Goal: Task Accomplishment & Management: Manage account settings

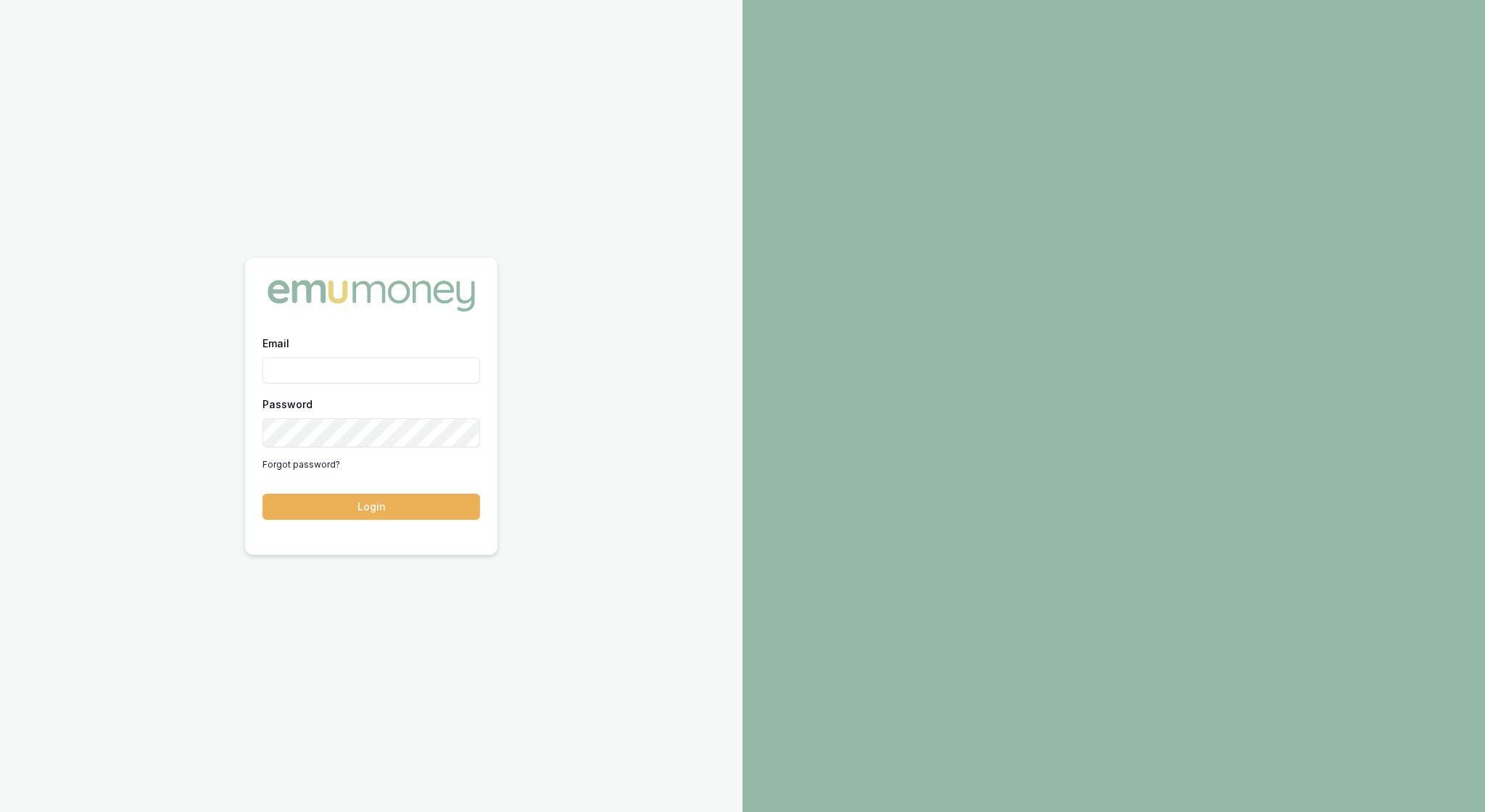
type input "rachael.connors@emumoney.com.au"
click at [377, 510] on button "Login" at bounding box center [371, 506] width 218 height 26
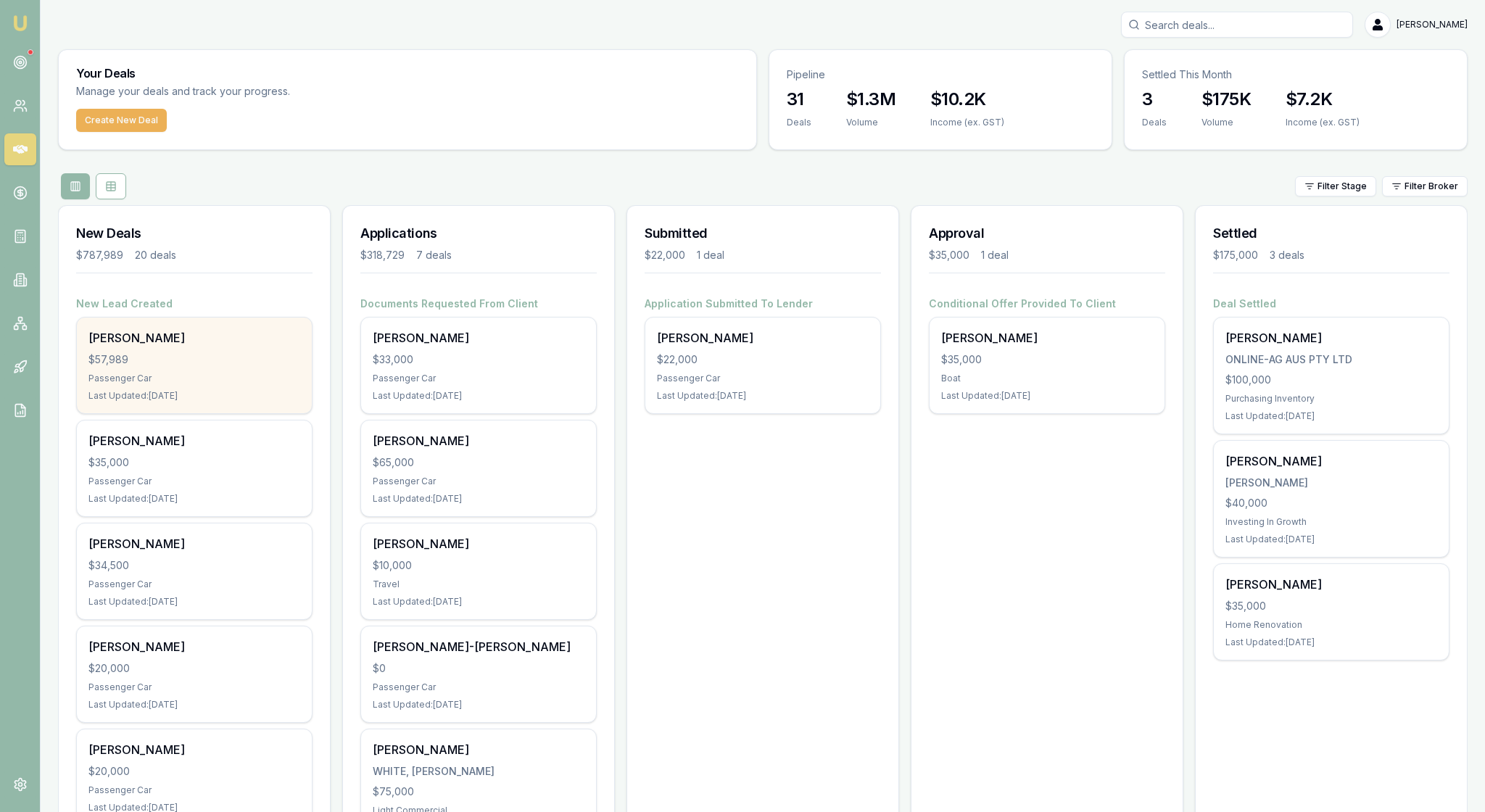
click at [197, 367] on div "$57,989" at bounding box center [194, 360] width 212 height 14
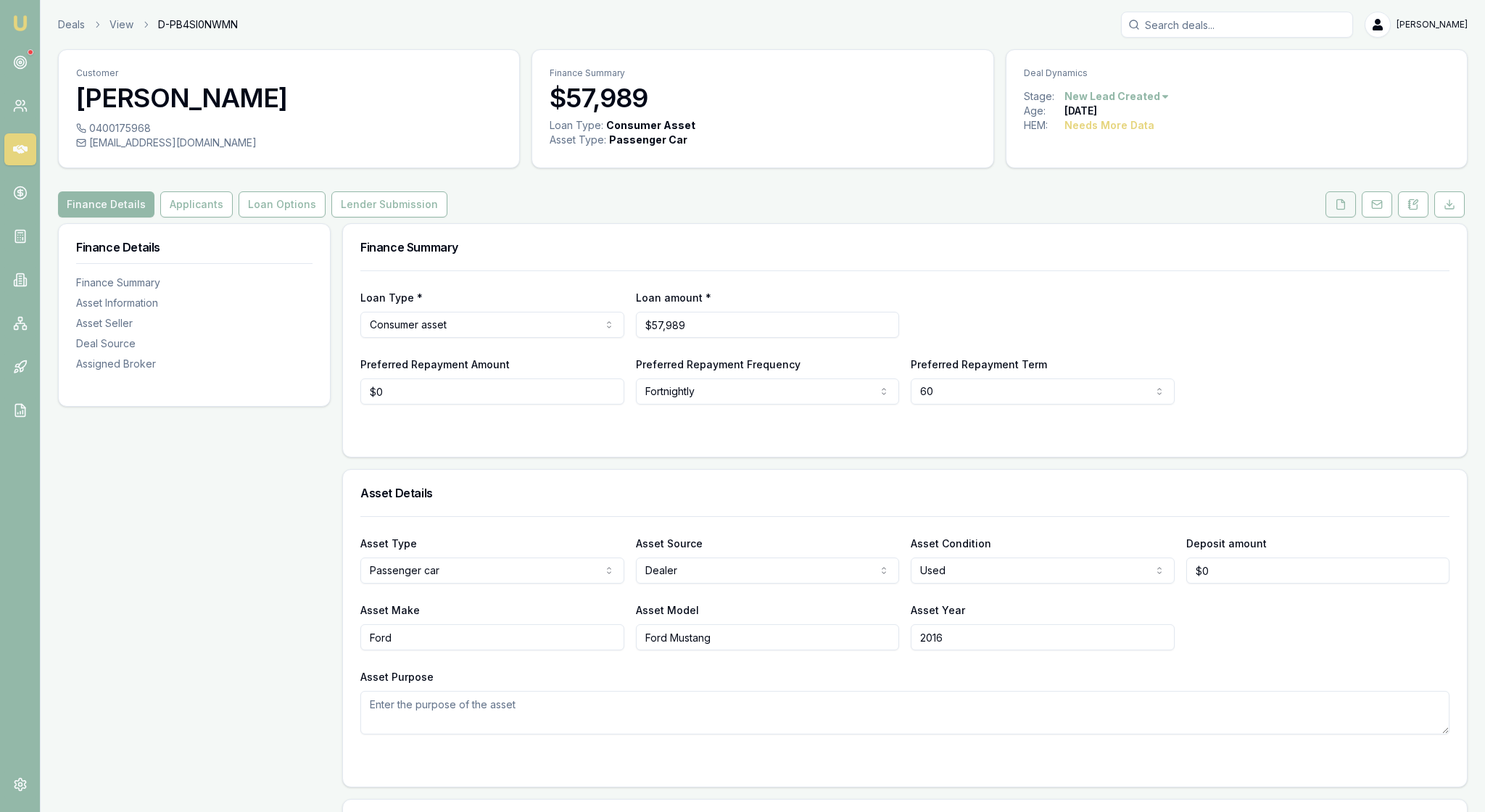
click at [1334, 211] on icon at bounding box center [1340, 204] width 12 height 12
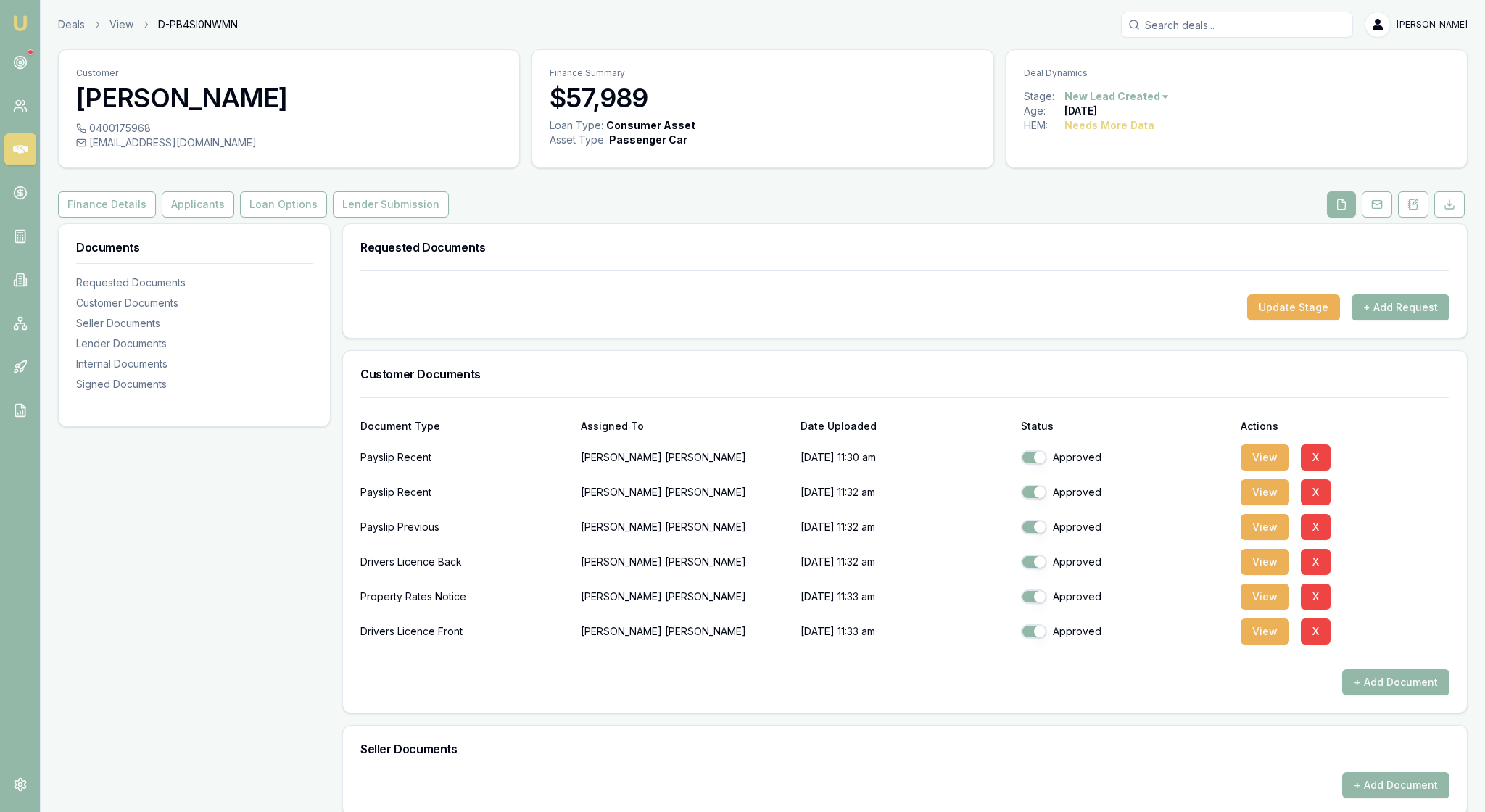
click at [1386, 320] on button "+ Add Request" at bounding box center [1400, 307] width 98 height 26
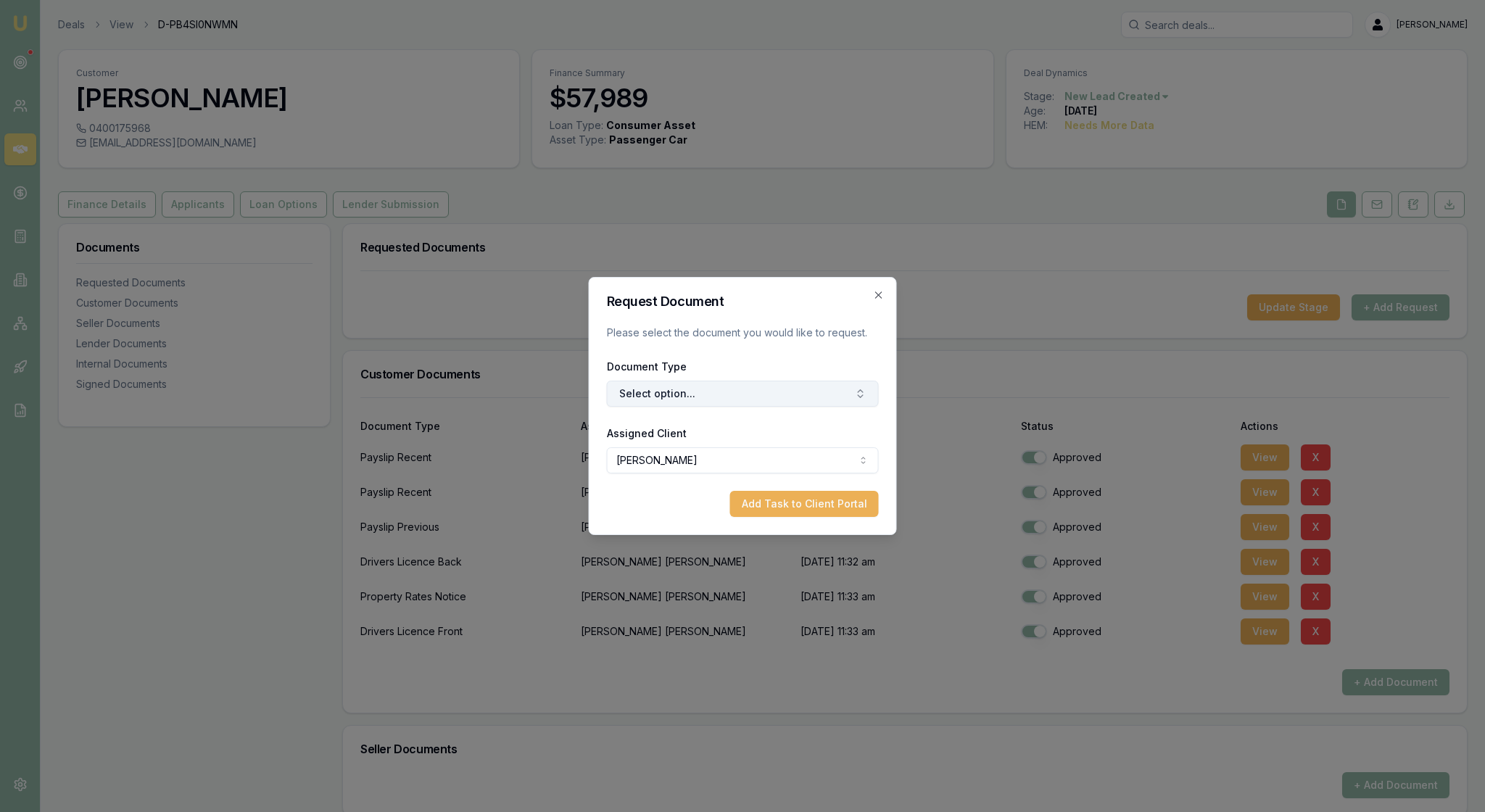
click at [856, 400] on icon "button" at bounding box center [860, 394] width 12 height 12
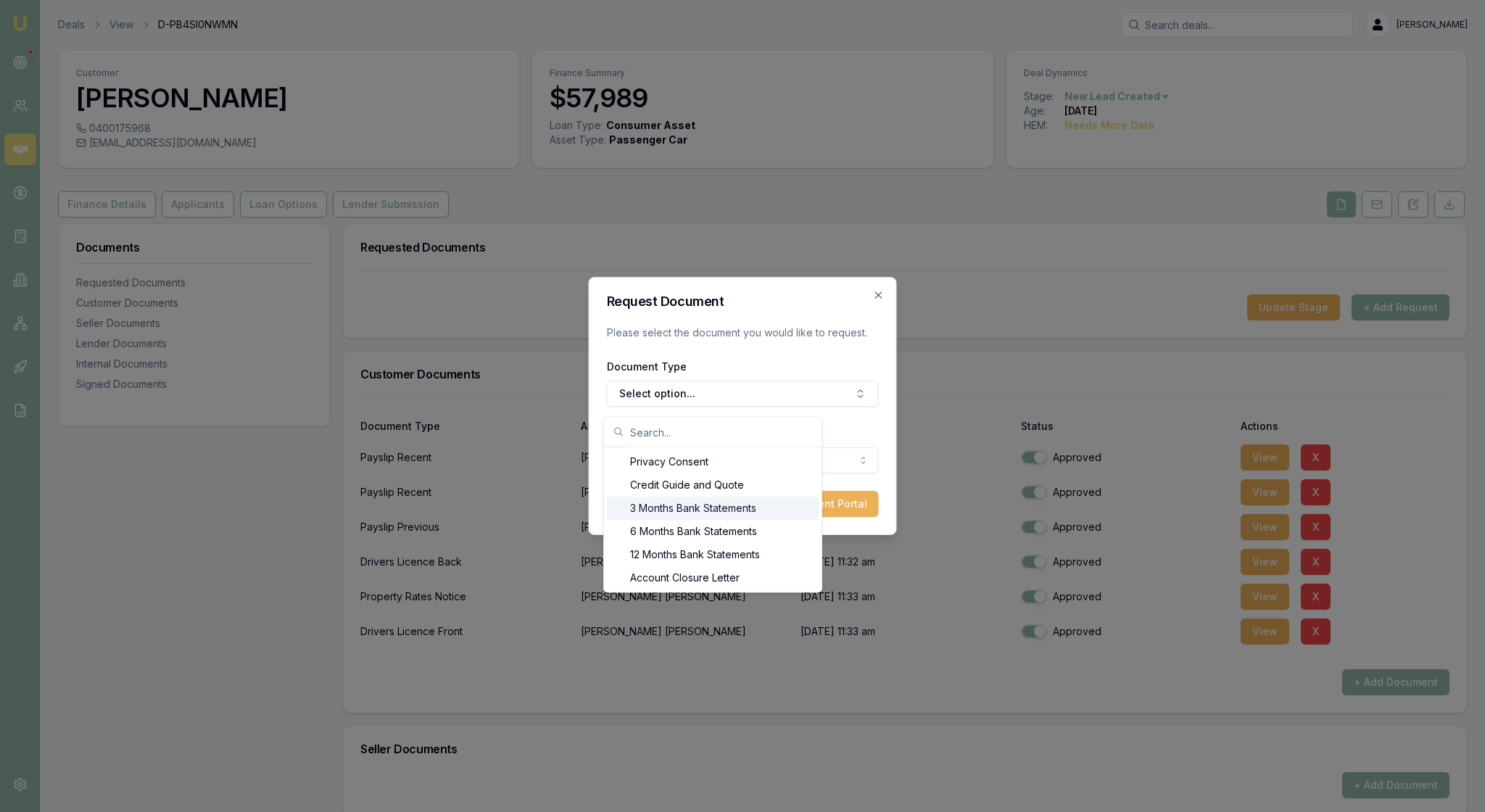
click at [817, 512] on div "3 Months Bank Statements" at bounding box center [712, 508] width 212 height 23
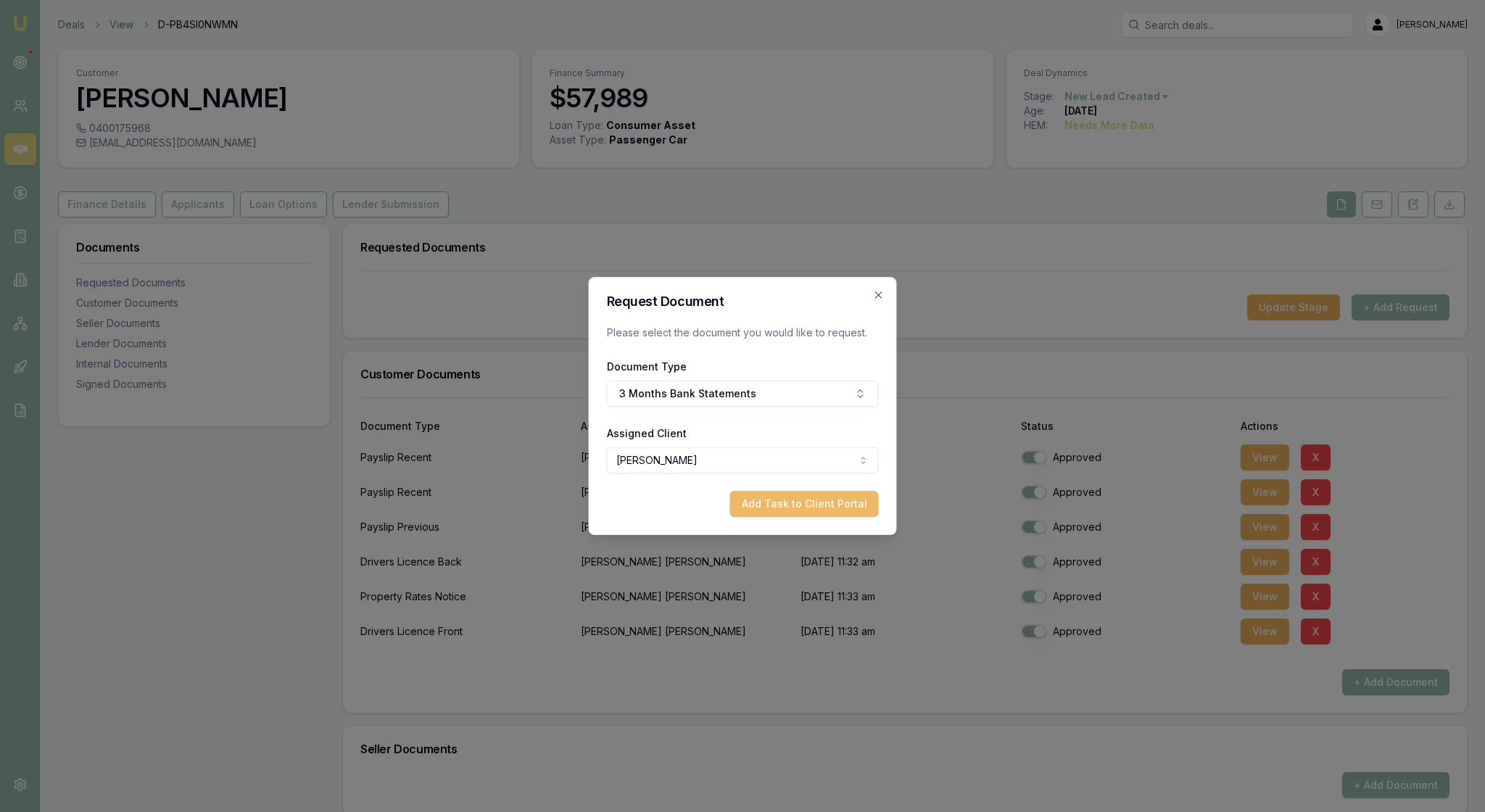
click at [789, 515] on button "Add Task to Client Portal" at bounding box center [804, 503] width 149 height 26
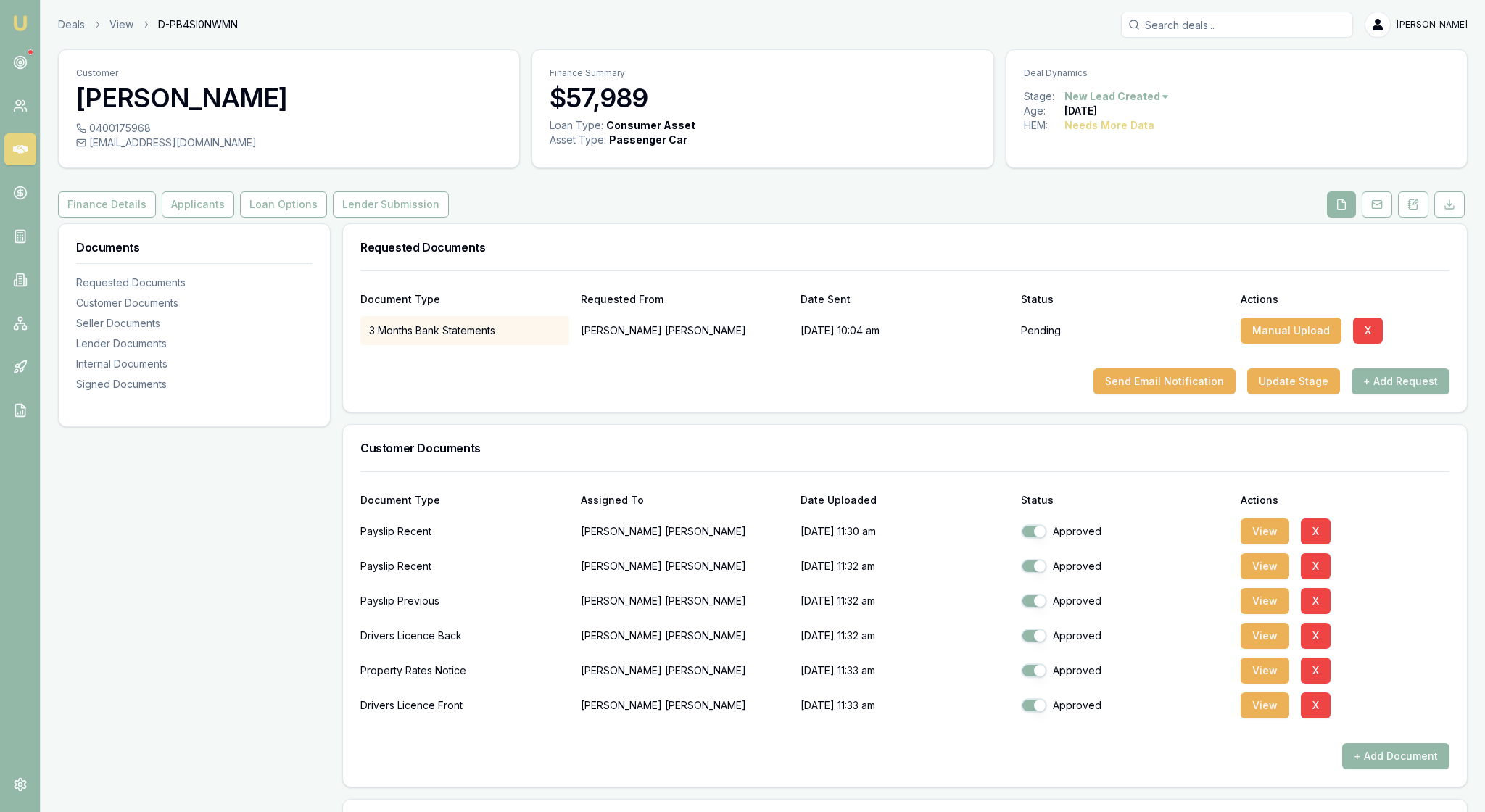
click at [884, 411] on div "Document Type Requested From Date Sent Status Actions 3 Months Bank Statements …" at bounding box center [904, 341] width 1124 height 141
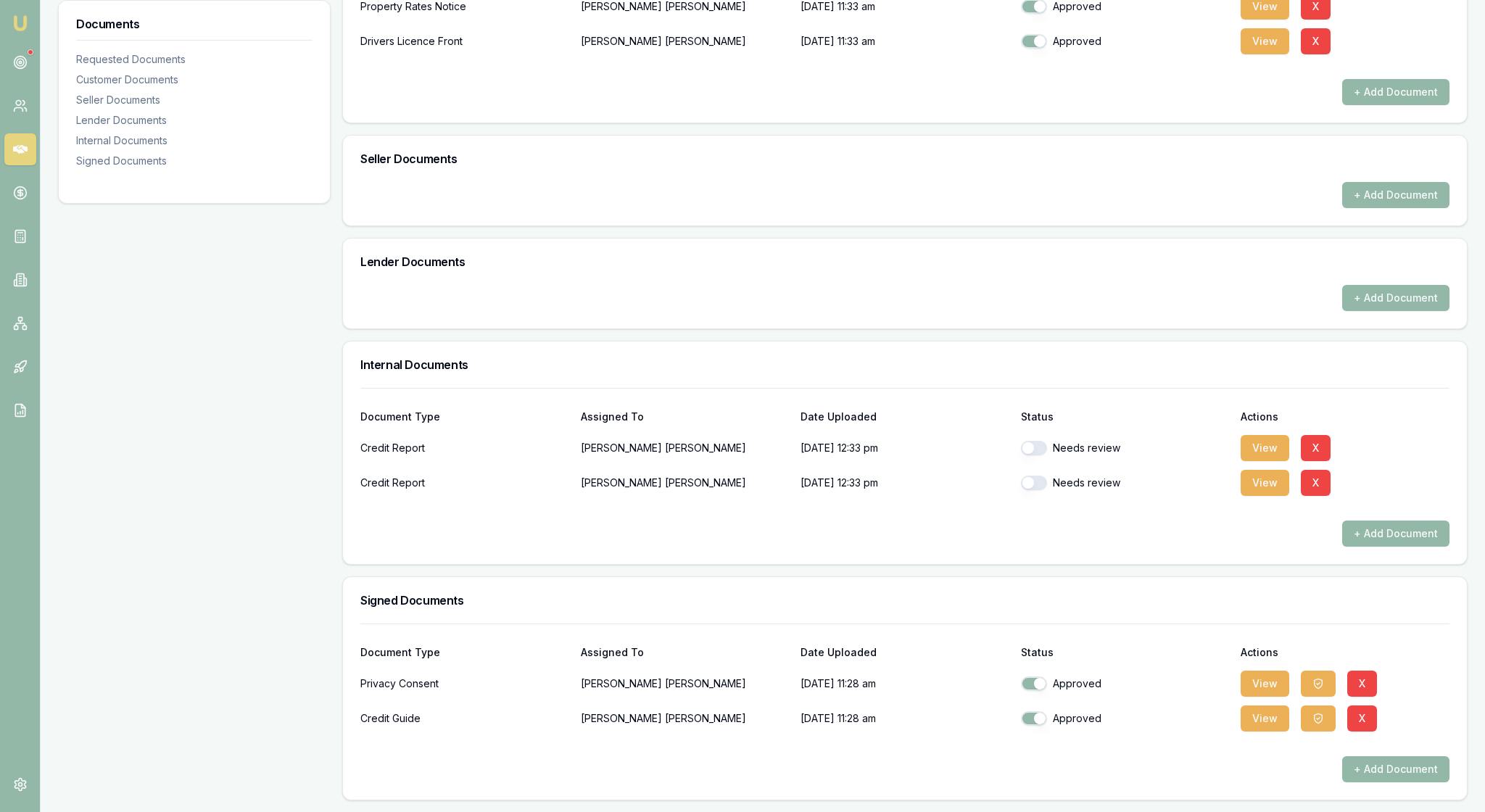
scroll to position [864, 0]
click at [1265, 435] on button "View" at bounding box center [1265, 447] width 48 height 26
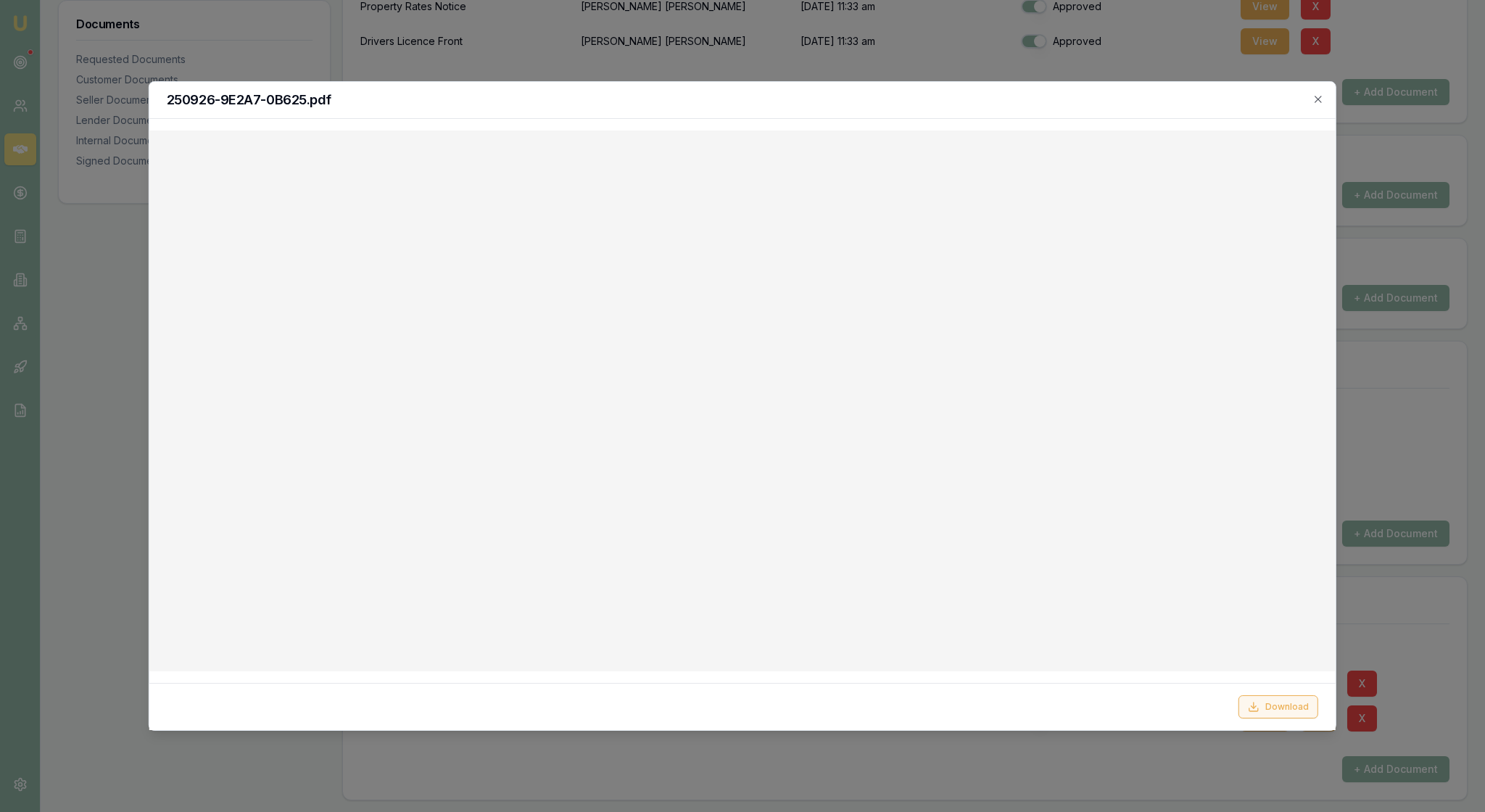
click at [1272, 699] on button "Download" at bounding box center [1277, 707] width 79 height 23
click at [1315, 102] on icon "button" at bounding box center [1317, 98] width 6 height 6
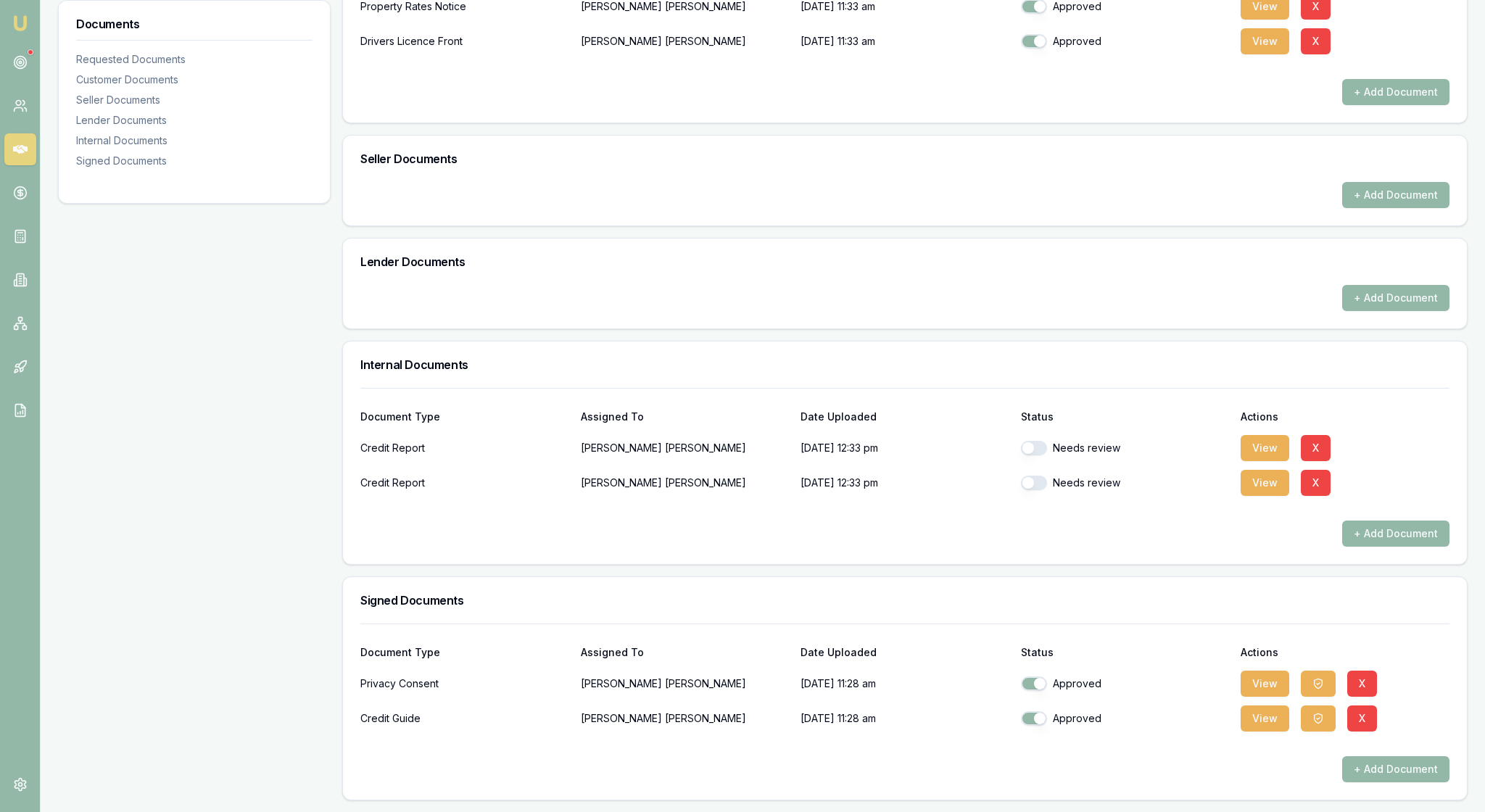
click at [1040, 441] on button "button" at bounding box center [1033, 448] width 26 height 14
checkbox input "false"
checkbox input "true"
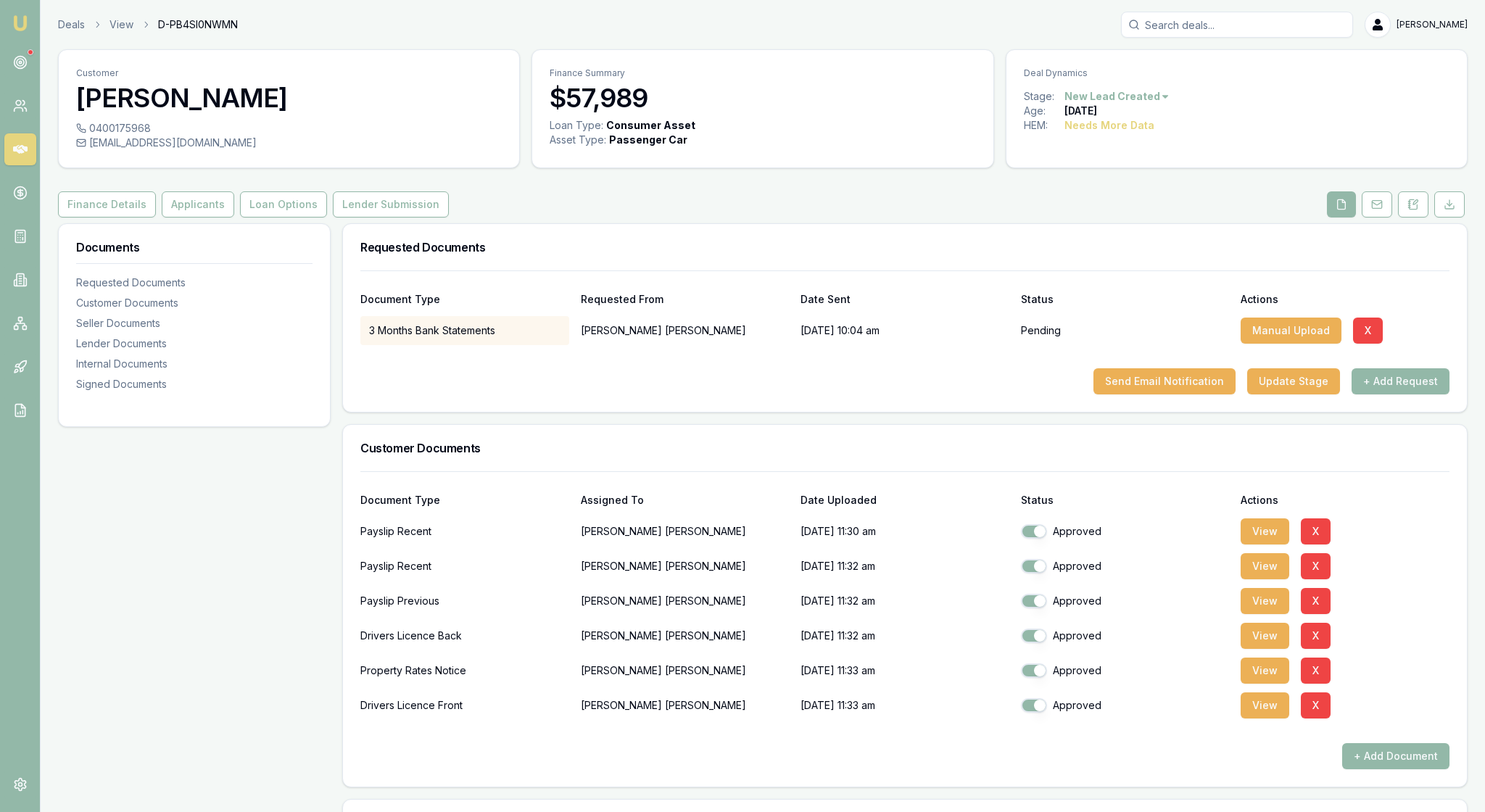
scroll to position [0, 0]
click at [1044, 454] on h3 "Customer Documents" at bounding box center [905, 448] width 1089 height 12
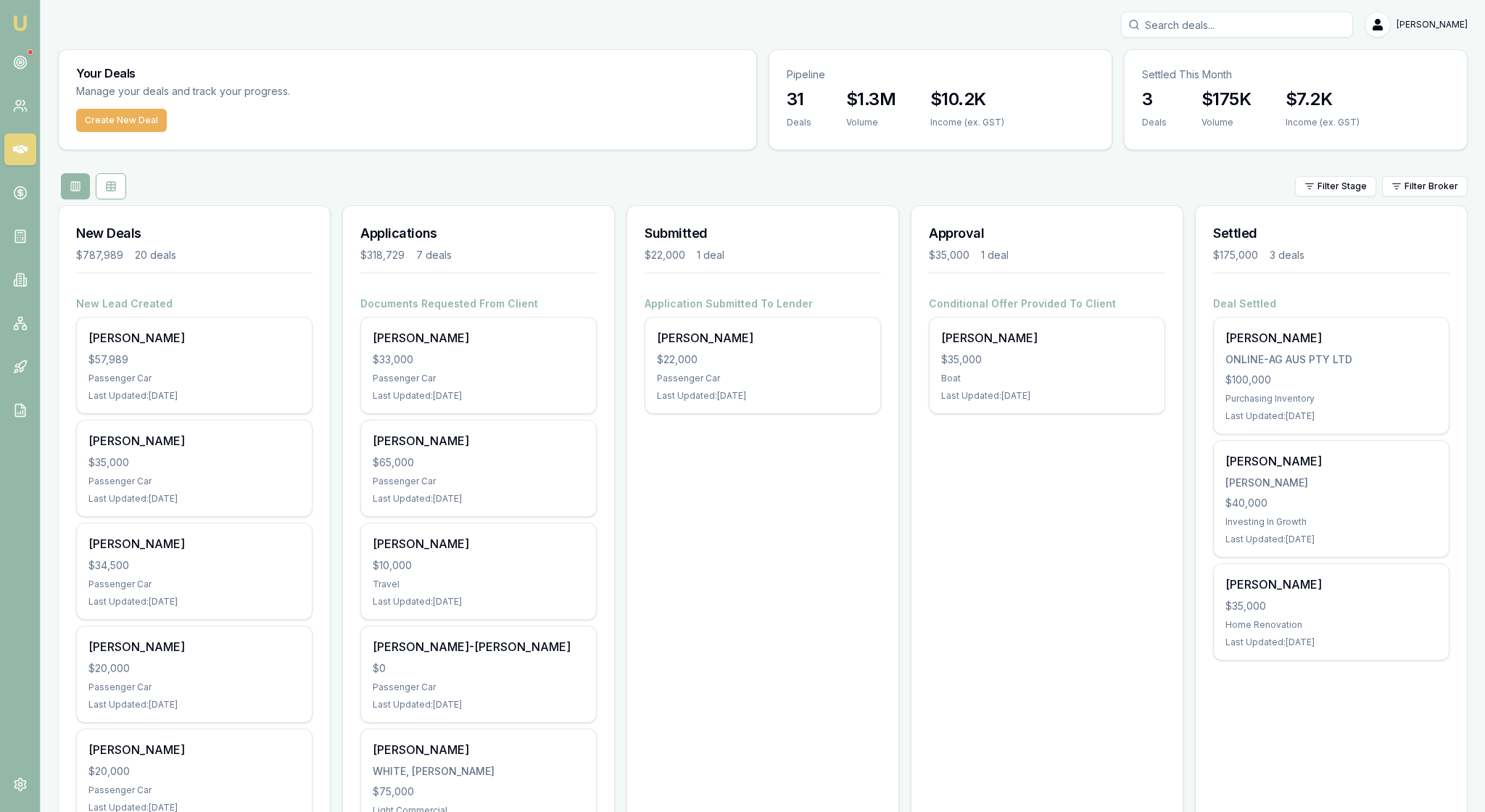
click at [23, 25] on img at bounding box center [20, 22] width 17 height 17
click at [23, 70] on icon at bounding box center [21, 62] width 14 height 14
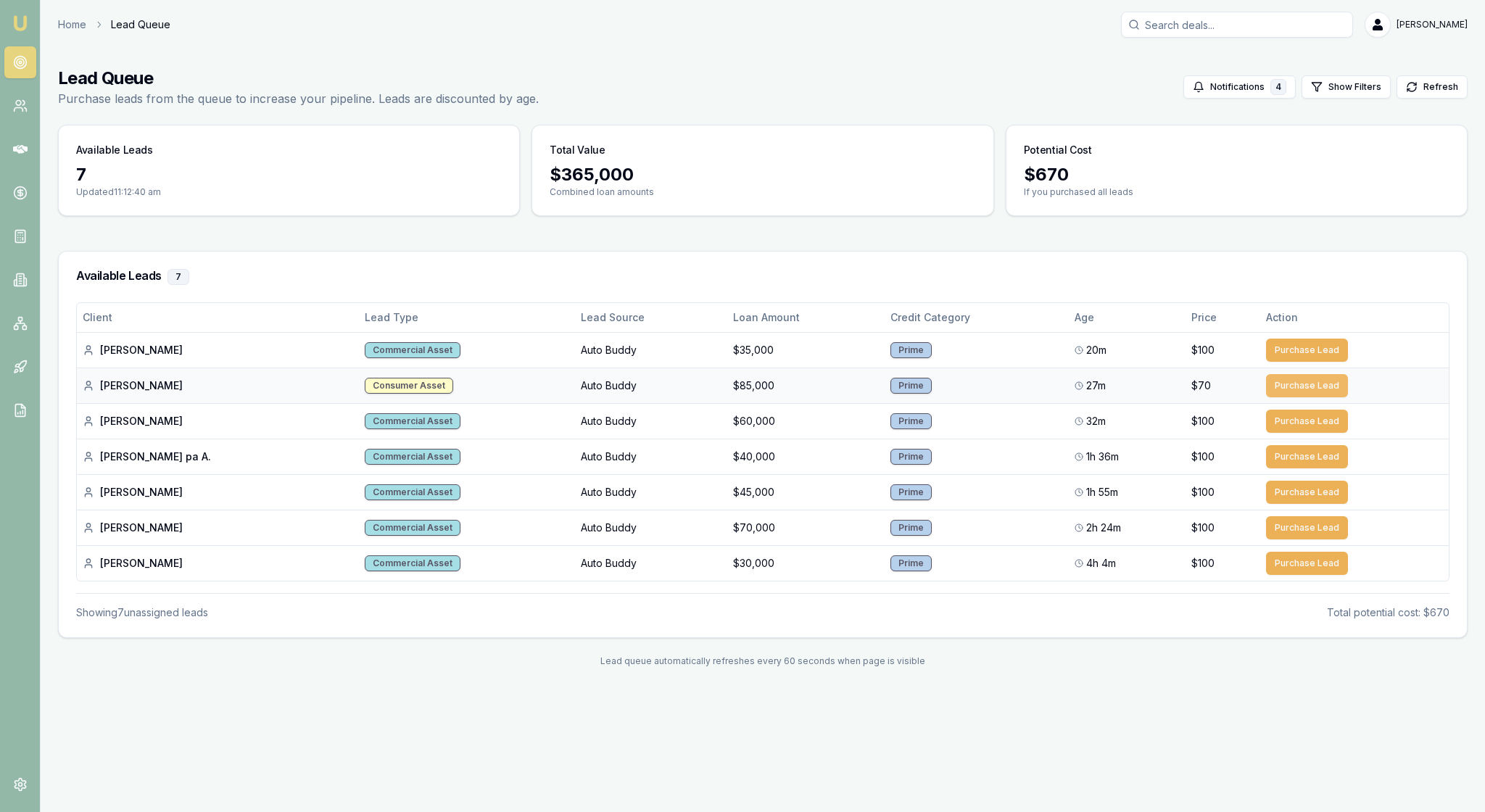
click at [1309, 397] on button "Purchase Lead" at bounding box center [1307, 385] width 82 height 23
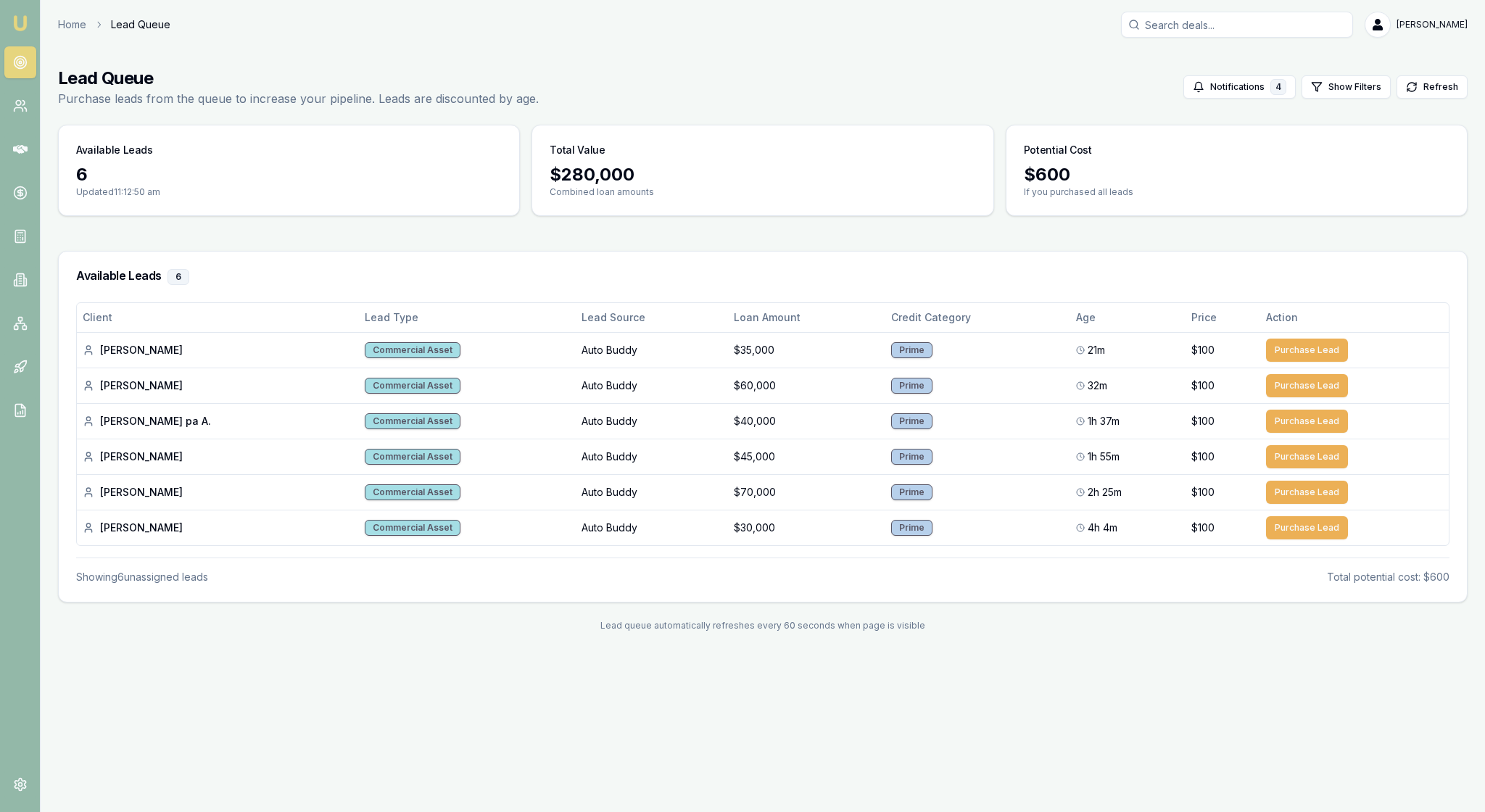
click at [23, 17] on img at bounding box center [20, 22] width 17 height 17
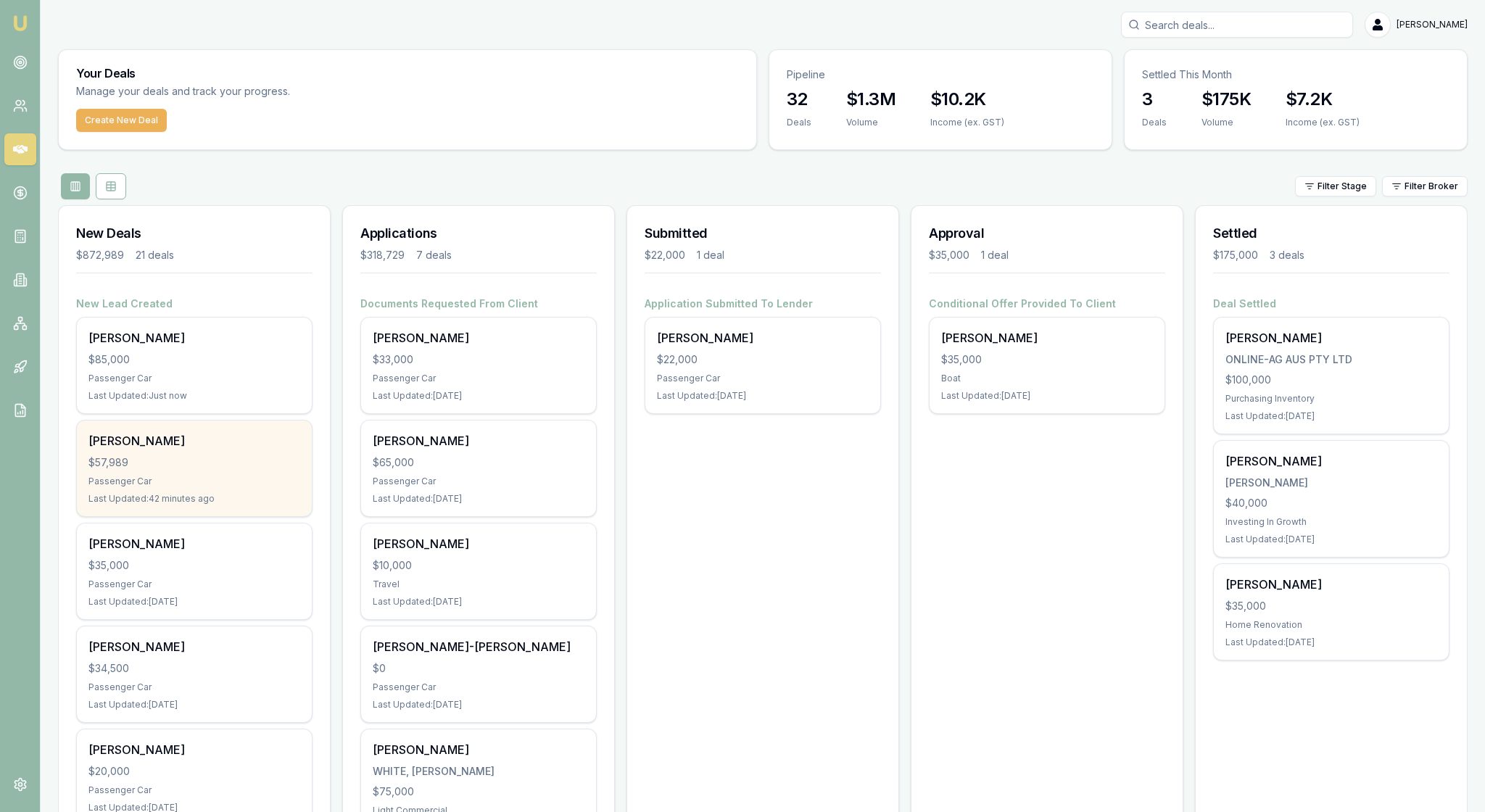
click at [245, 487] on div "Passenger Car" at bounding box center [194, 481] width 212 height 12
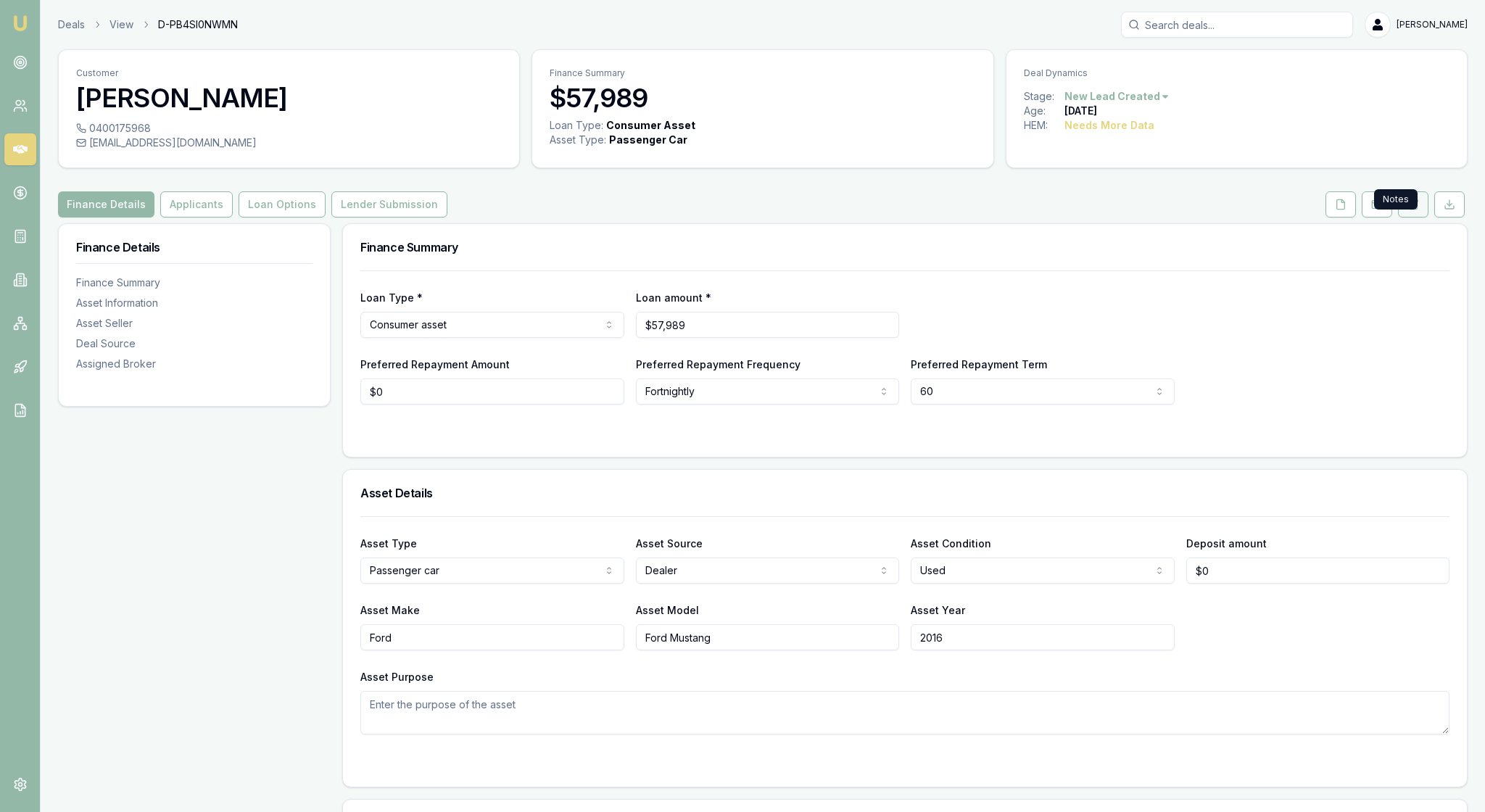
click at [1407, 211] on icon at bounding box center [1413, 204] width 12 height 12
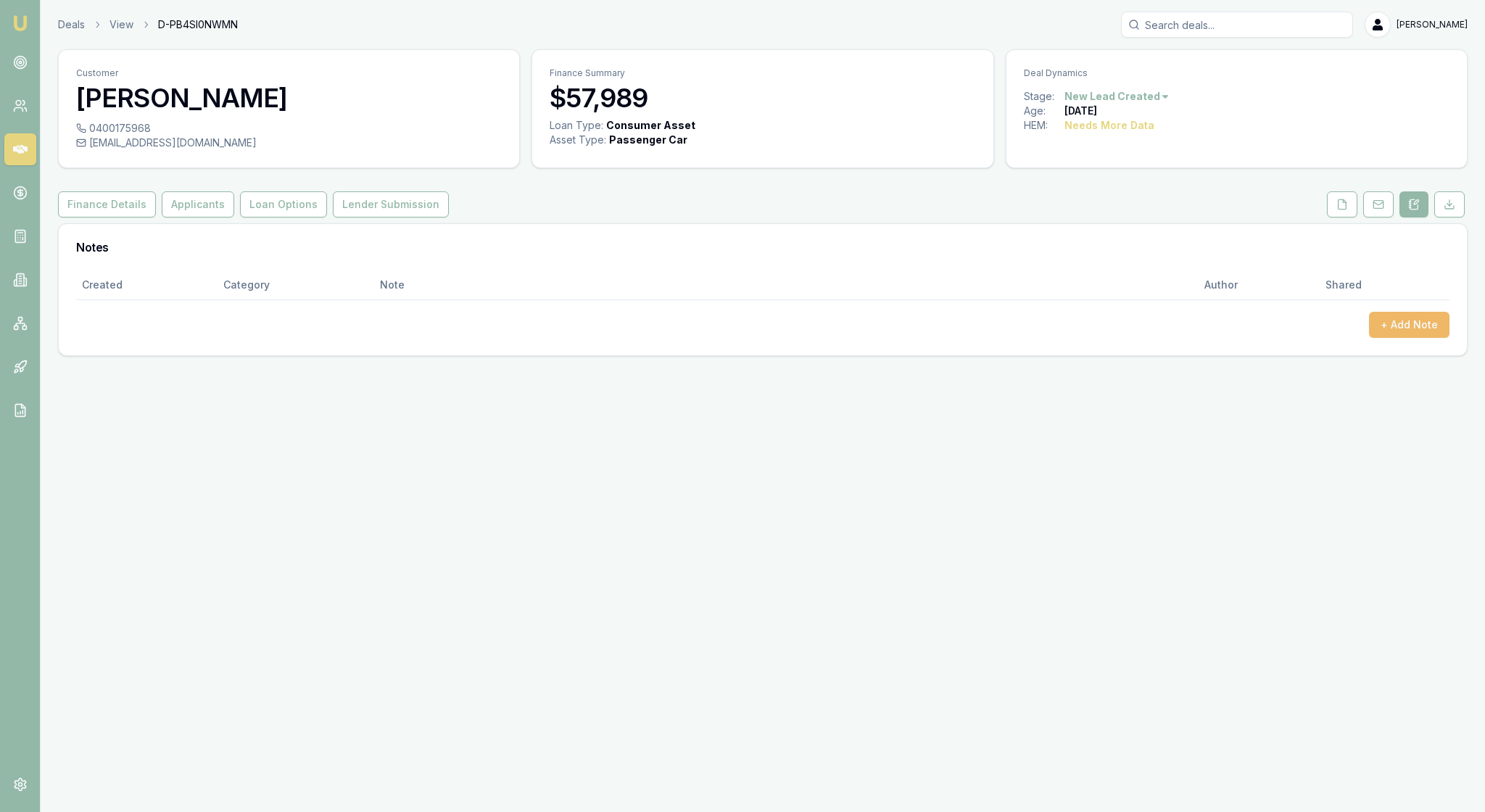
click at [1399, 338] on button "+ Add Note" at bounding box center [1409, 324] width 80 height 26
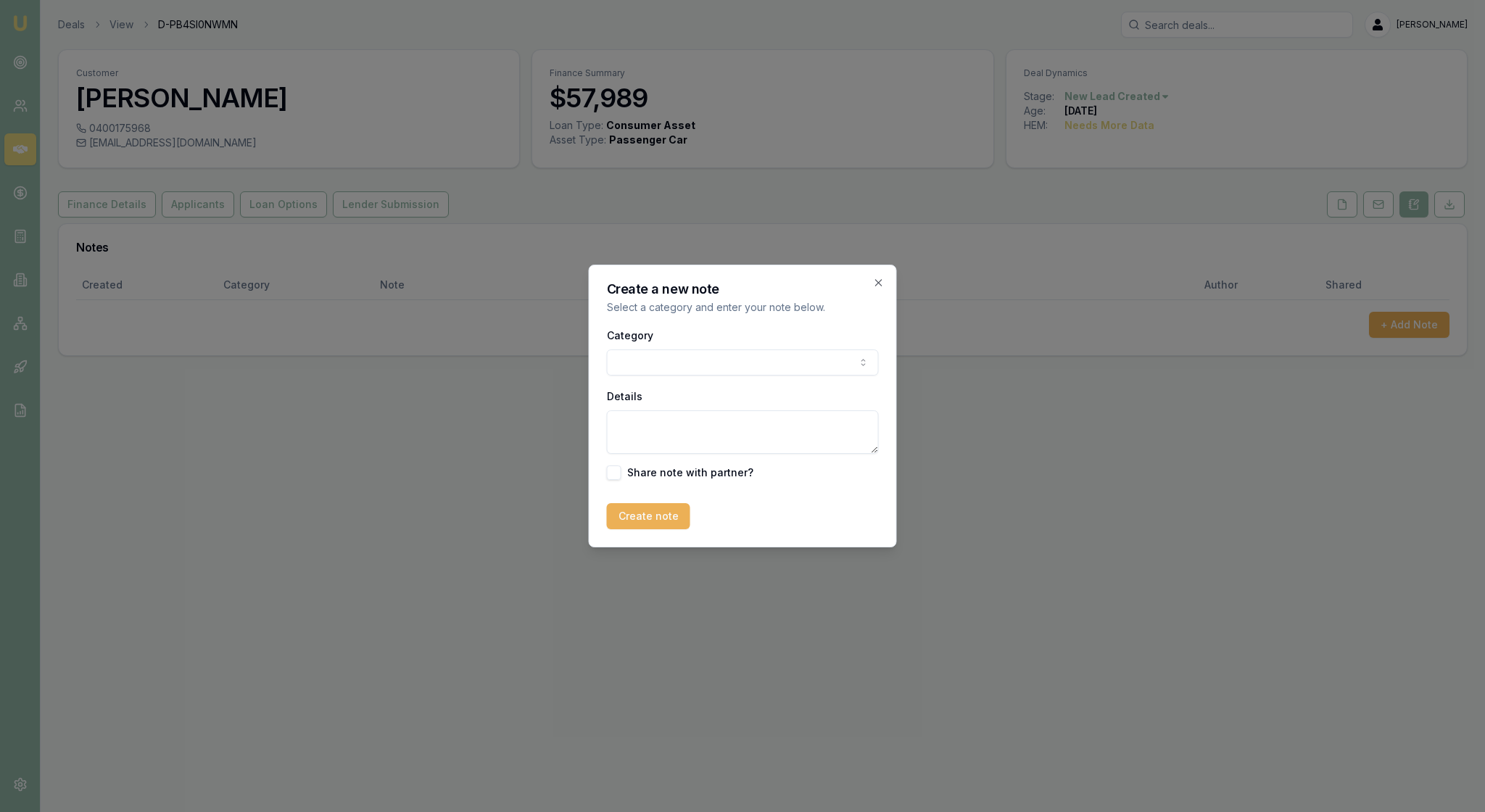
click at [851, 364] on body "Emu Broker Deals View D-PB4SI0NWMN Rachael Connors Toggle Menu Customer Hendrik…" at bounding box center [742, 406] width 1485 height 812
click at [655, 427] on textarea "Details" at bounding box center [742, 432] width 272 height 44
click at [664, 435] on textarea "Called and took" at bounding box center [742, 432] width 272 height 44
click at [784, 439] on textarea "Called the client and took" at bounding box center [742, 432] width 272 height 44
type textarea "Called the client and took an application"
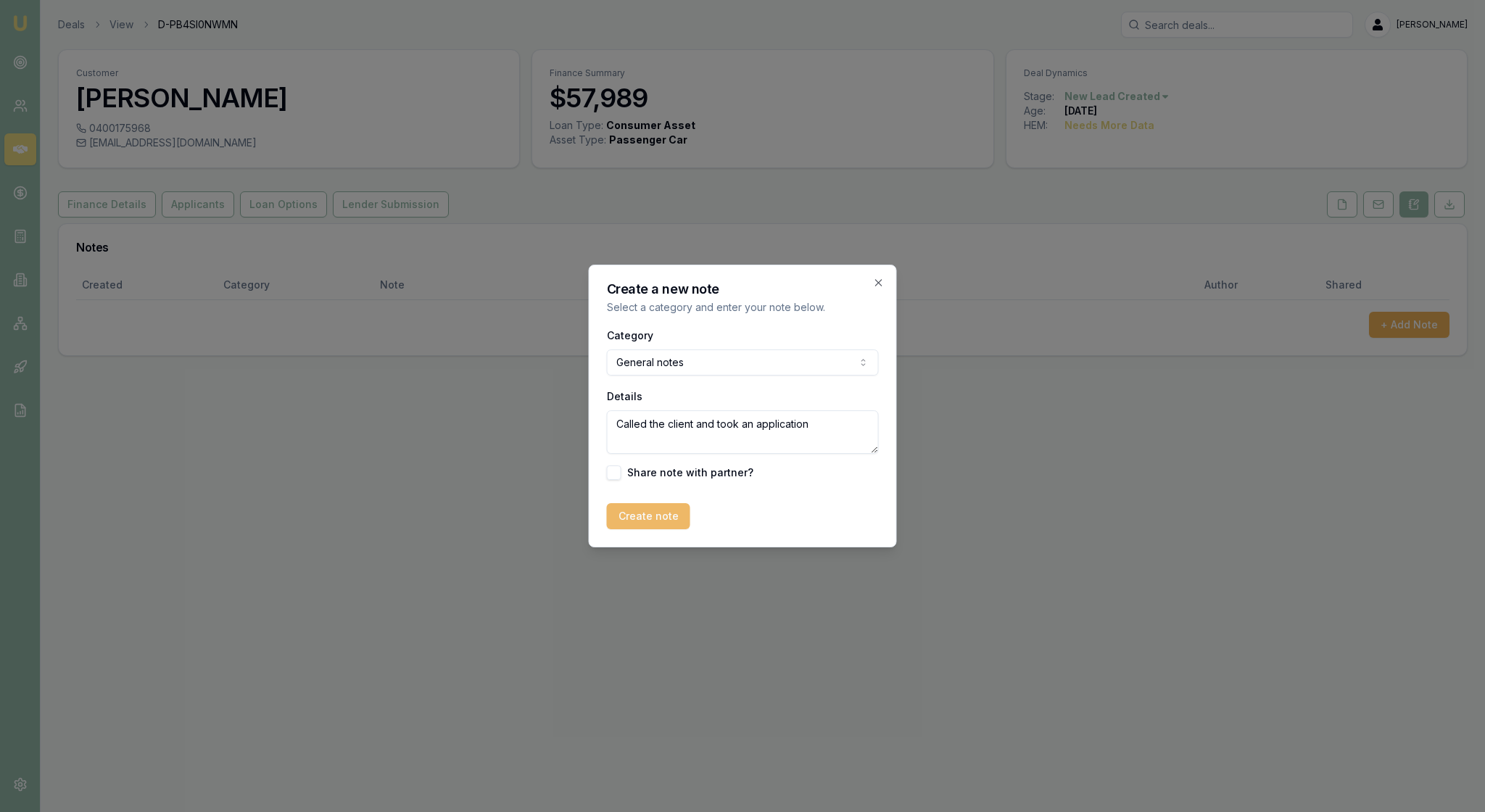
click at [631, 529] on button "Create note" at bounding box center [648, 516] width 83 height 26
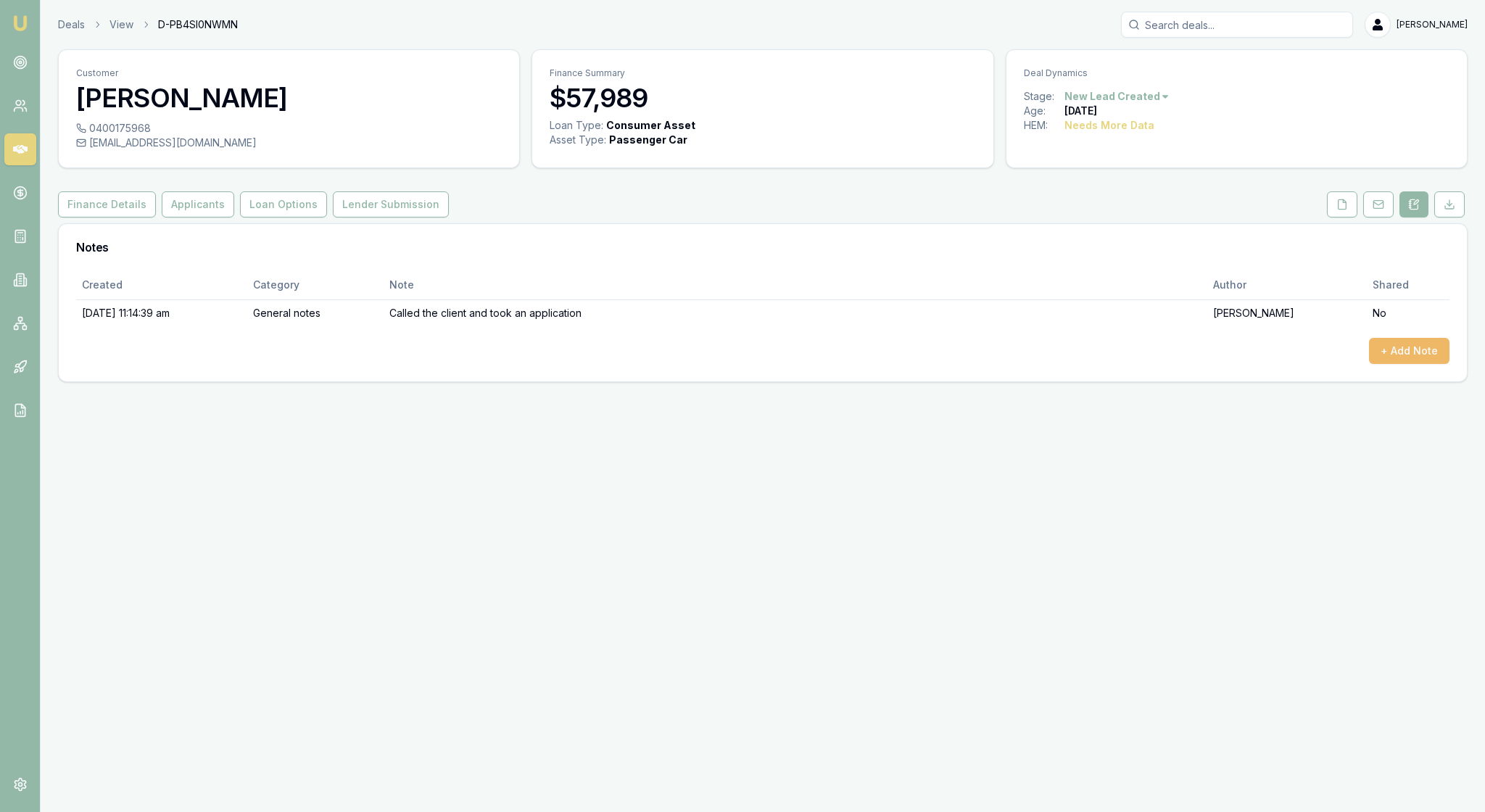
click at [1414, 364] on button "+ Add Note" at bounding box center [1409, 351] width 80 height 26
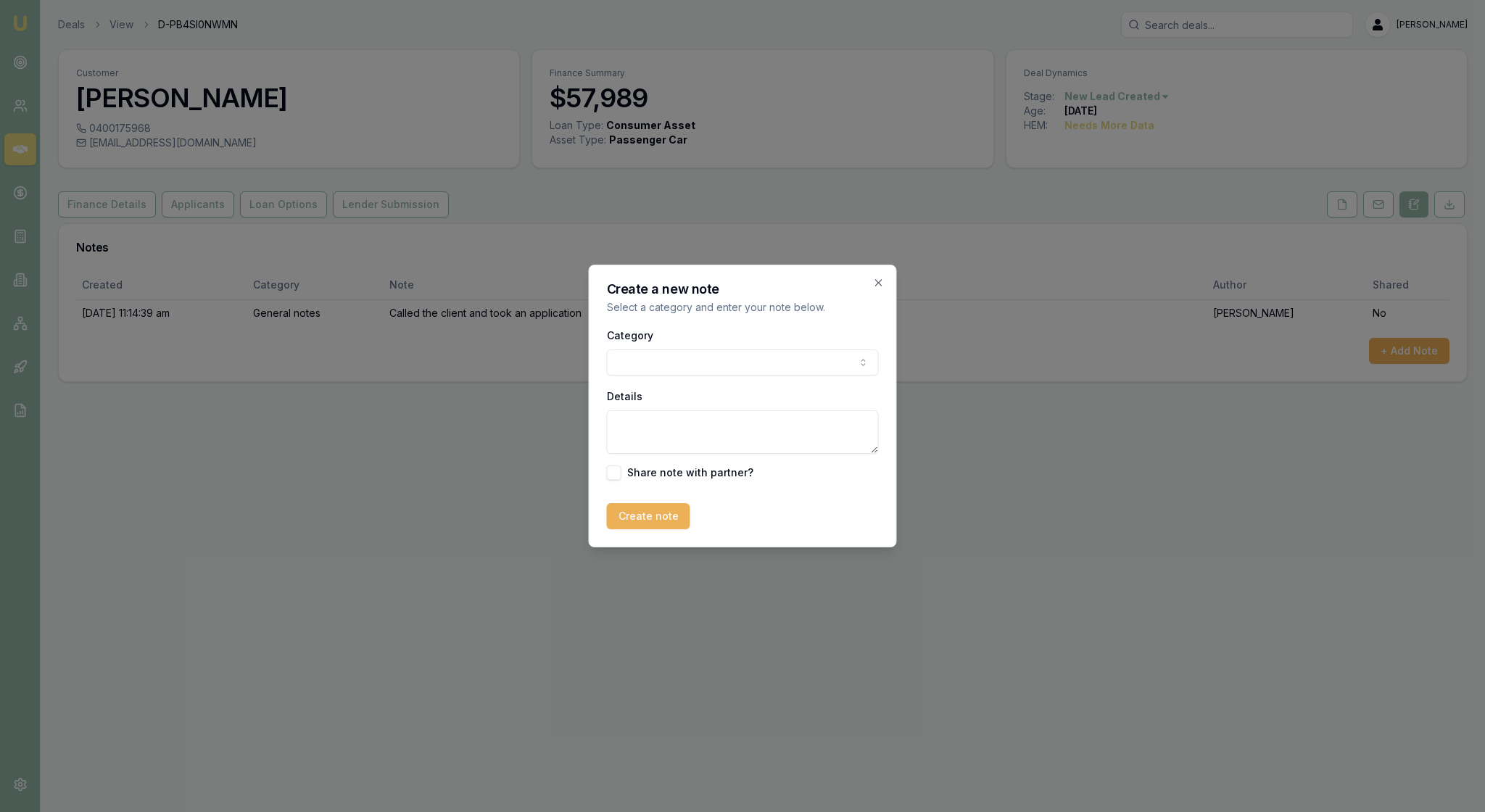
click at [854, 361] on body "Emu Broker Deals View D-PB4SI0NWMN Rachael Connors Toggle Menu Customer Hendrik…" at bounding box center [742, 406] width 1485 height 812
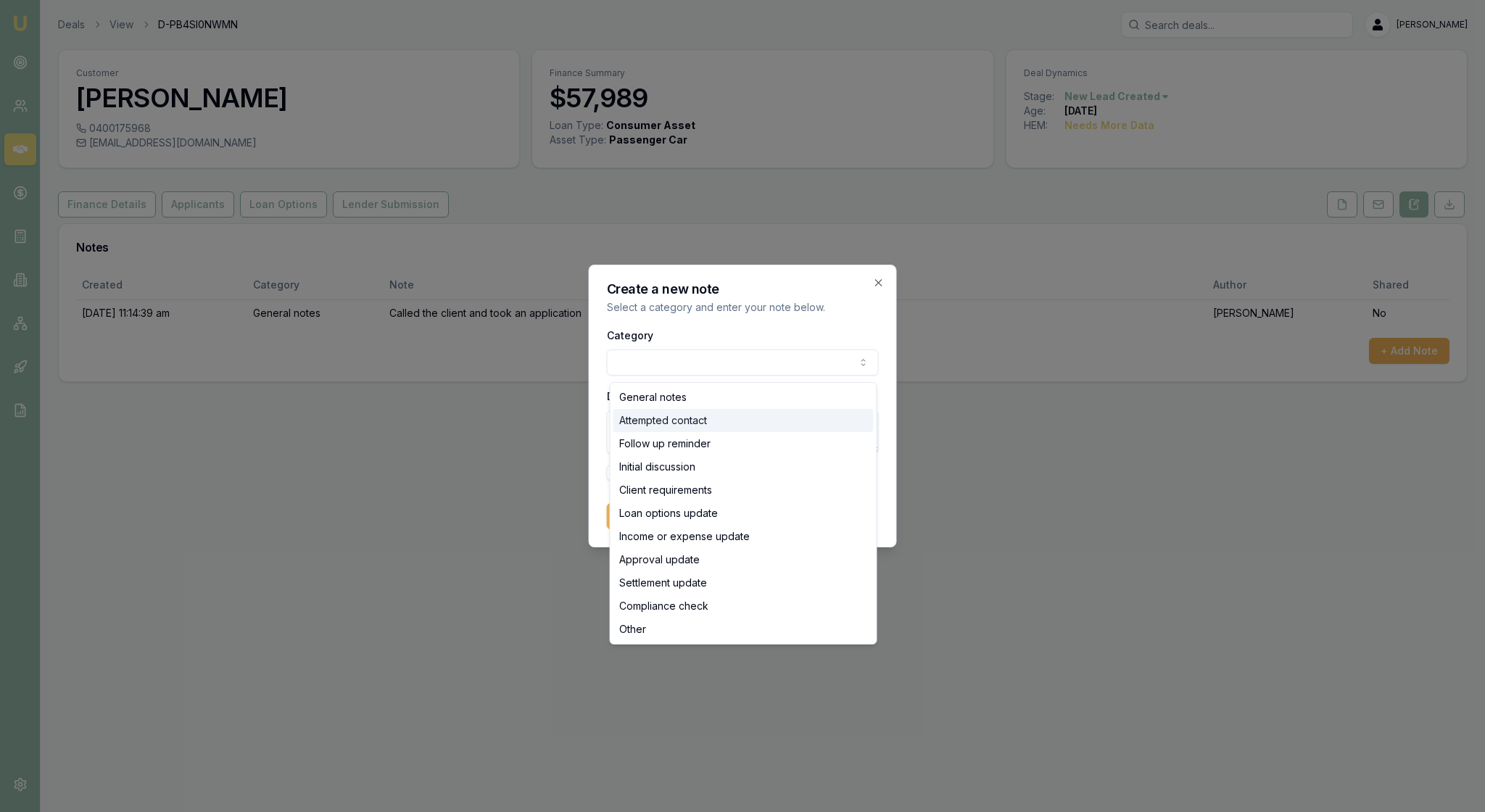
select select "ATTEMPTED_CONTACT"
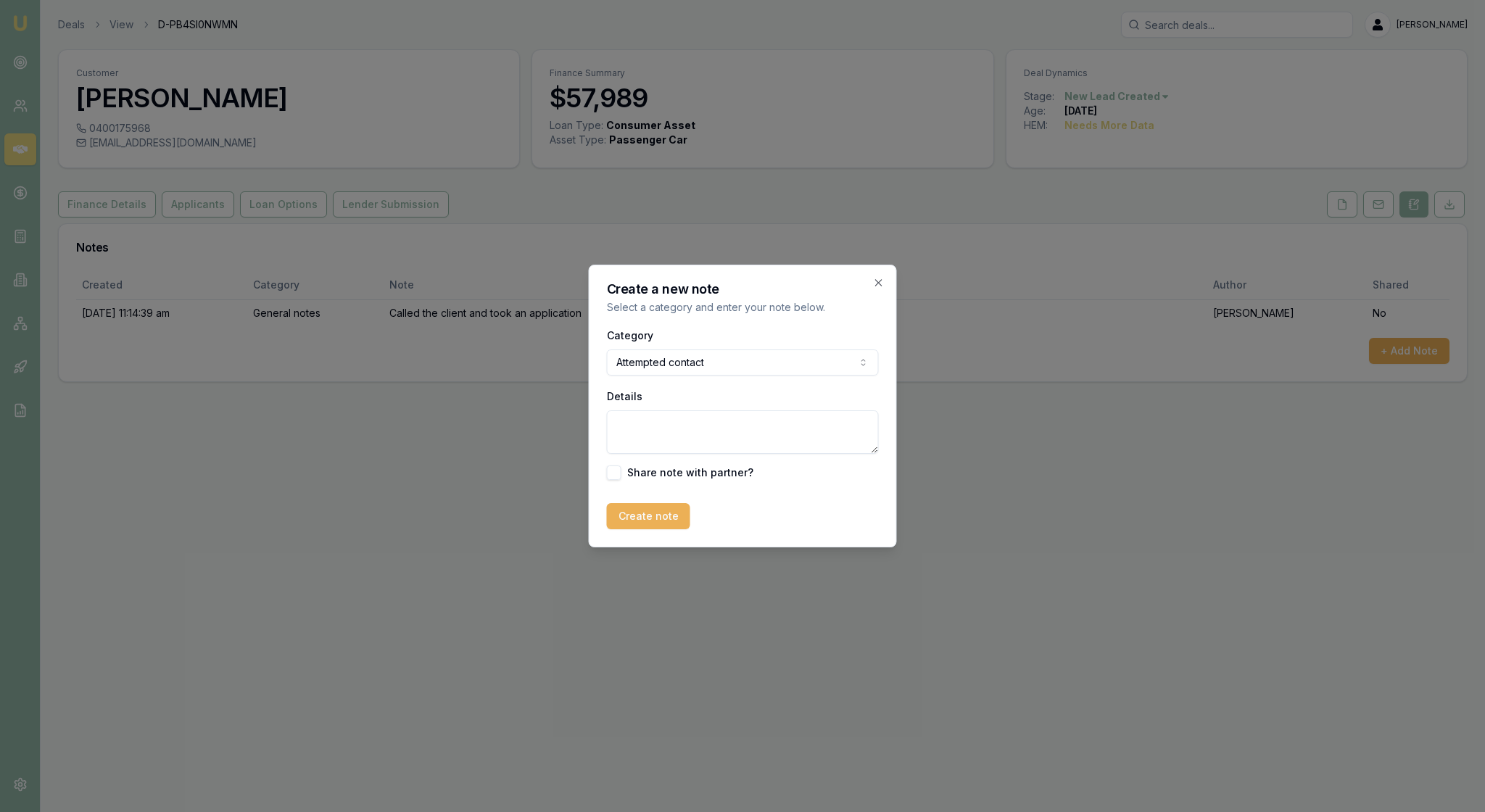
click at [629, 445] on textarea "Details" at bounding box center [742, 432] width 272 height 44
type textarea "C"
click at [856, 365] on body "Emu Broker Deals View D-PB4SI0NWMN Rachael Connors Toggle Menu Customer Hendrik…" at bounding box center [742, 406] width 1485 height 812
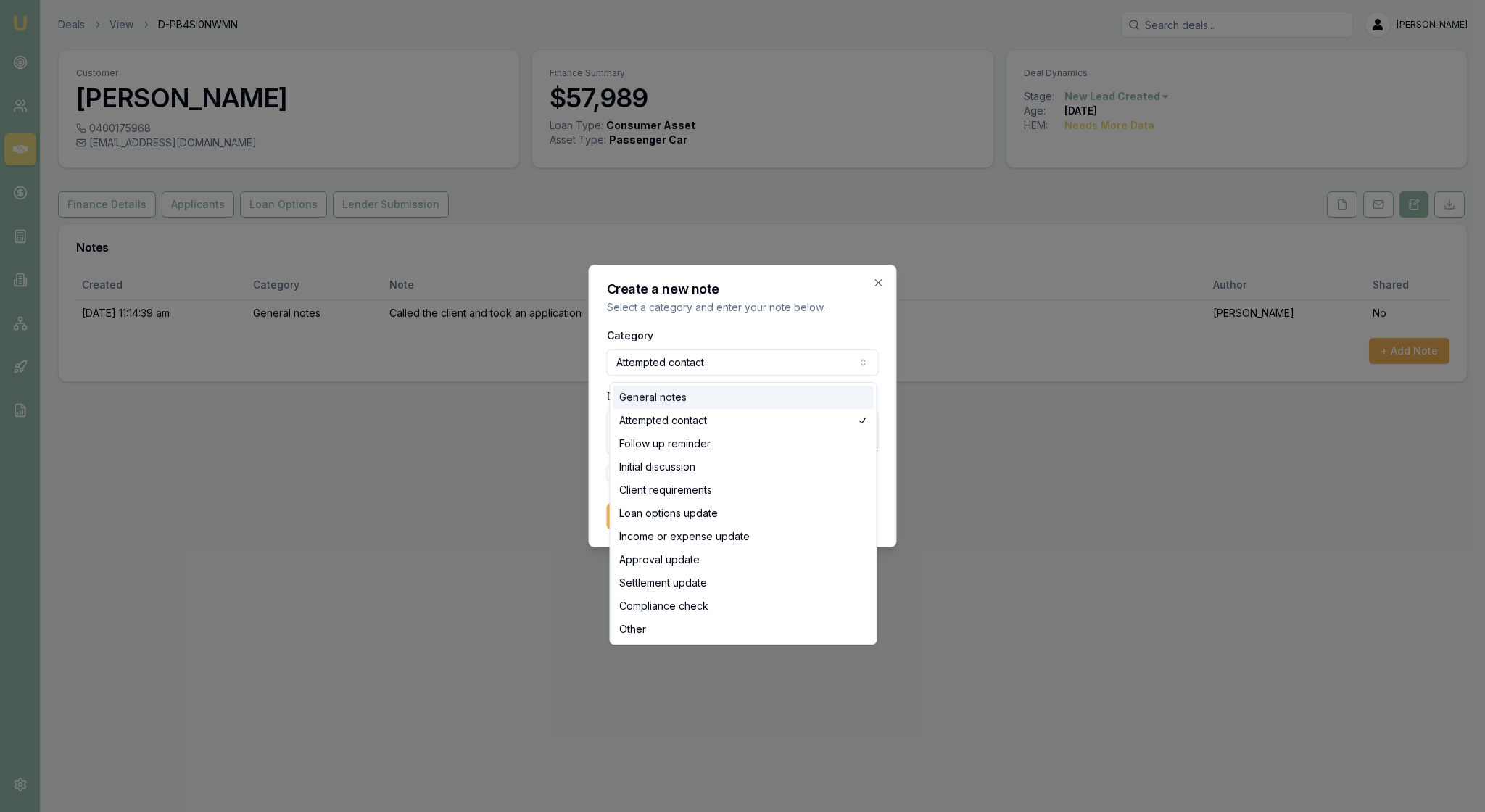
select select "GENERAL_NOTES"
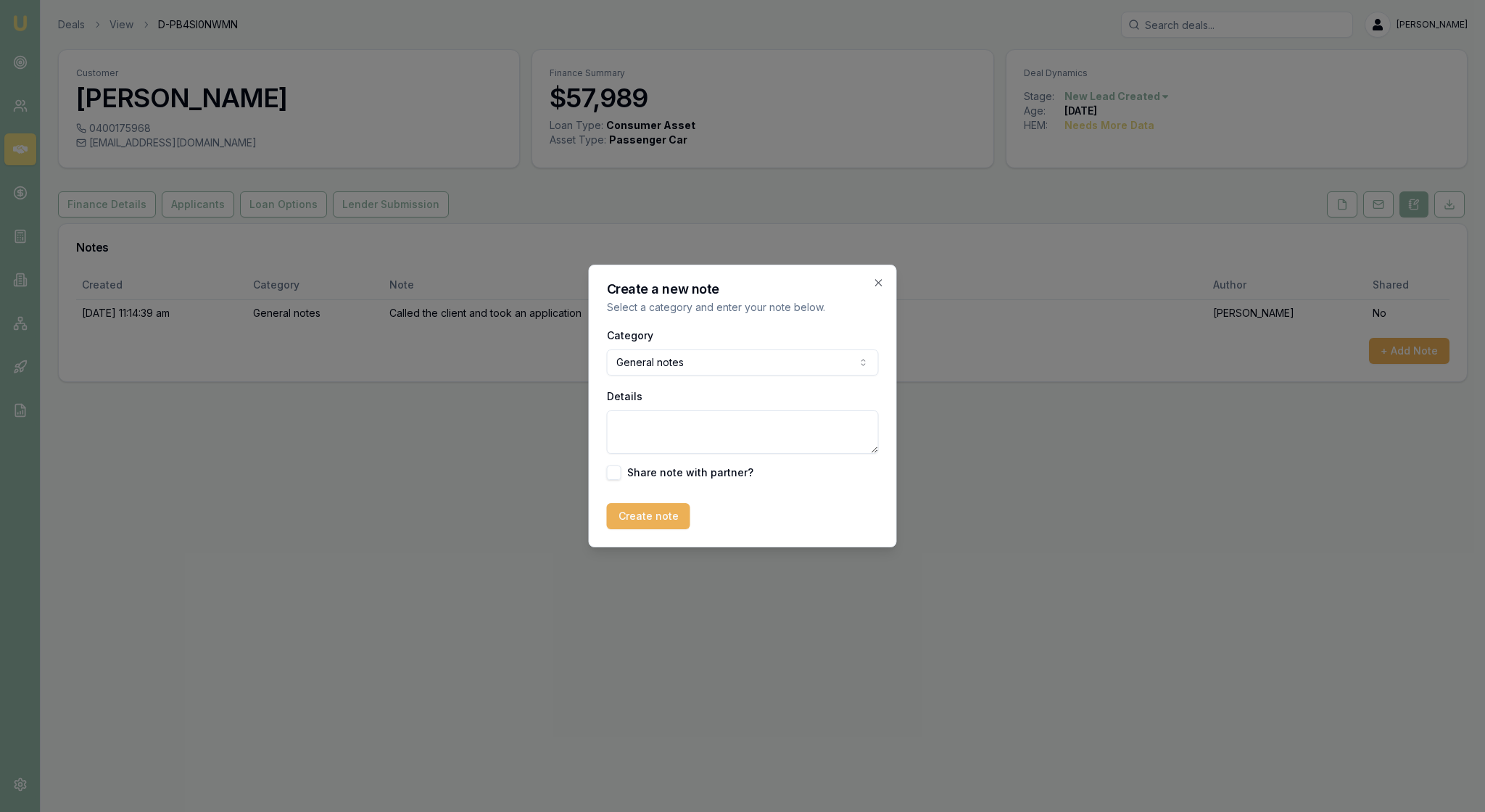
click at [622, 427] on textarea "Details" at bounding box center [742, 432] width 272 height 44
type textarea "Sent all doc request to the client for the application"
click at [671, 529] on button "Create note" at bounding box center [648, 516] width 83 height 26
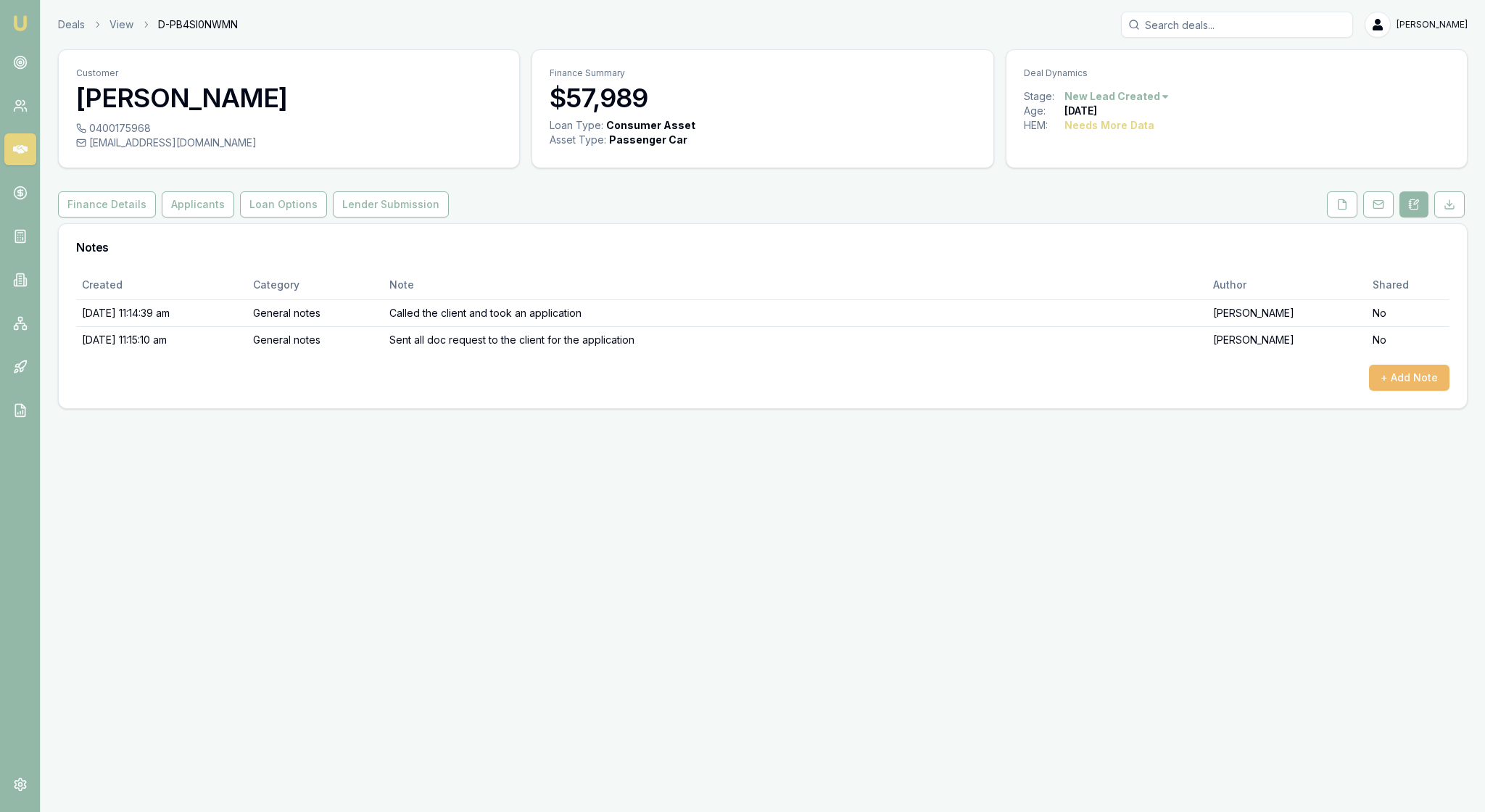
click at [1405, 391] on button "+ Add Note" at bounding box center [1409, 377] width 80 height 26
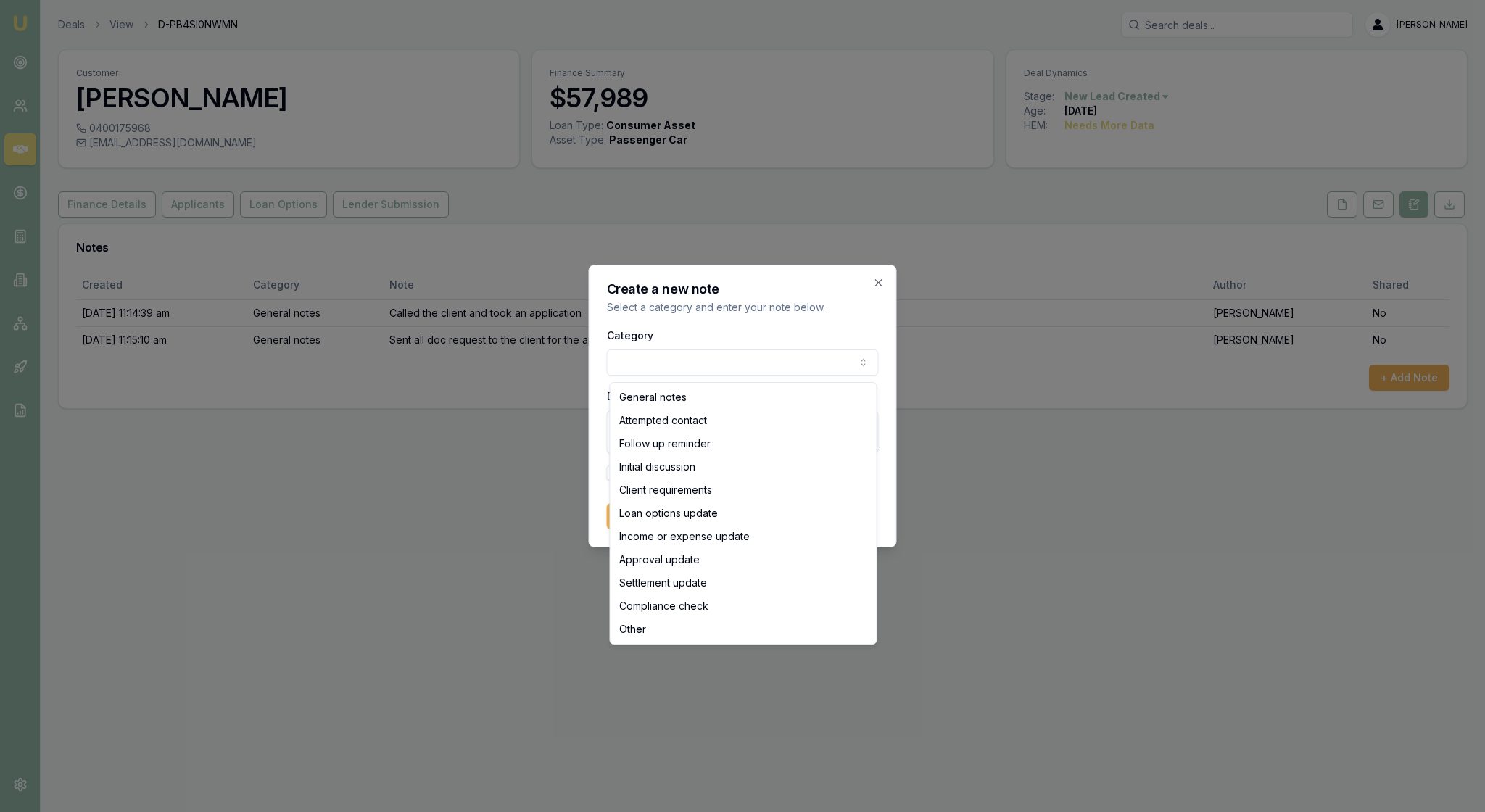
click at [866, 360] on body "Emu Broker Deals View D-PB4SI0NWMN Rachael Connors Toggle Menu Customer Hendrik…" at bounding box center [742, 406] width 1485 height 812
select select "ATTEMPTED_CONTACT"
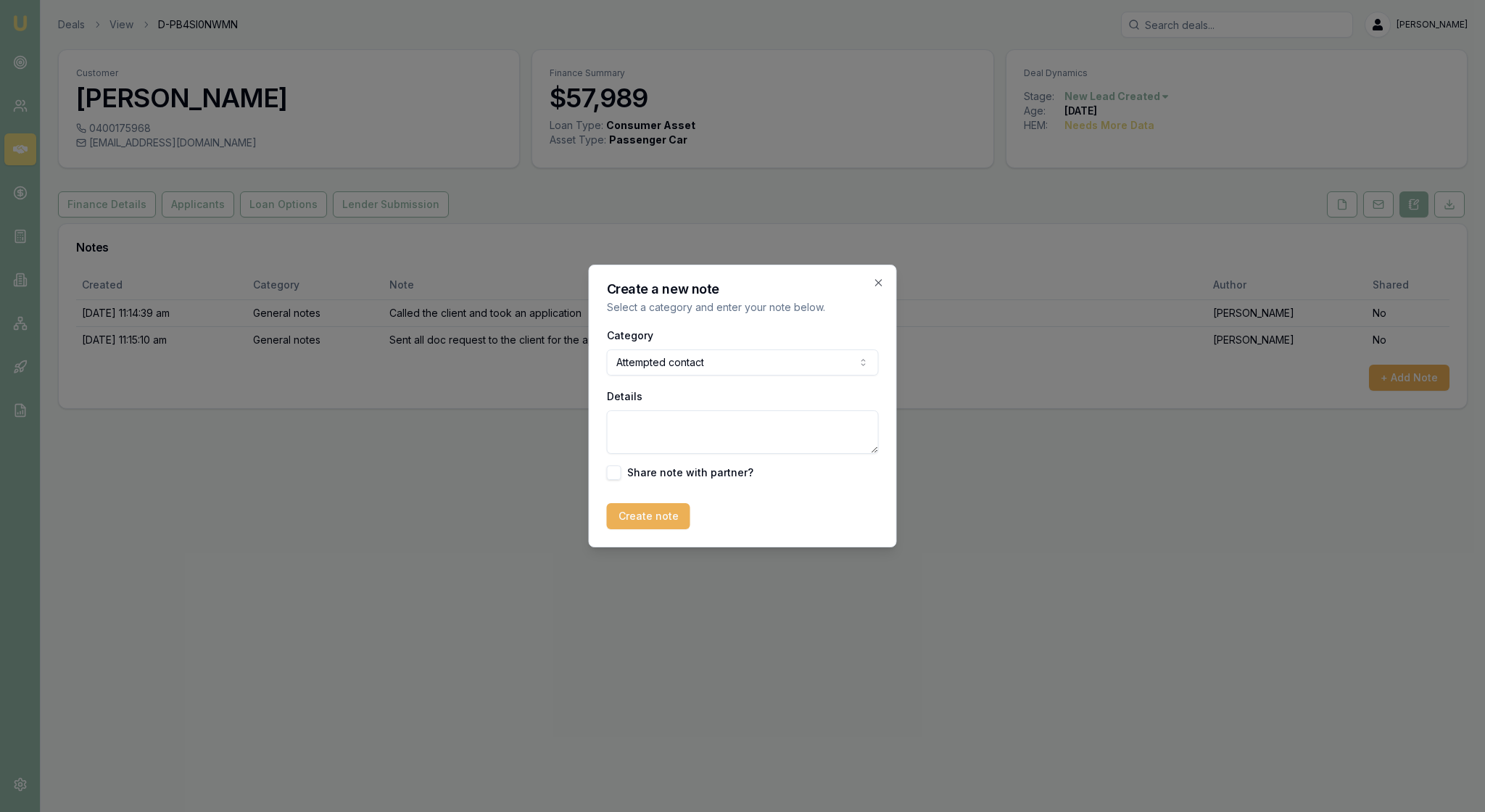
click at [643, 446] on textarea "Details" at bounding box center [742, 432] width 272 height 44
type textarea "LMTC re: bank statements"
click at [664, 529] on button "Create note" at bounding box center [648, 516] width 83 height 26
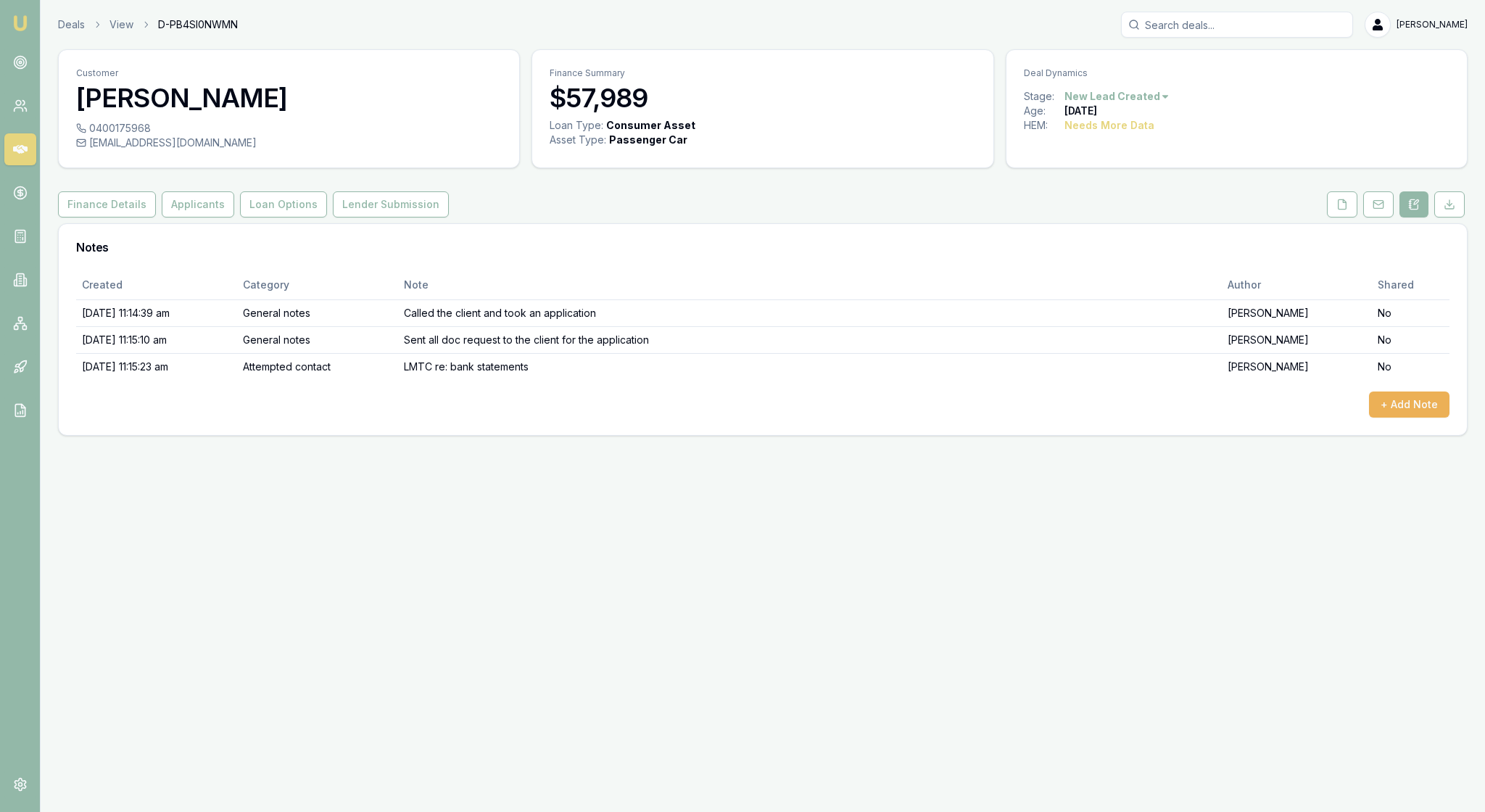
click at [21, 32] on img at bounding box center [20, 22] width 17 height 17
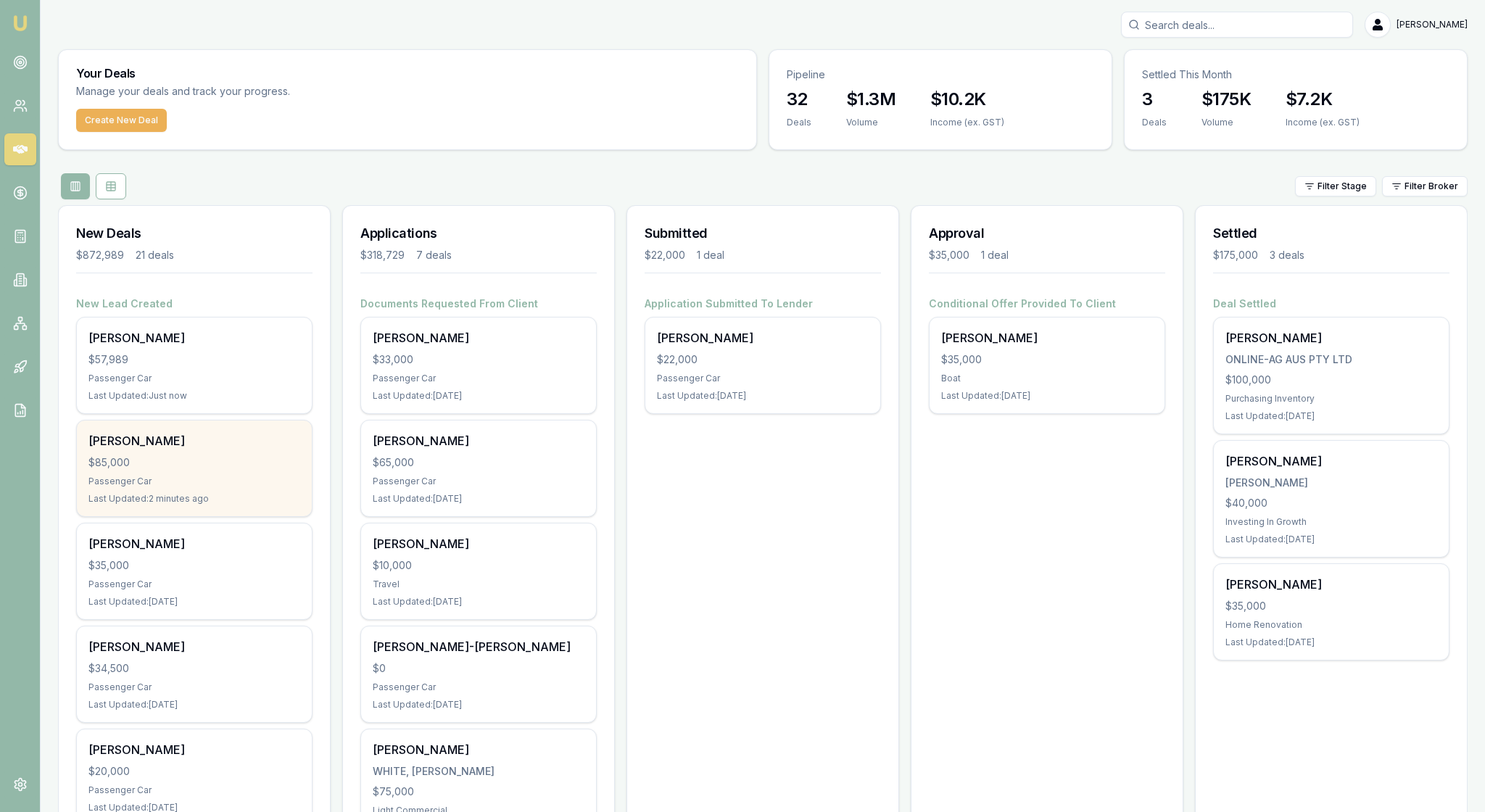
click at [209, 487] on div "Passenger Car" at bounding box center [194, 481] width 212 height 12
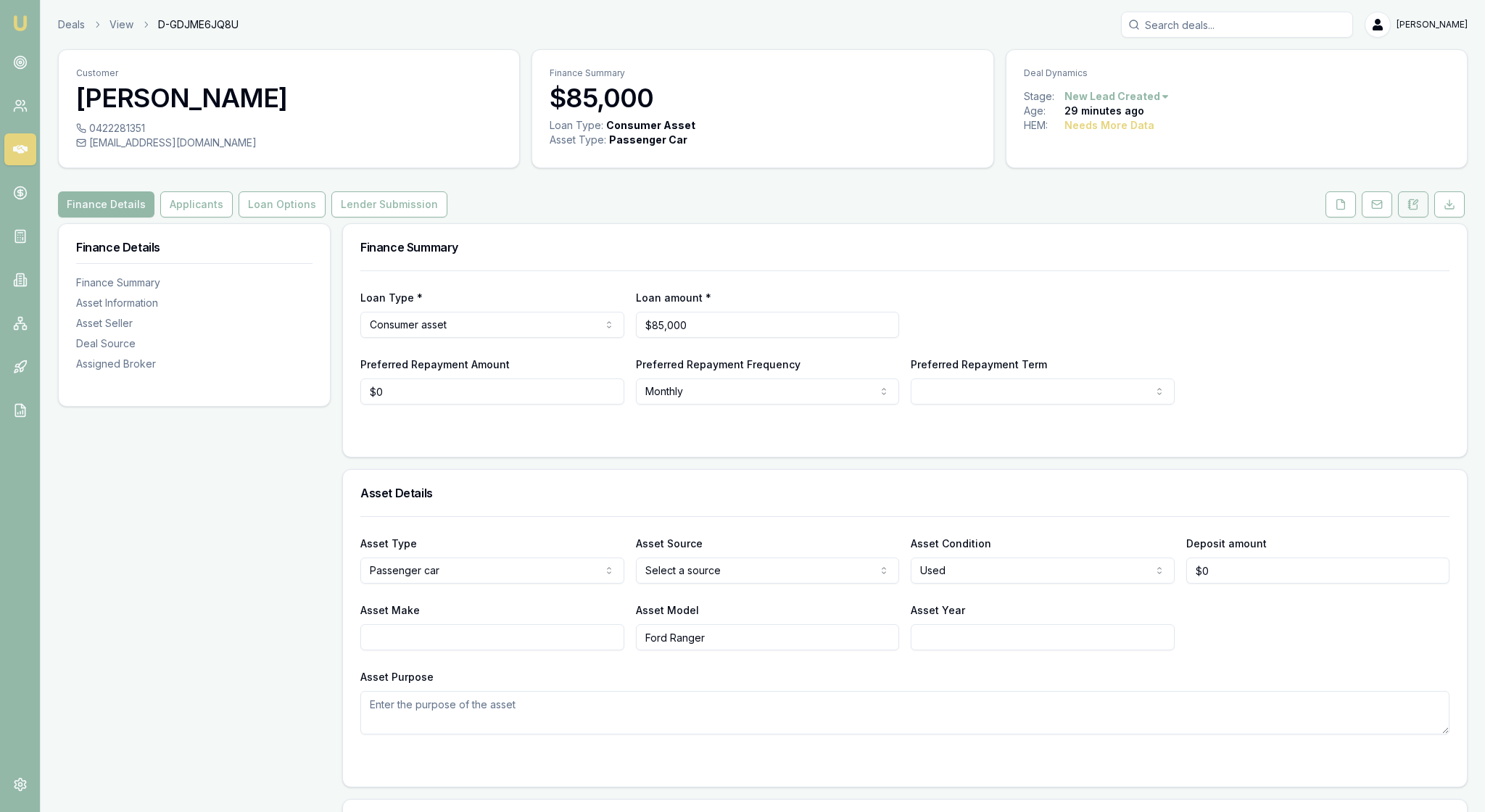
click at [1407, 211] on icon at bounding box center [1413, 204] width 12 height 12
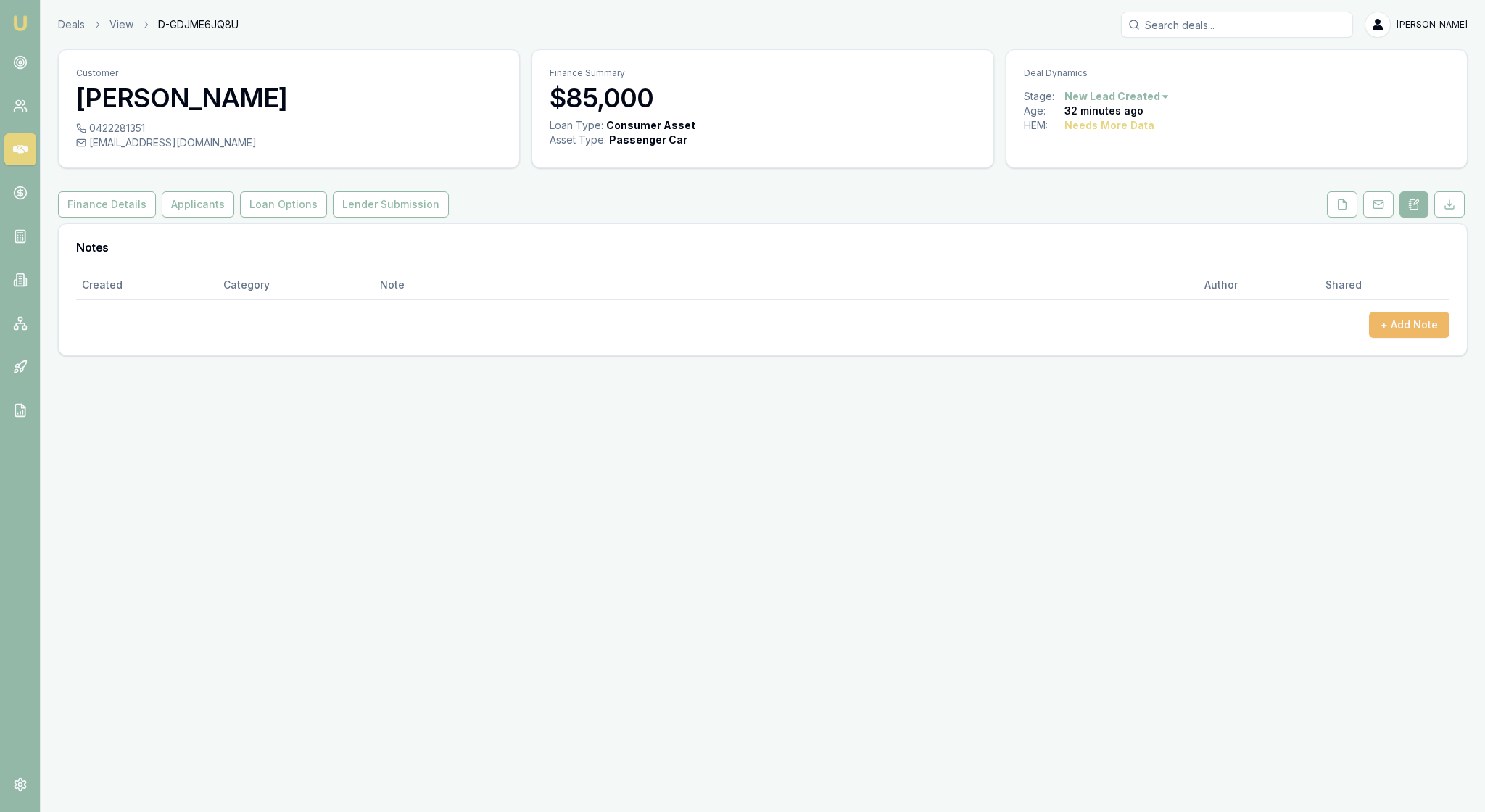
click at [1389, 338] on button "+ Add Note" at bounding box center [1409, 324] width 80 height 26
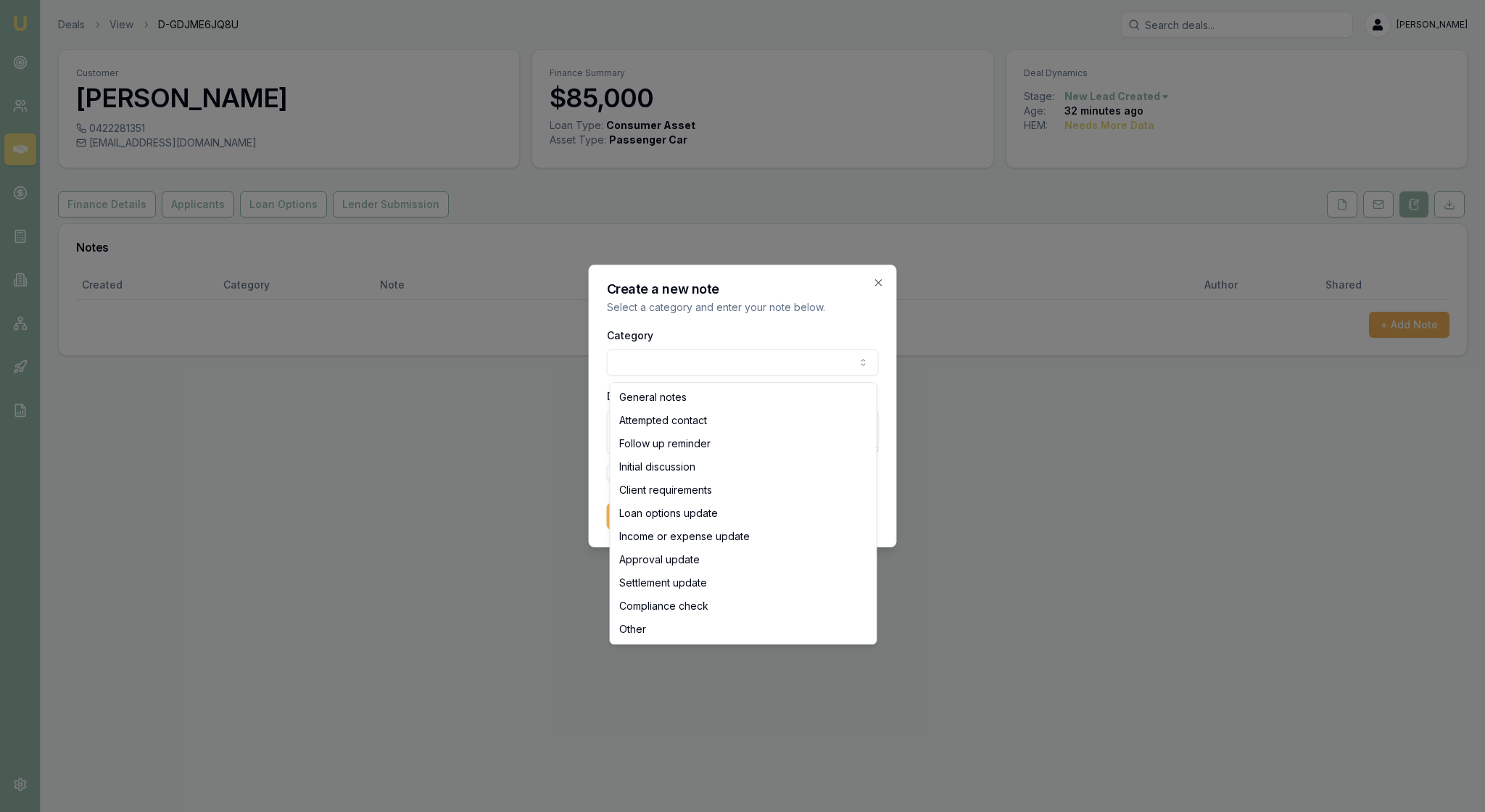
click at [863, 358] on body "Emu Broker Deals View D-GDJME6JQ8U [PERSON_NAME] Toggle Menu Customer [PERSON_N…" at bounding box center [742, 406] width 1485 height 812
select select "INITIAL_DISCUSSION"
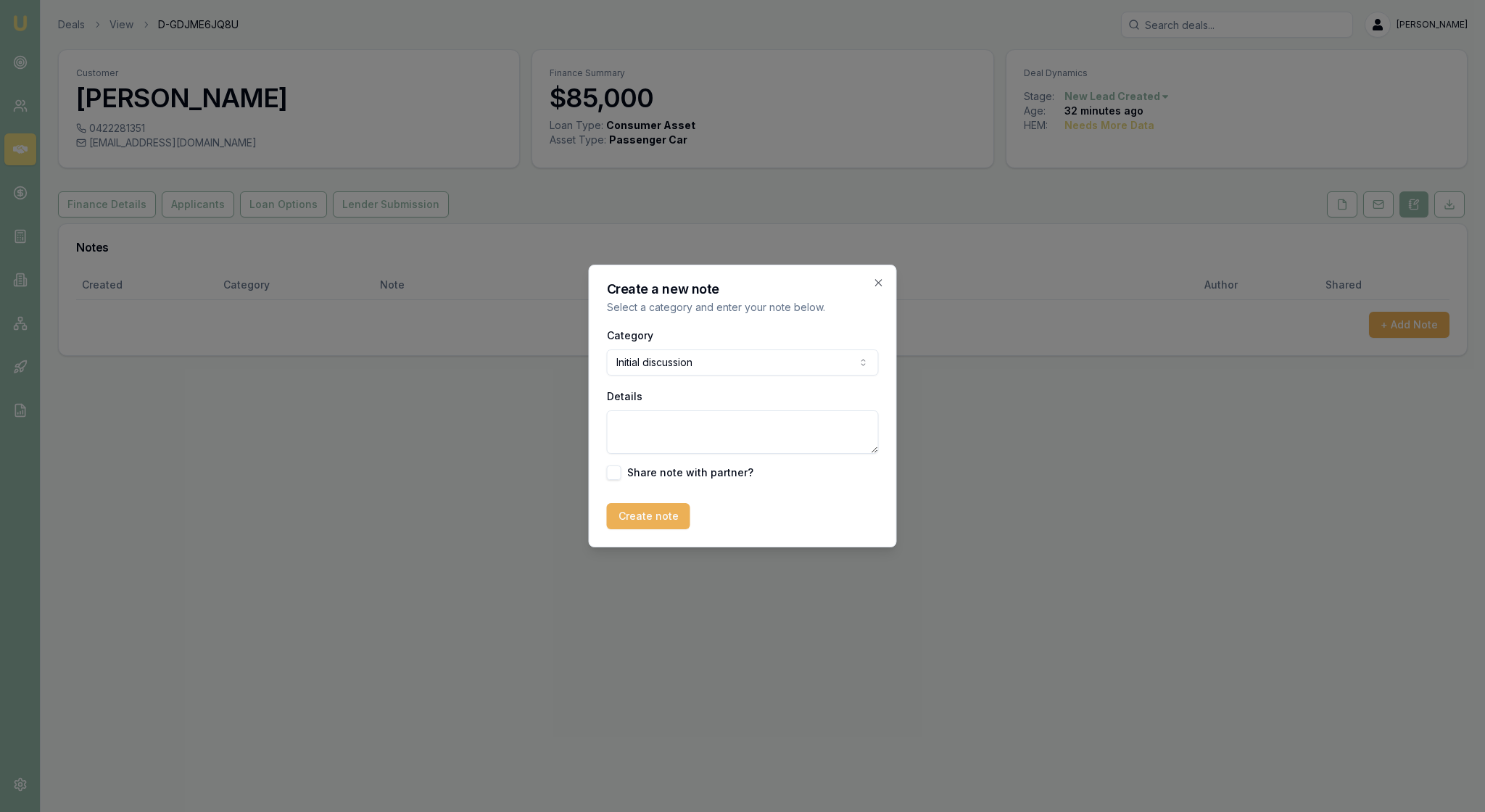
click at [626, 439] on textarea "Details" at bounding box center [742, 432] width 272 height 44
type textarea "J"
type textarea "[PERSON_NAME] called the client and his friend [PERSON_NAME] is helping [PERSON…"
click at [680, 529] on button "Create note" at bounding box center [648, 516] width 83 height 26
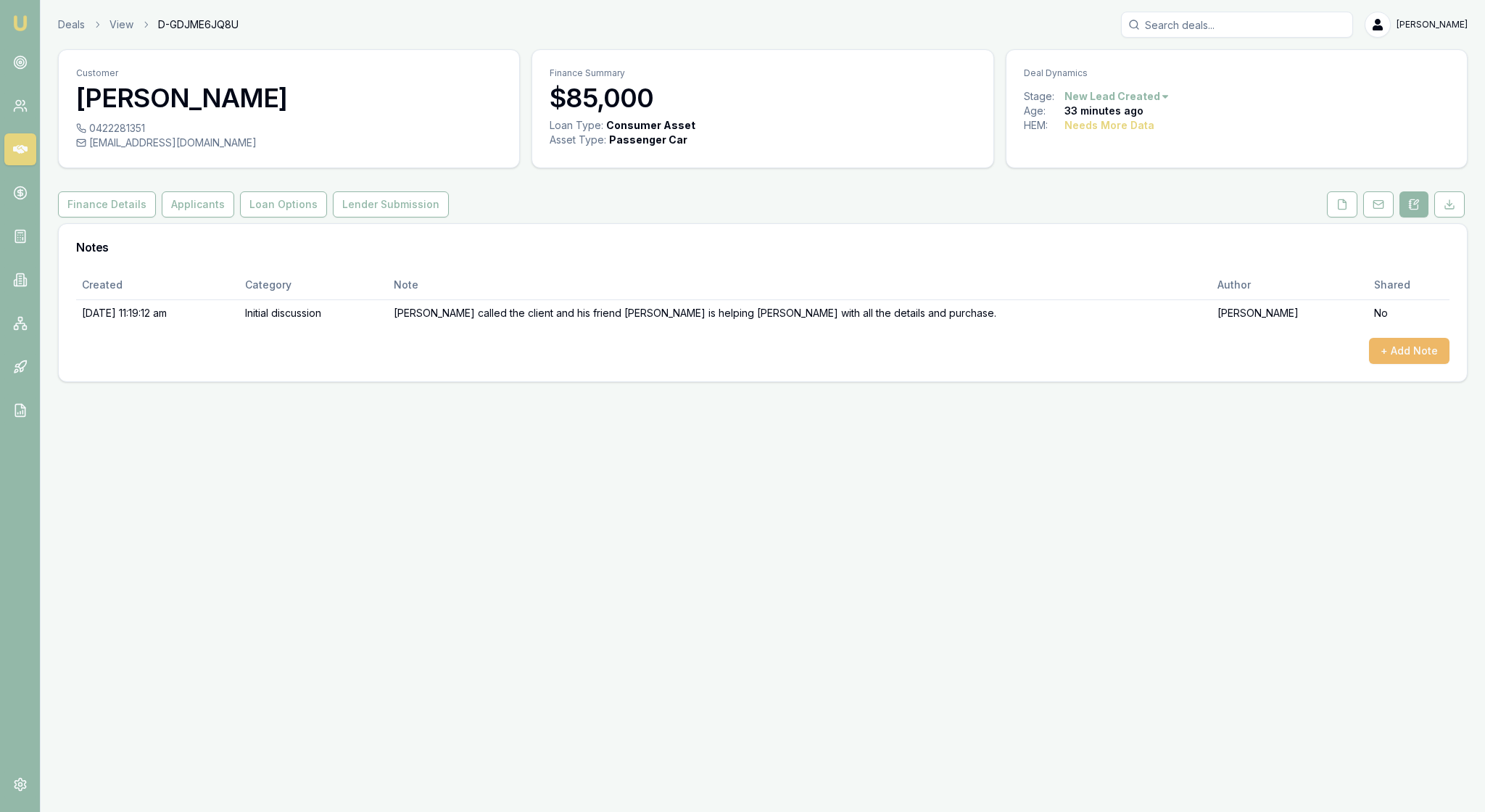
click at [1388, 364] on button "+ Add Note" at bounding box center [1409, 351] width 80 height 26
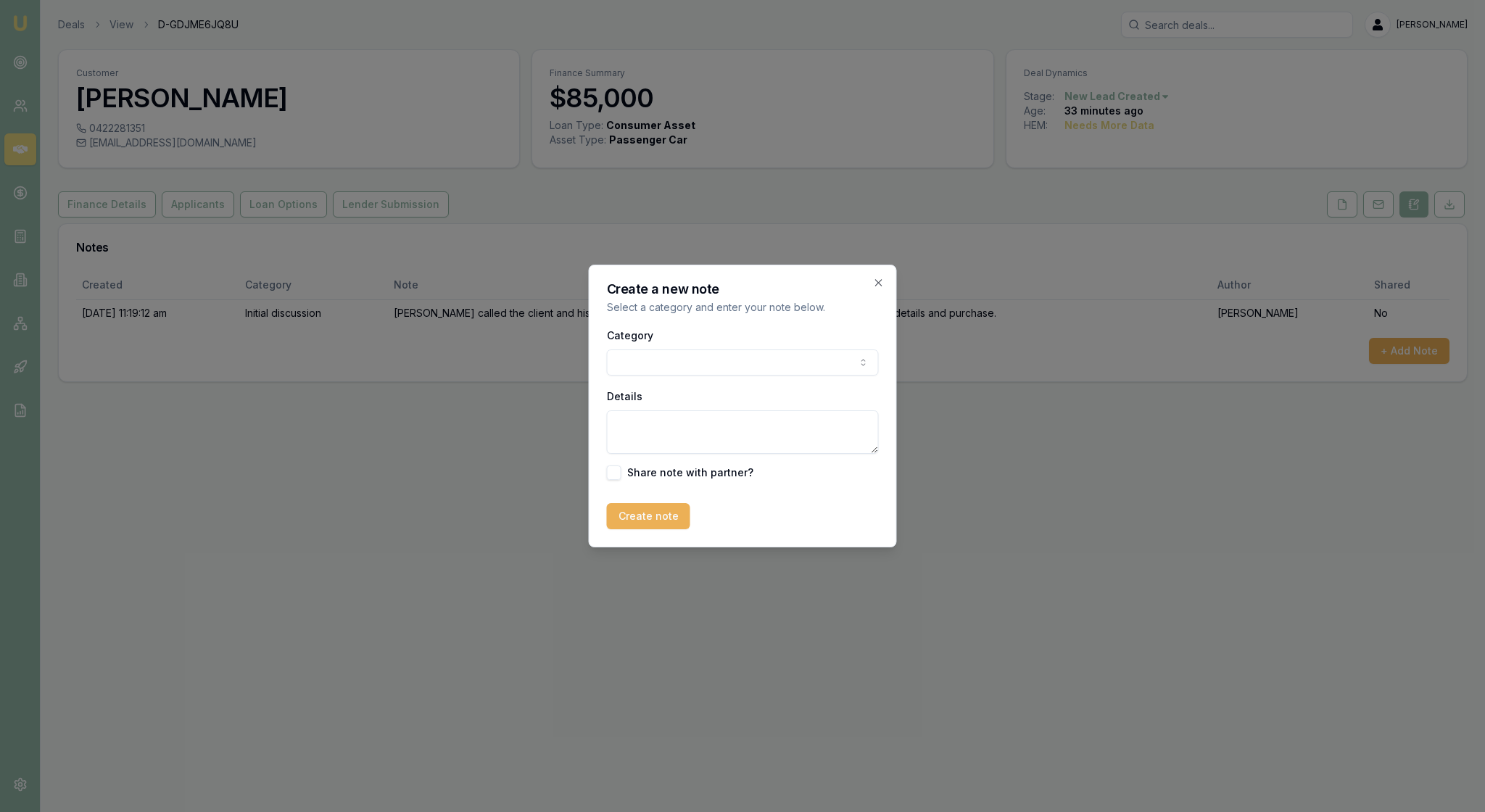
click at [852, 360] on body "Emu Broker Deals View D-GDJME6JQ8U [PERSON_NAME] Toggle Menu Customer [PERSON_N…" at bounding box center [742, 406] width 1485 height 812
click at [643, 443] on textarea "Details" at bounding box center [742, 432] width 272 height 44
type textarea "Sent documents request"
click at [660, 529] on button "Create note" at bounding box center [648, 516] width 83 height 26
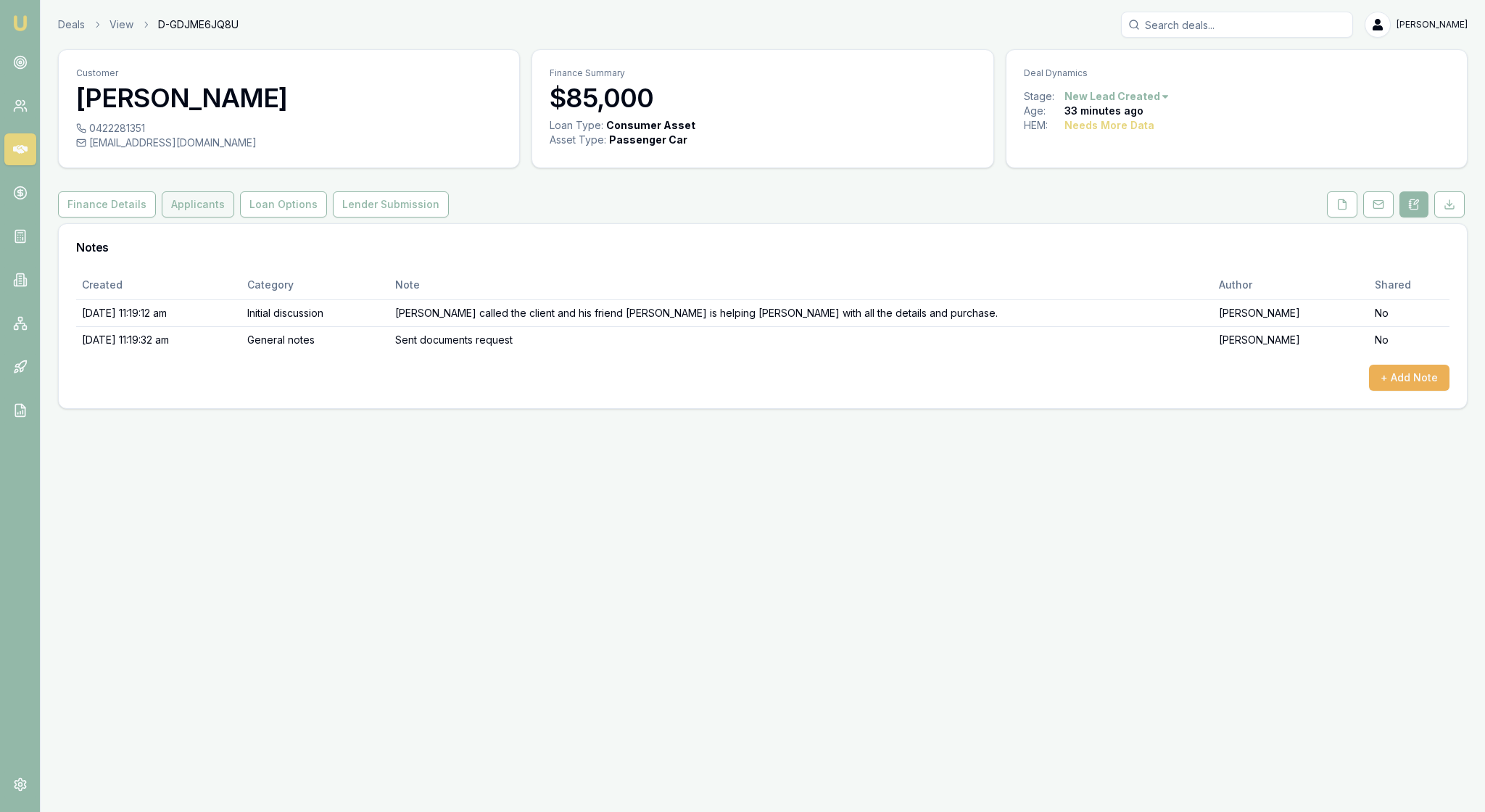
click at [234, 218] on button "Applicants" at bounding box center [197, 203] width 72 height 26
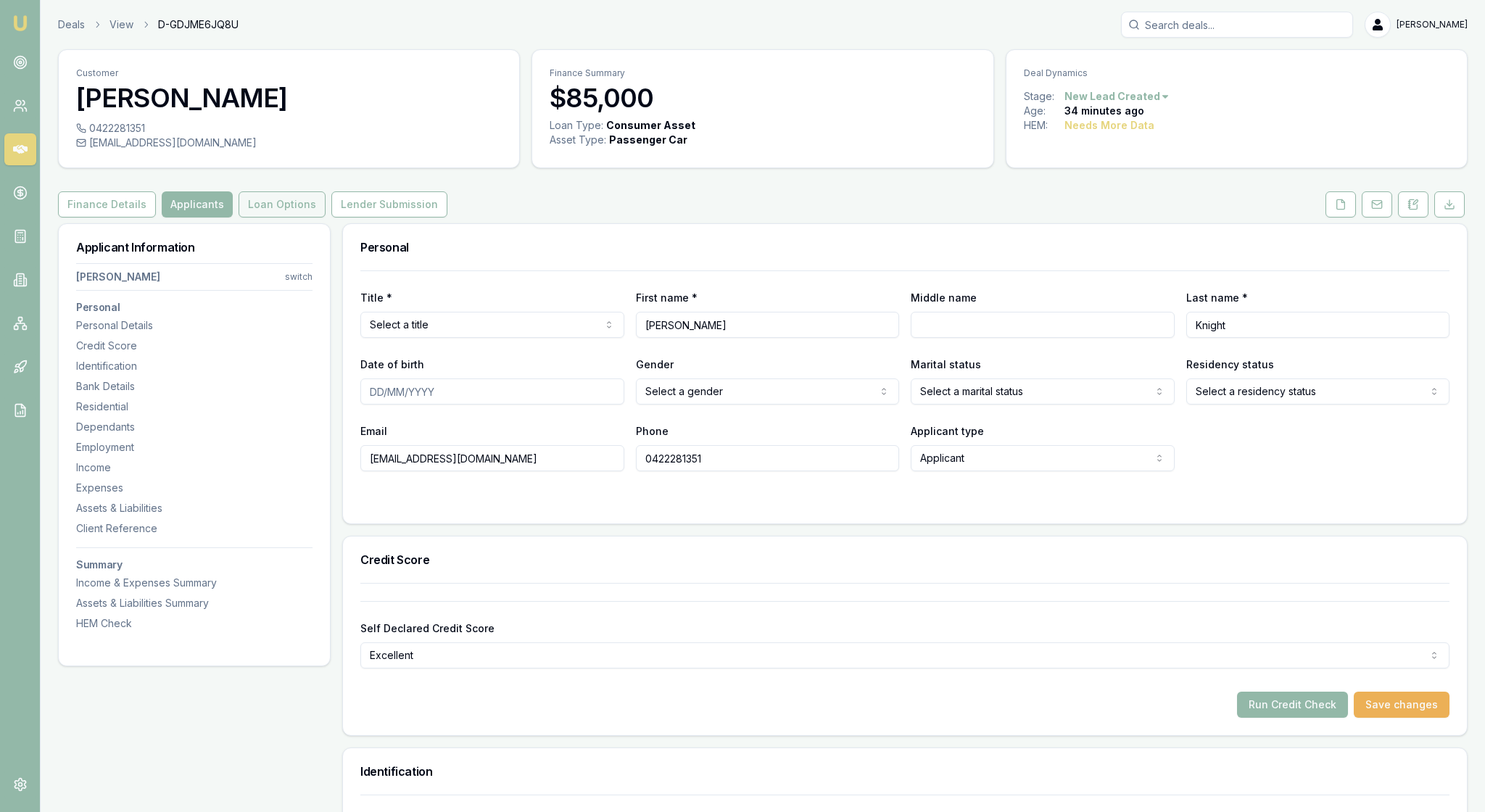
click at [326, 218] on button "Loan Options" at bounding box center [281, 203] width 87 height 26
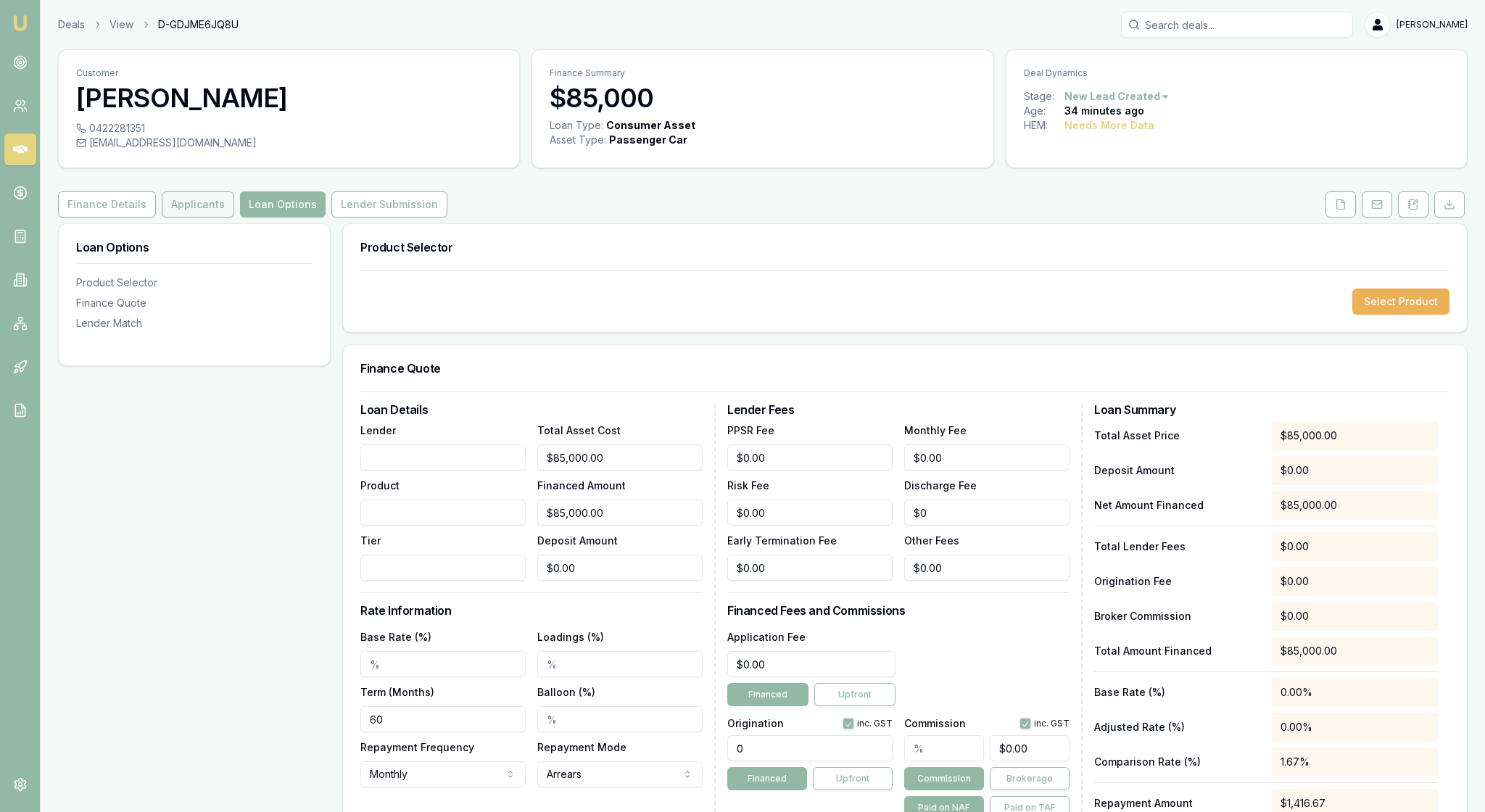
click at [228, 218] on button "Applicants" at bounding box center [197, 203] width 72 height 26
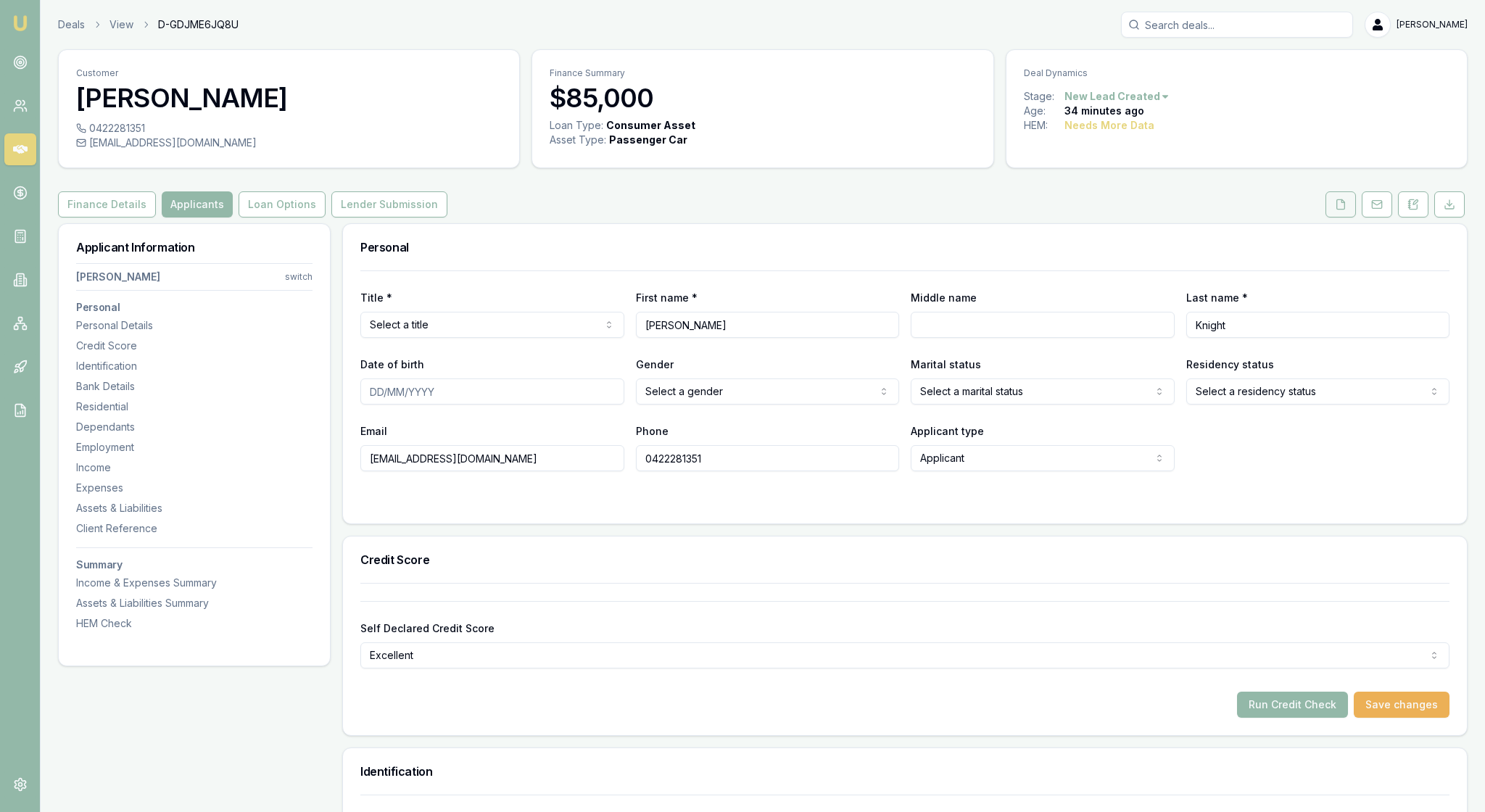
click at [1334, 211] on icon at bounding box center [1340, 204] width 12 height 12
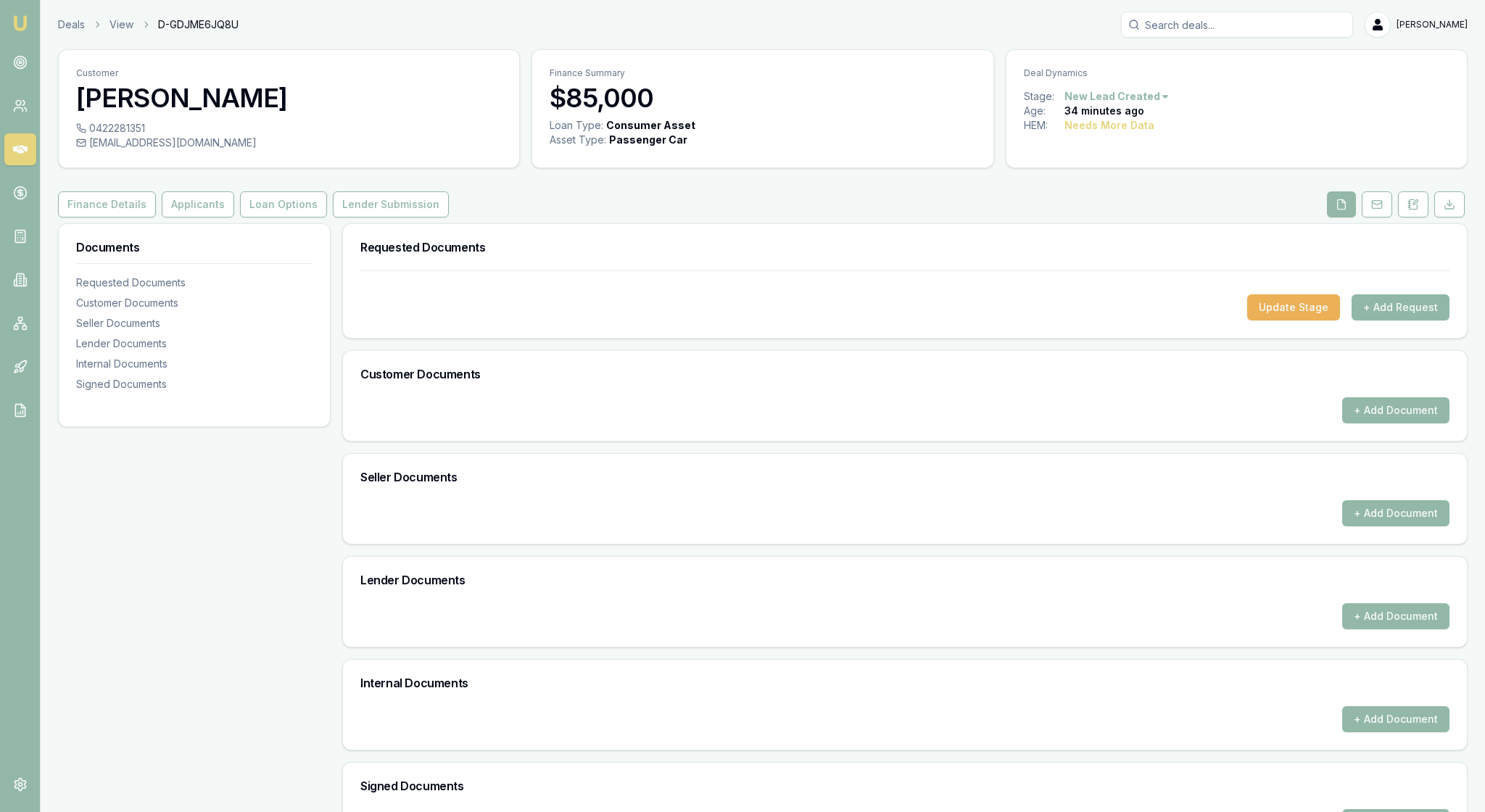
click at [1397, 320] on button "+ Add Request" at bounding box center [1400, 307] width 98 height 26
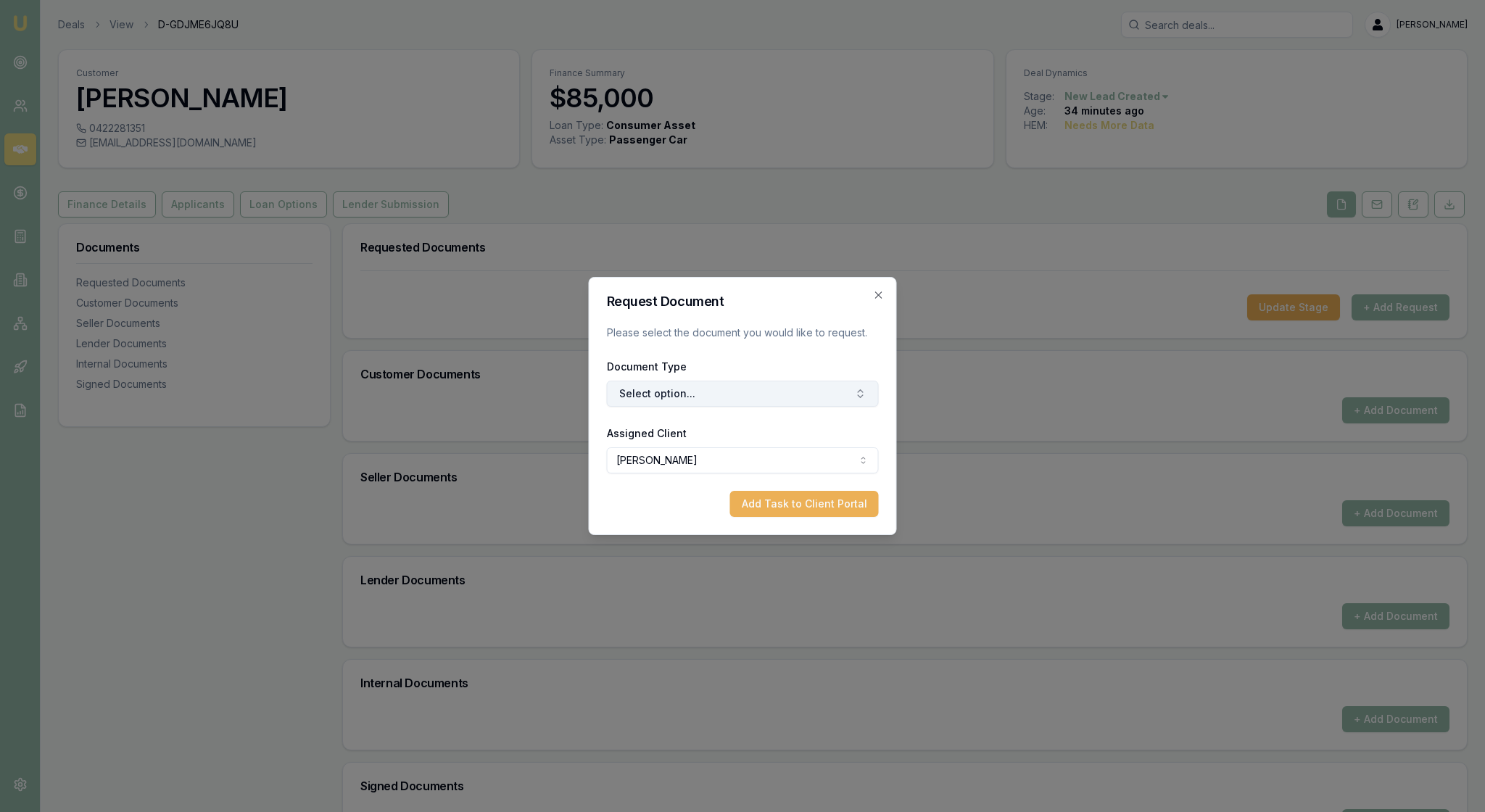
click at [867, 390] on button "Select option..." at bounding box center [742, 393] width 272 height 26
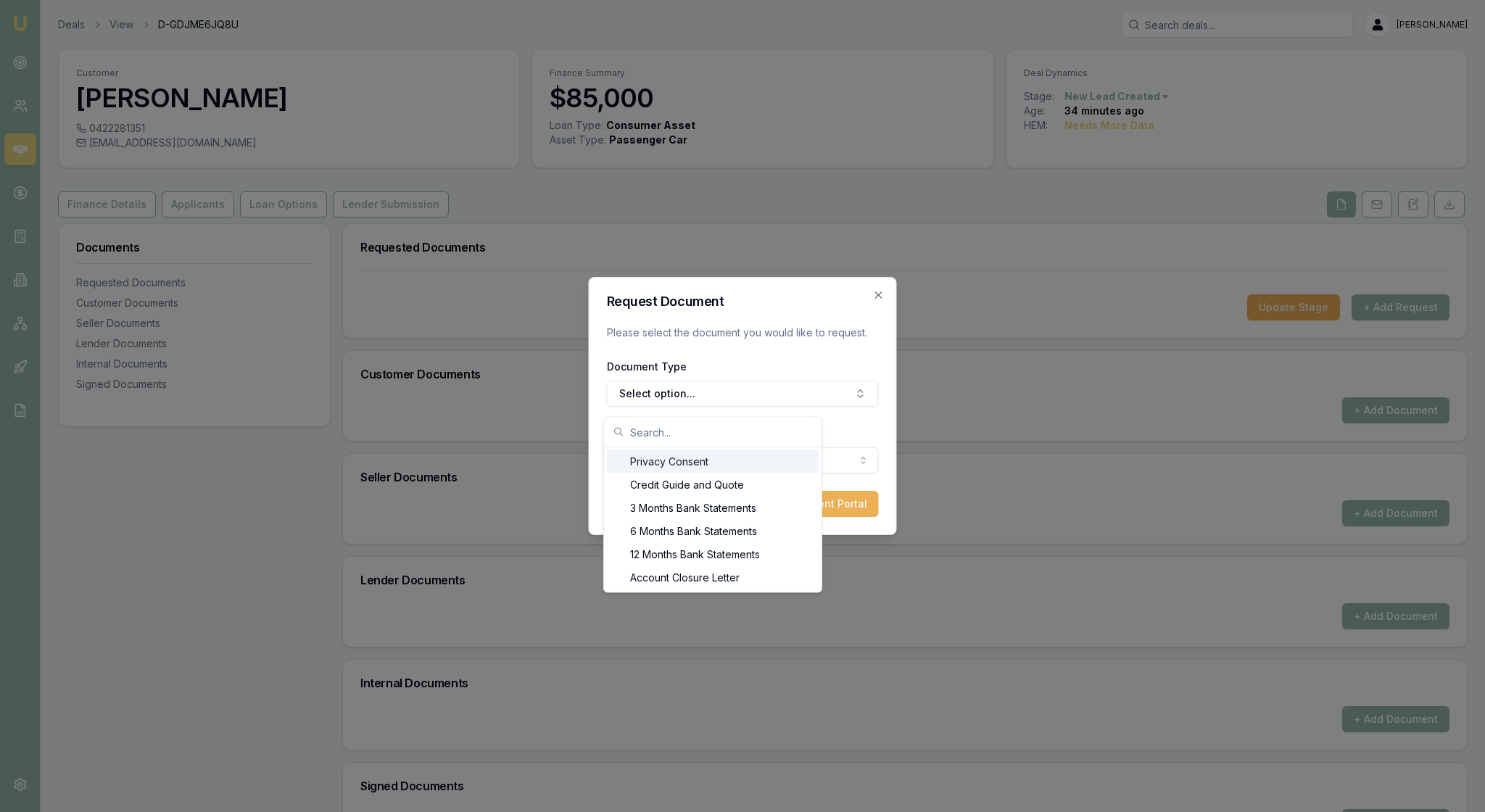
click at [763, 462] on div "Privacy Consent" at bounding box center [712, 461] width 212 height 23
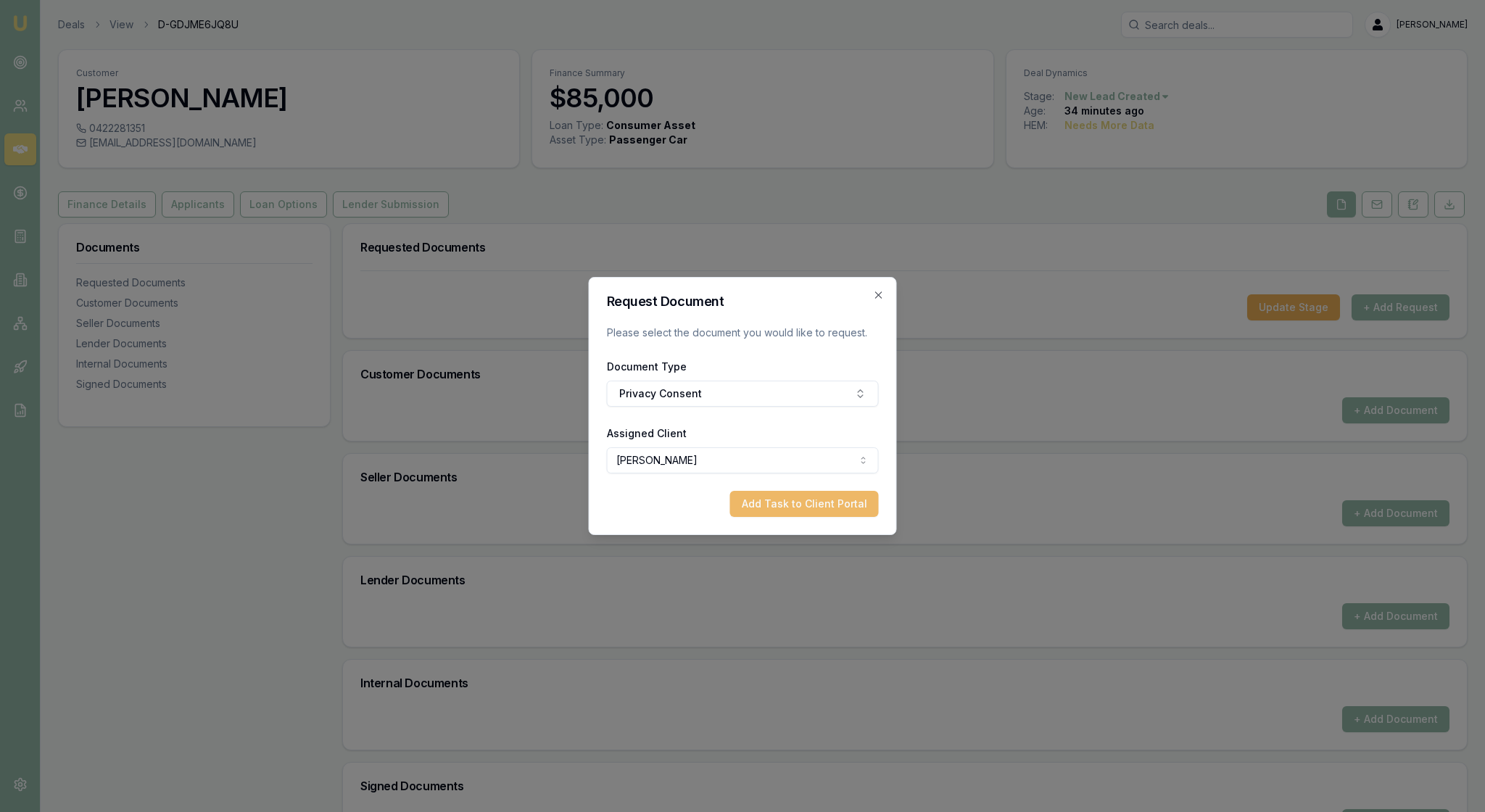
click at [817, 513] on button "Add Task to Client Portal" at bounding box center [804, 503] width 149 height 26
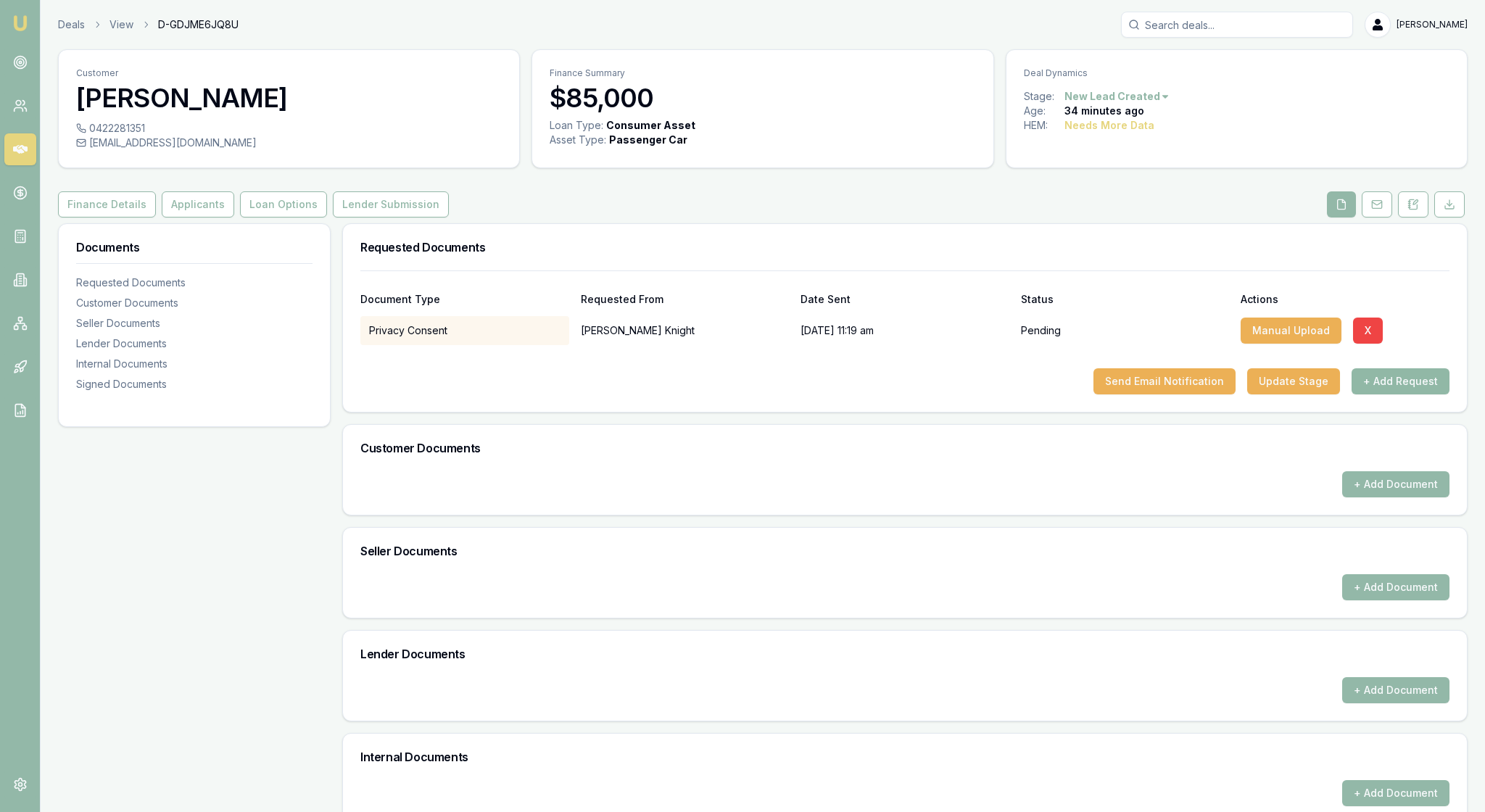
click at [1388, 394] on button "+ Add Request" at bounding box center [1400, 381] width 98 height 26
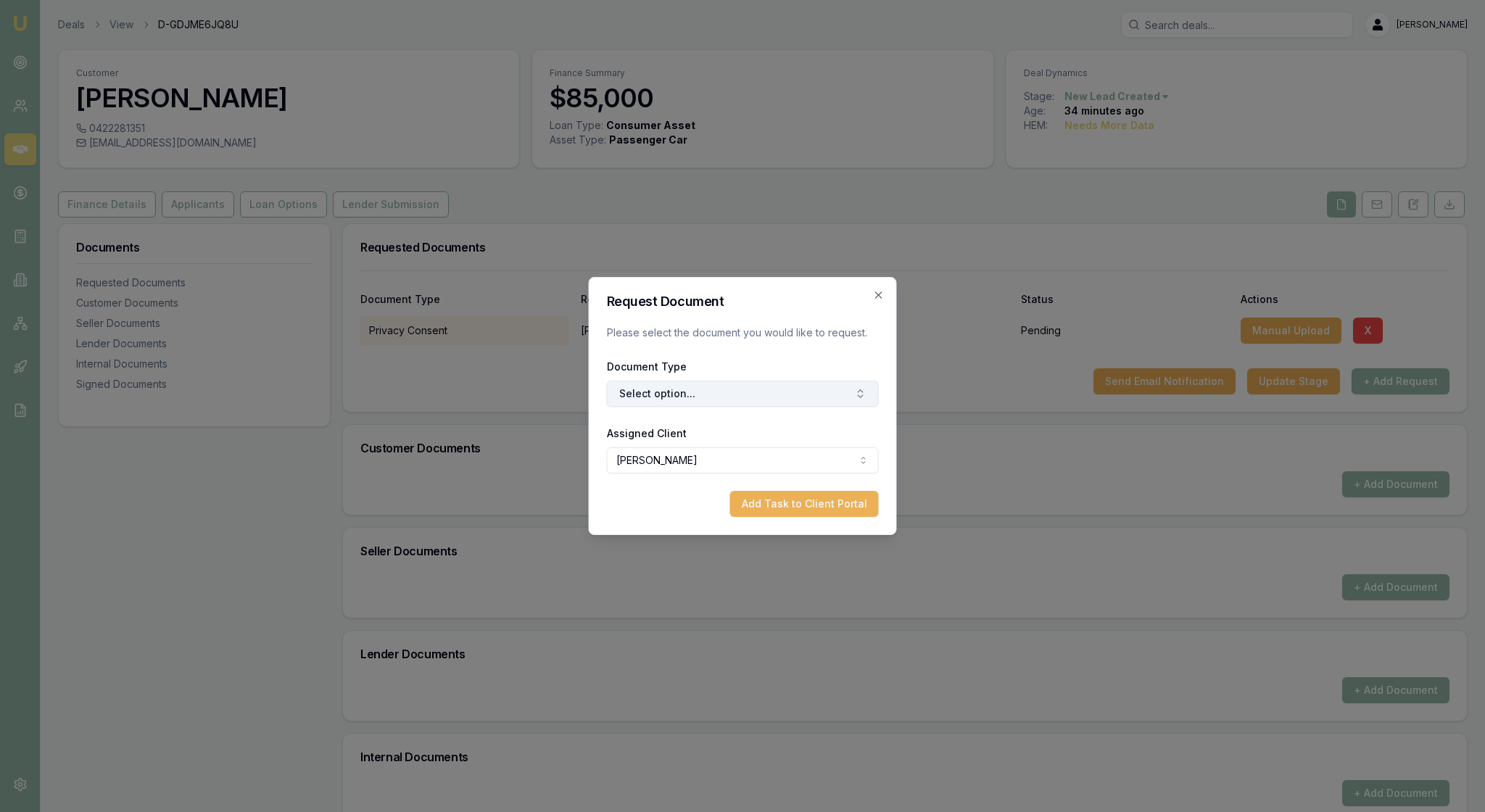
click at [855, 400] on icon "button" at bounding box center [860, 394] width 12 height 12
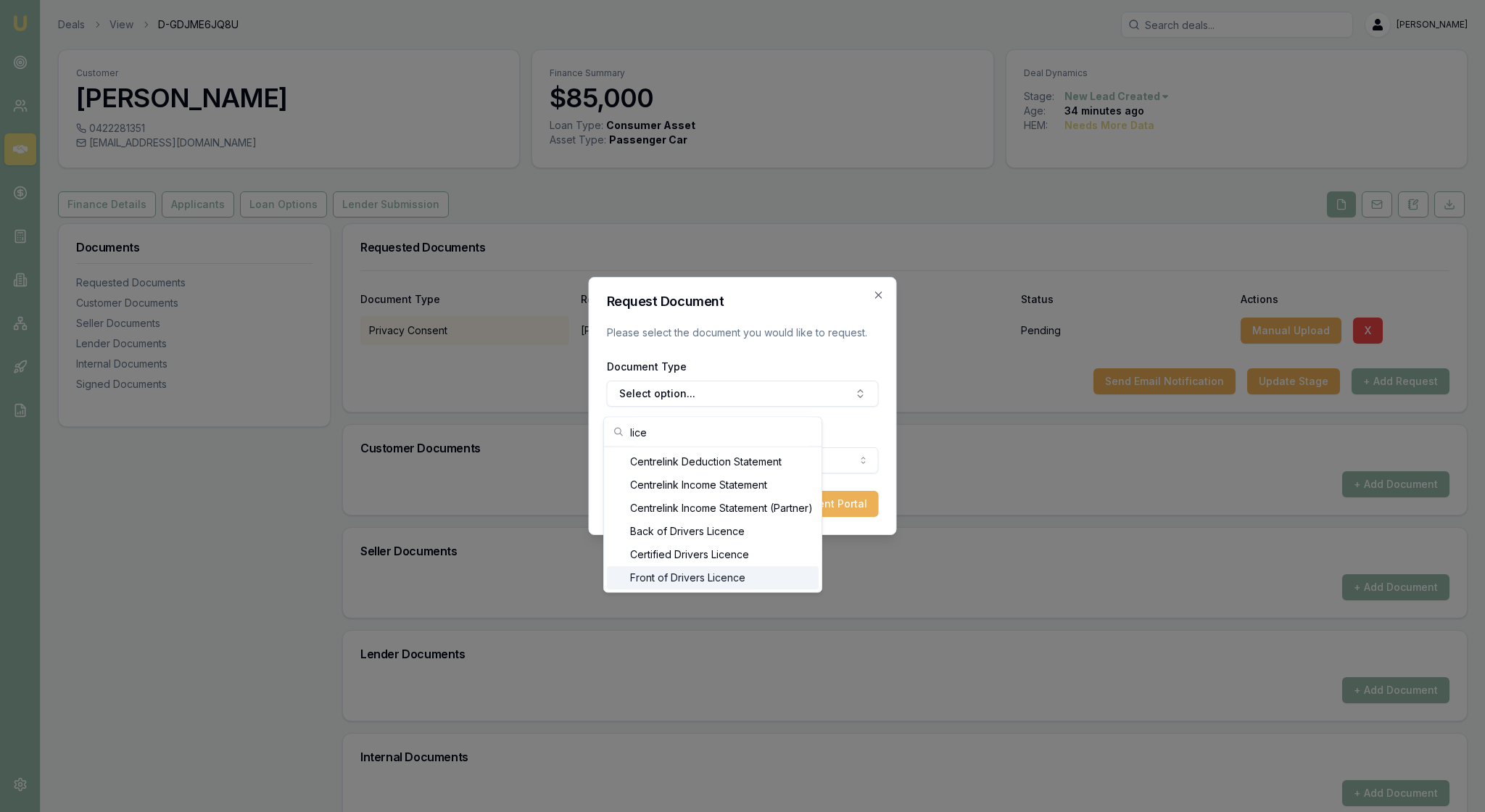
type input "lice"
click at [801, 589] on div "Front of Drivers Licence" at bounding box center [712, 577] width 212 height 23
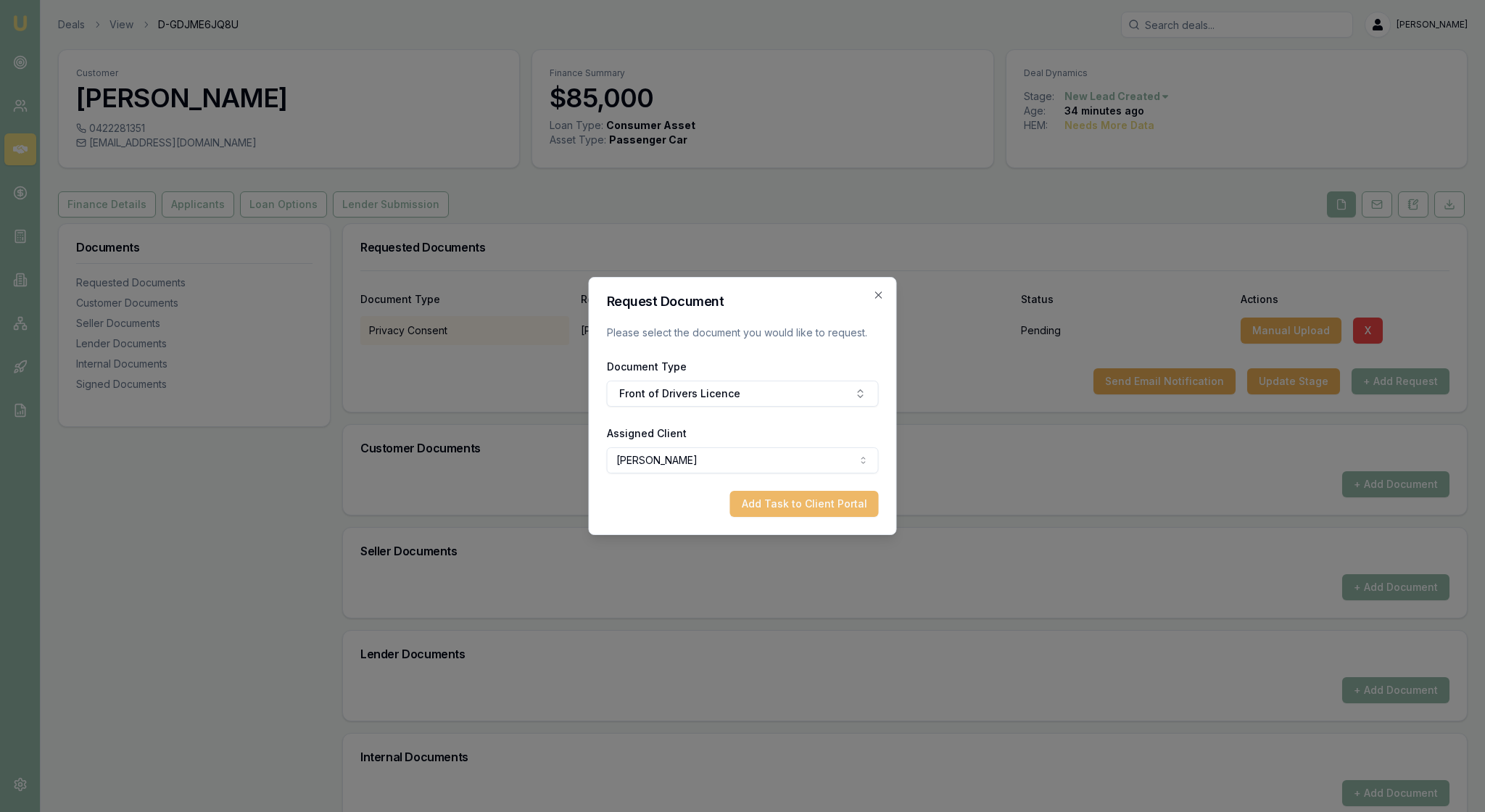
click at [801, 517] on button "Add Task to Client Portal" at bounding box center [804, 503] width 149 height 26
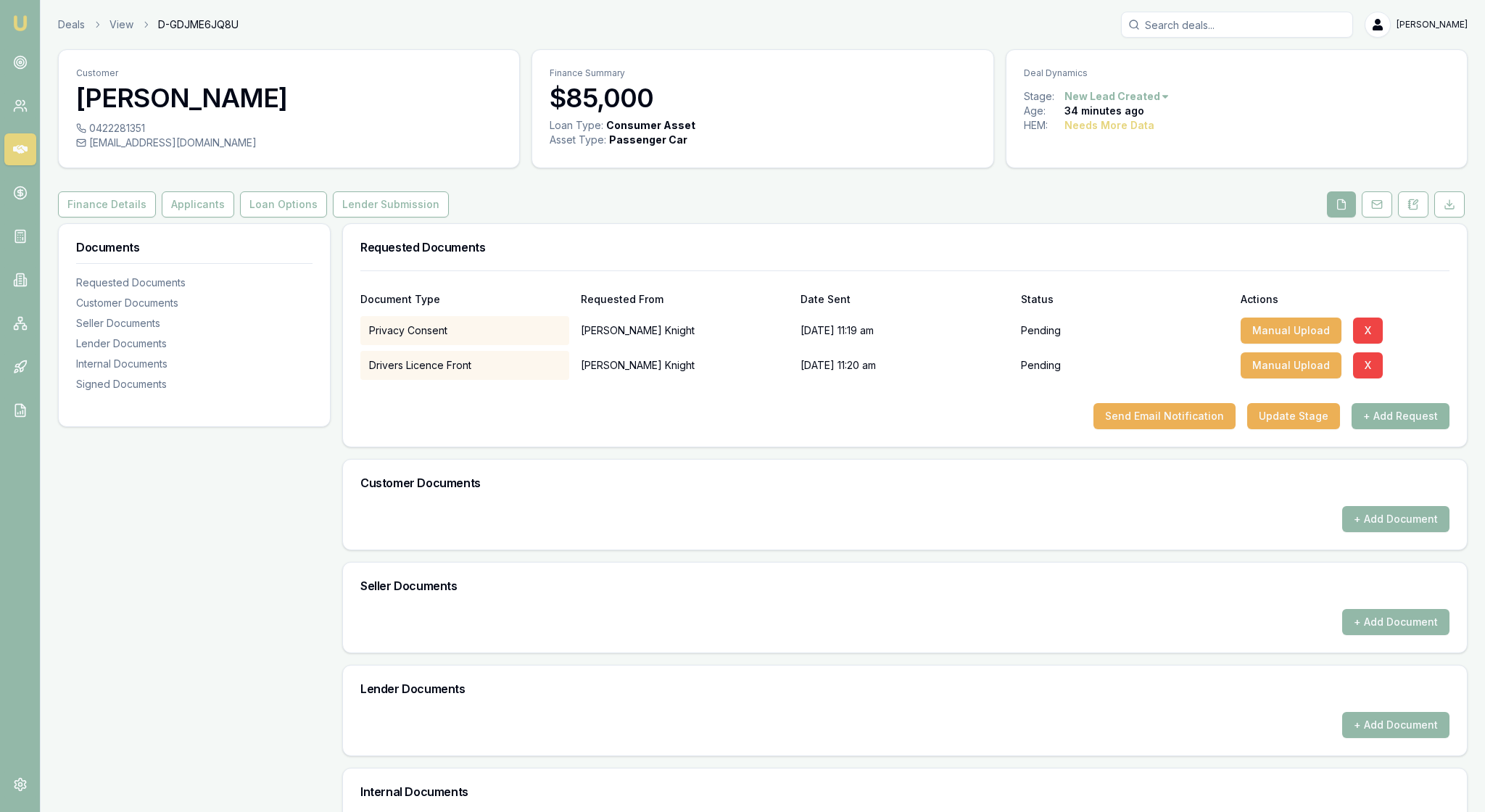
click at [1393, 429] on button "+ Add Request" at bounding box center [1400, 416] width 98 height 26
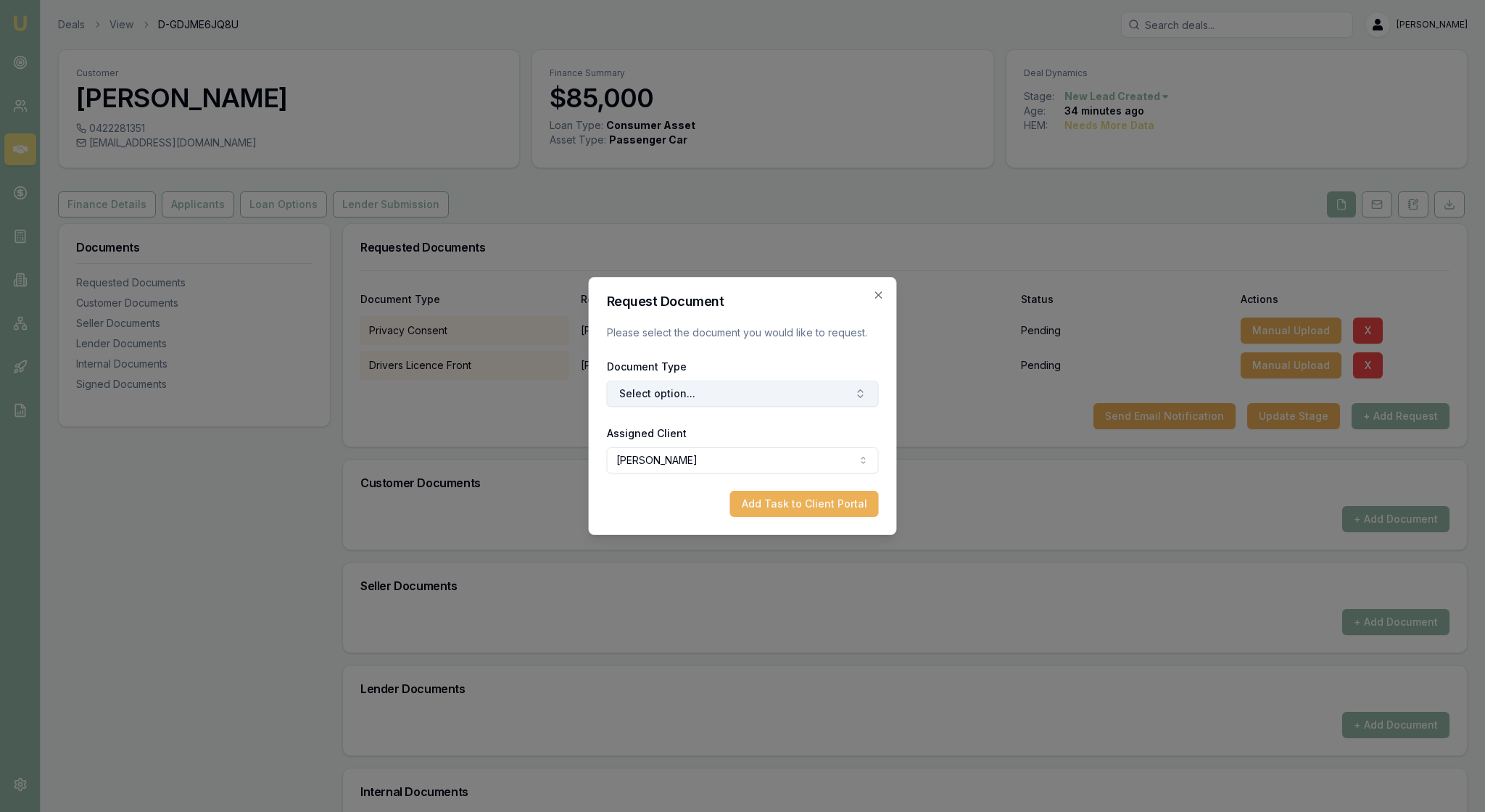
click at [863, 396] on button "Select option..." at bounding box center [742, 393] width 272 height 26
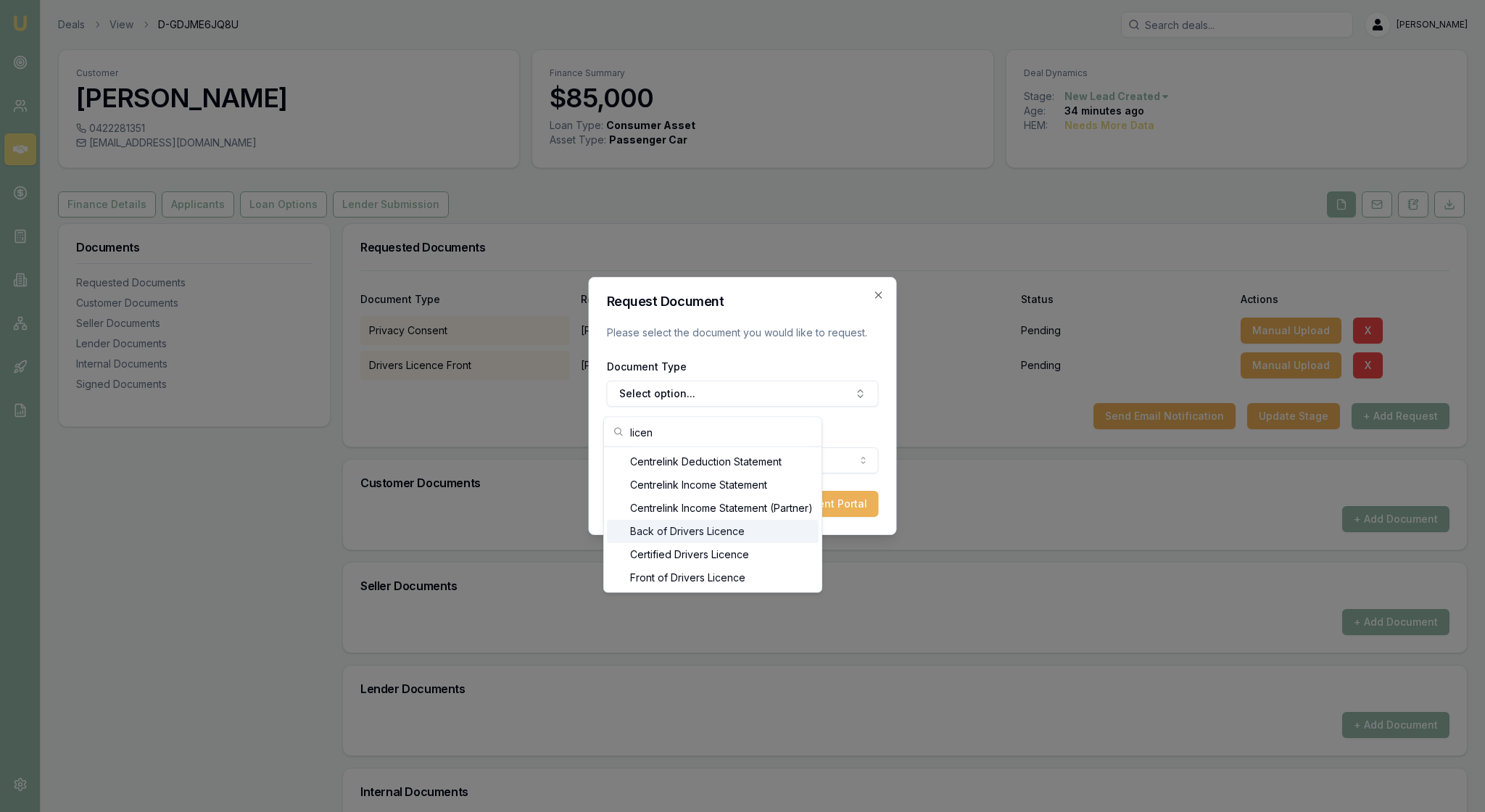
type input "licen"
click at [794, 534] on div "Back of Drivers Licence" at bounding box center [712, 531] width 212 height 23
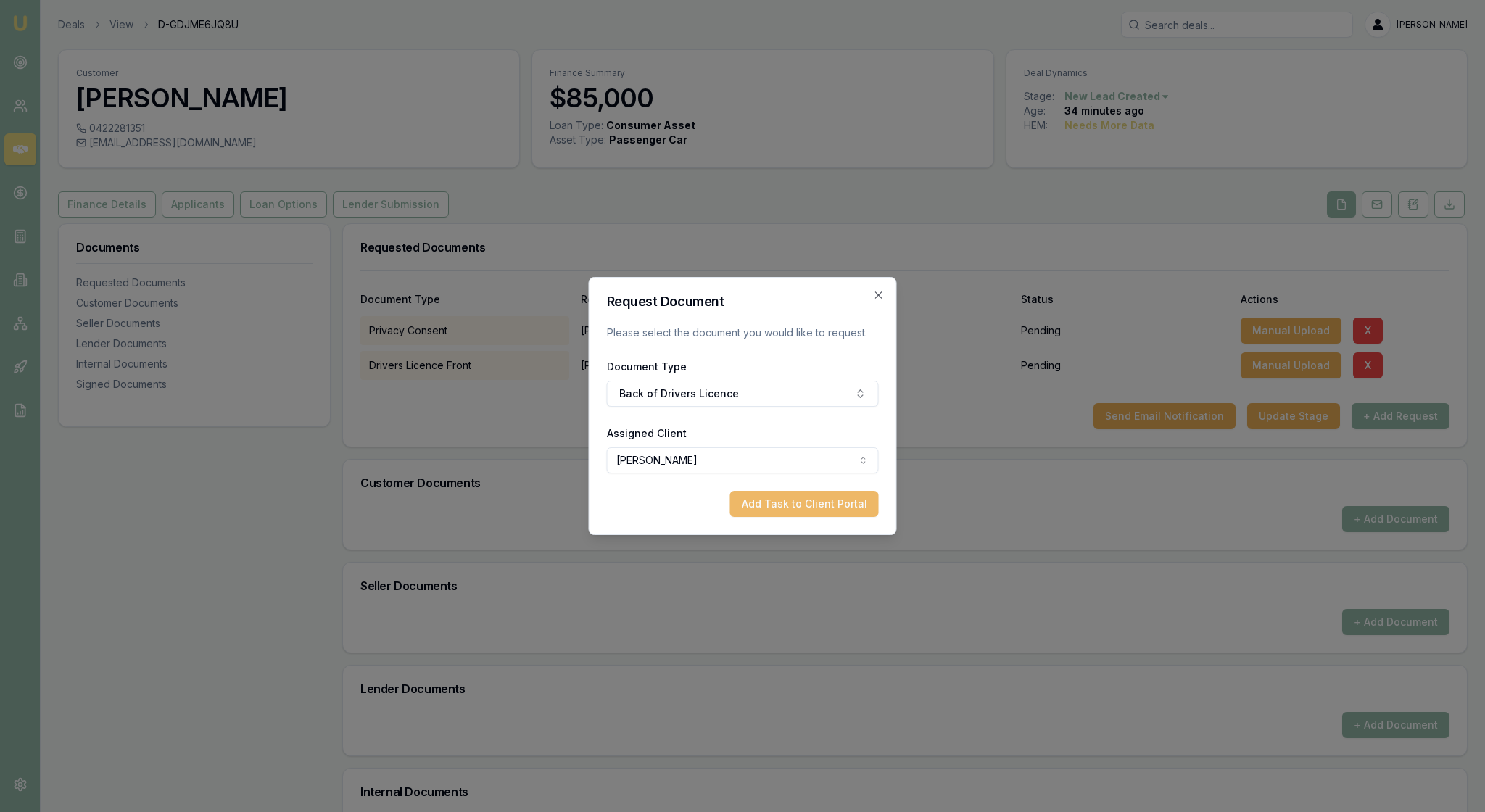
click at [782, 515] on button "Add Task to Client Portal" at bounding box center [804, 503] width 149 height 26
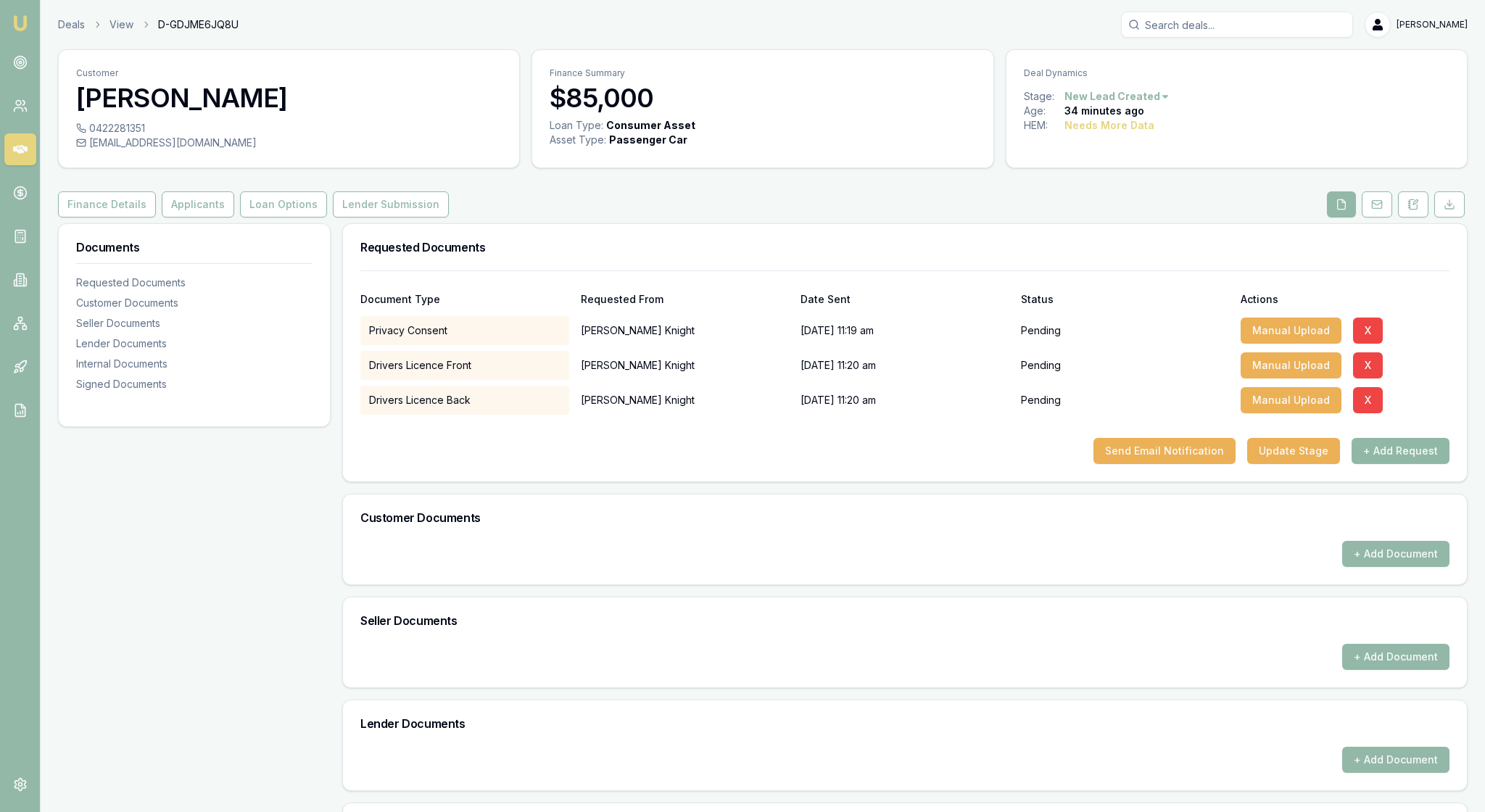
click at [1386, 464] on button "+ Add Request" at bounding box center [1400, 451] width 98 height 26
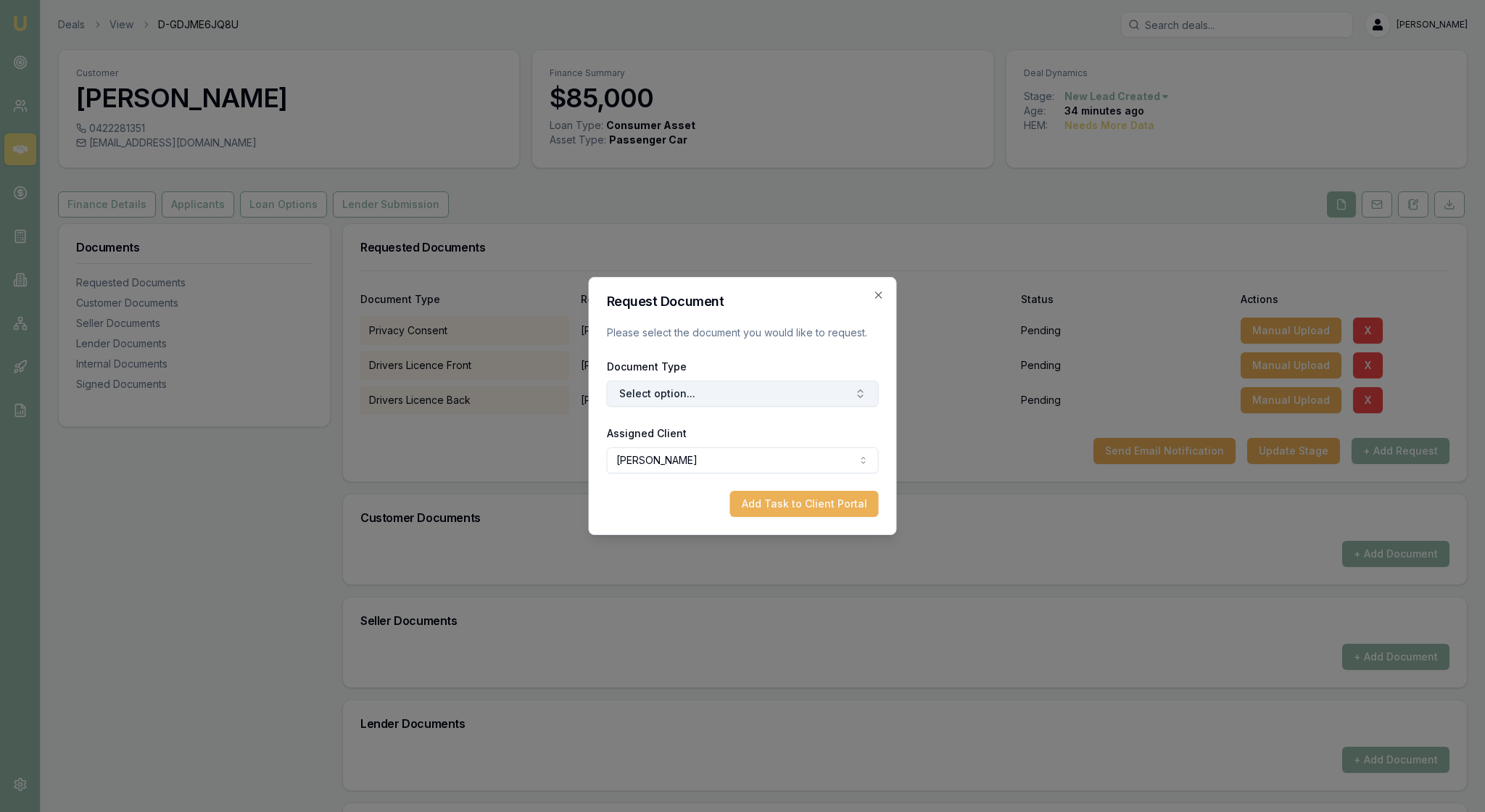
click at [856, 399] on icon "button" at bounding box center [860, 394] width 12 height 12
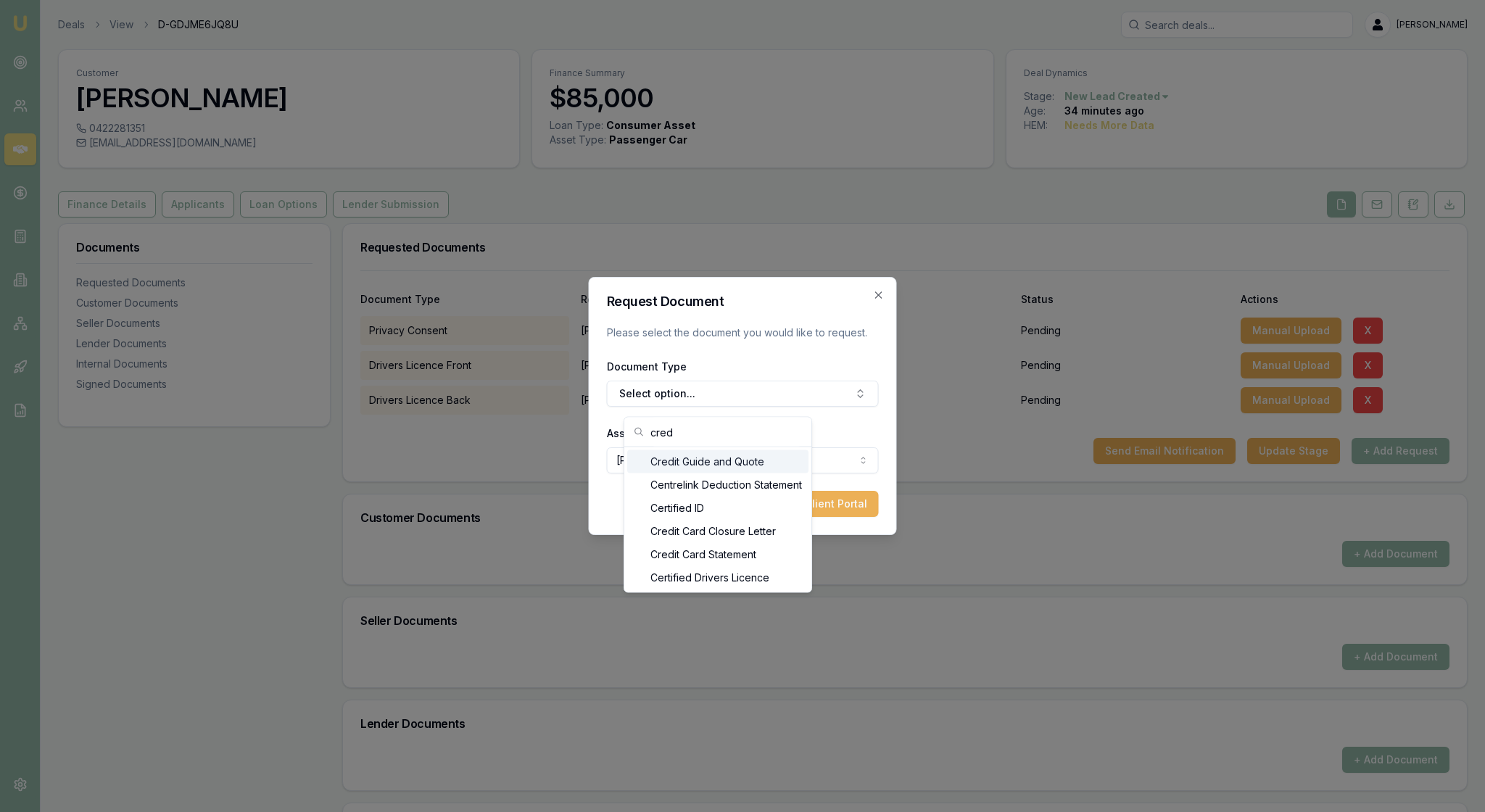
type input "cred"
click at [809, 464] on div "Credit Guide and Quote" at bounding box center [718, 461] width 181 height 23
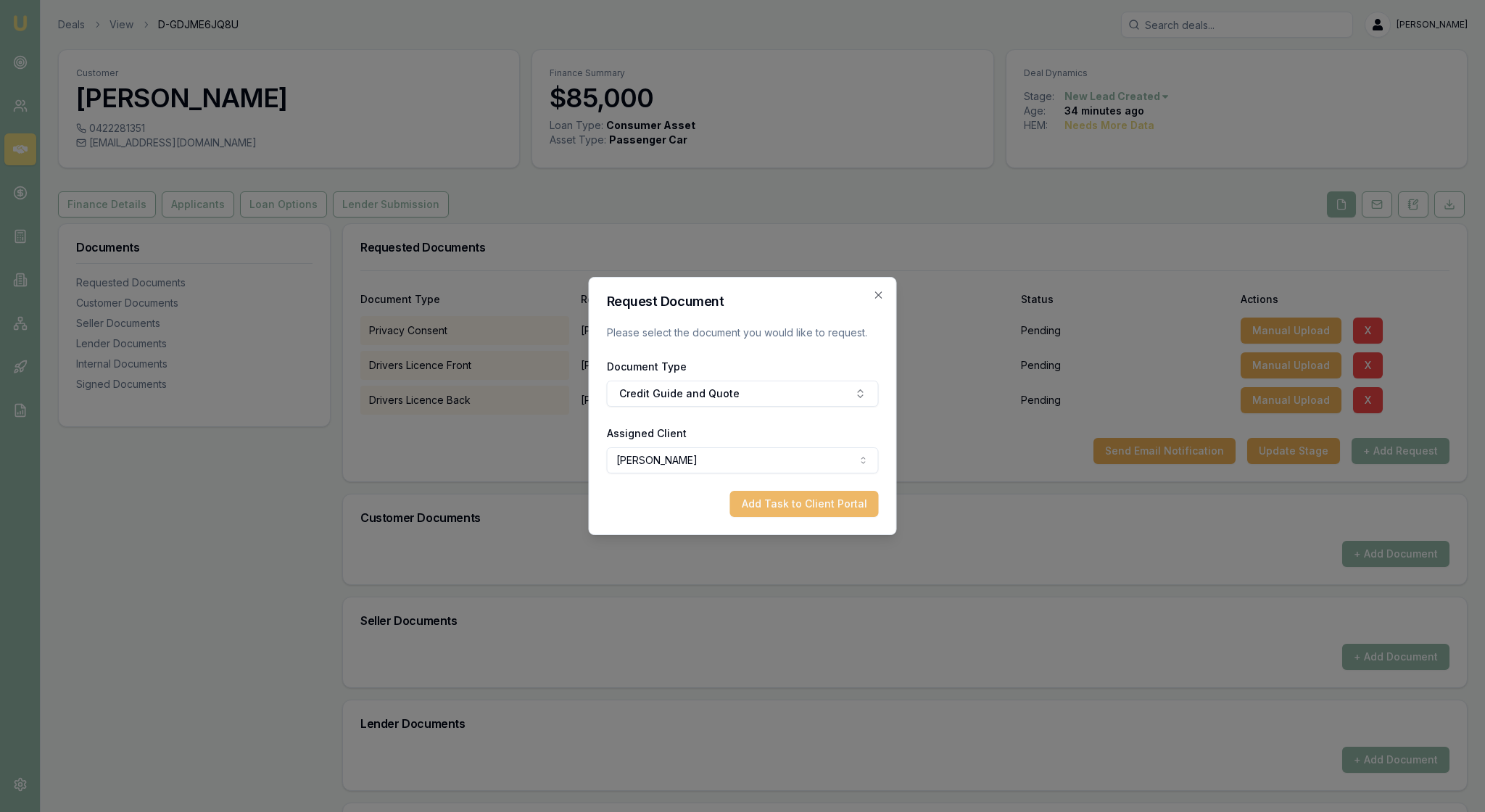
click at [828, 517] on button "Add Task to Client Portal" at bounding box center [804, 503] width 149 height 26
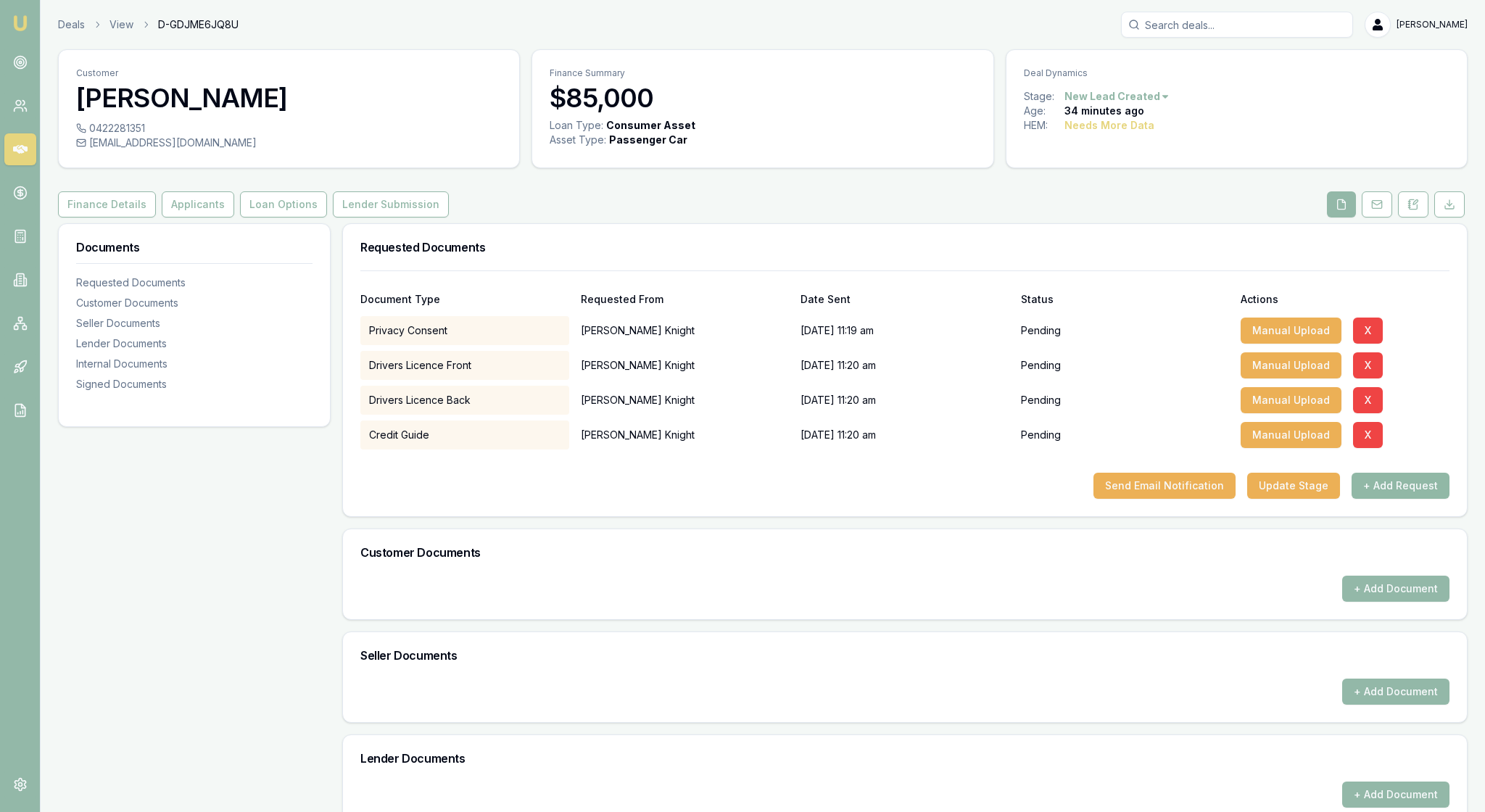
click at [1381, 499] on button "+ Add Request" at bounding box center [1400, 485] width 98 height 26
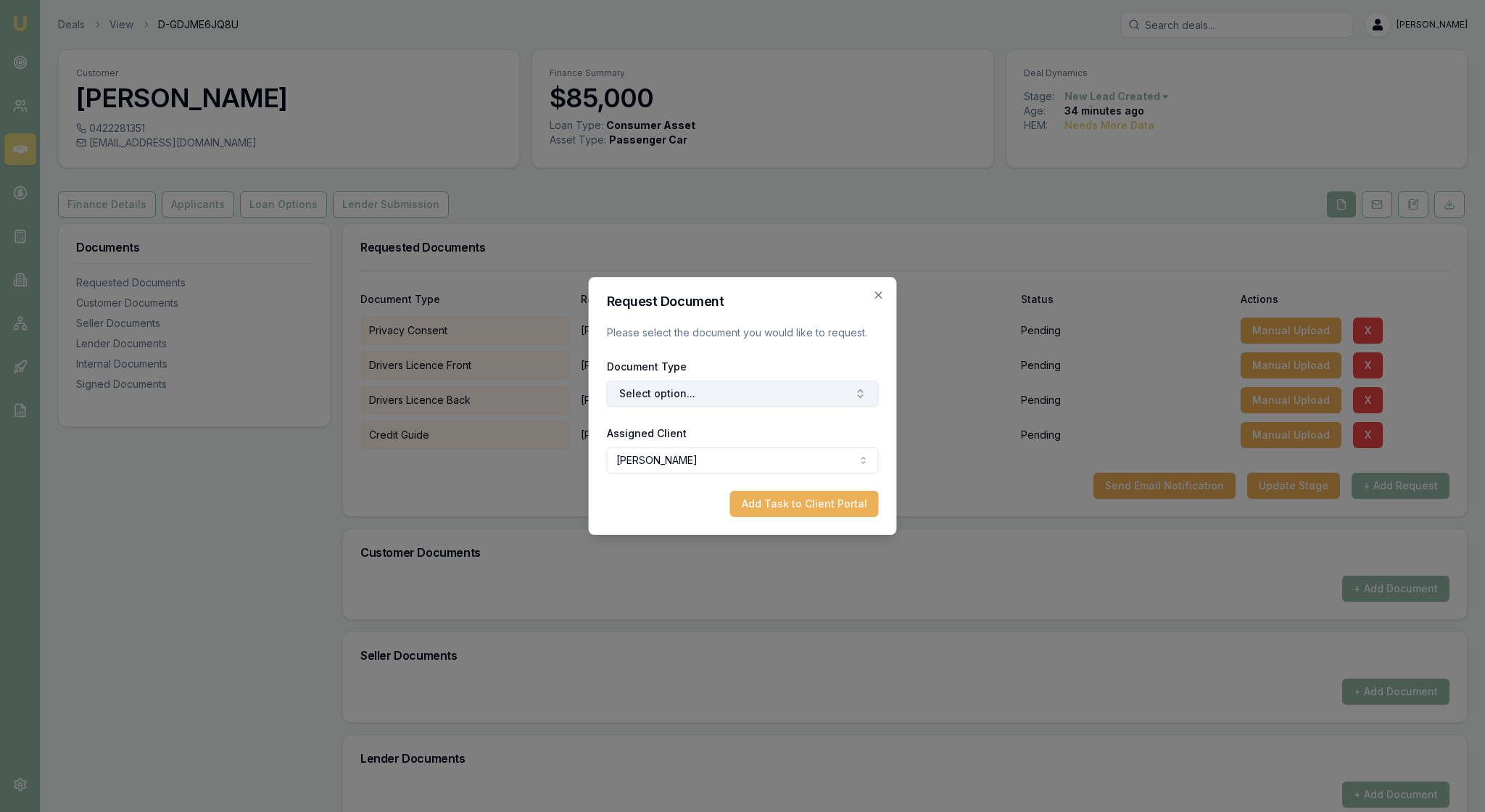
click at [859, 400] on icon "button" at bounding box center [860, 394] width 12 height 12
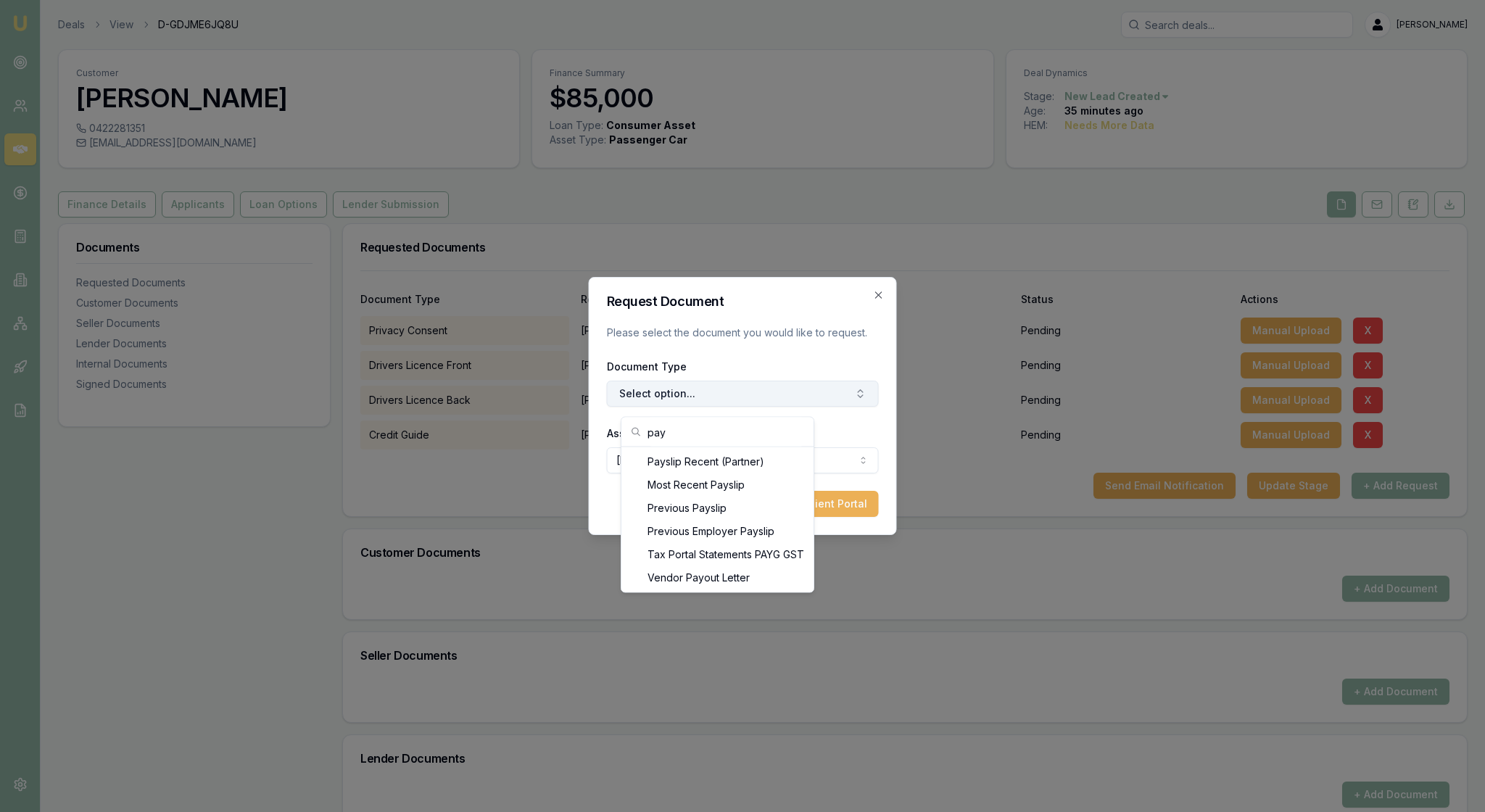
scroll to position [222, 0]
type input "pay"
click at [755, 461] on div "Payslip Recent (Partner)" at bounding box center [717, 461] width 187 height 23
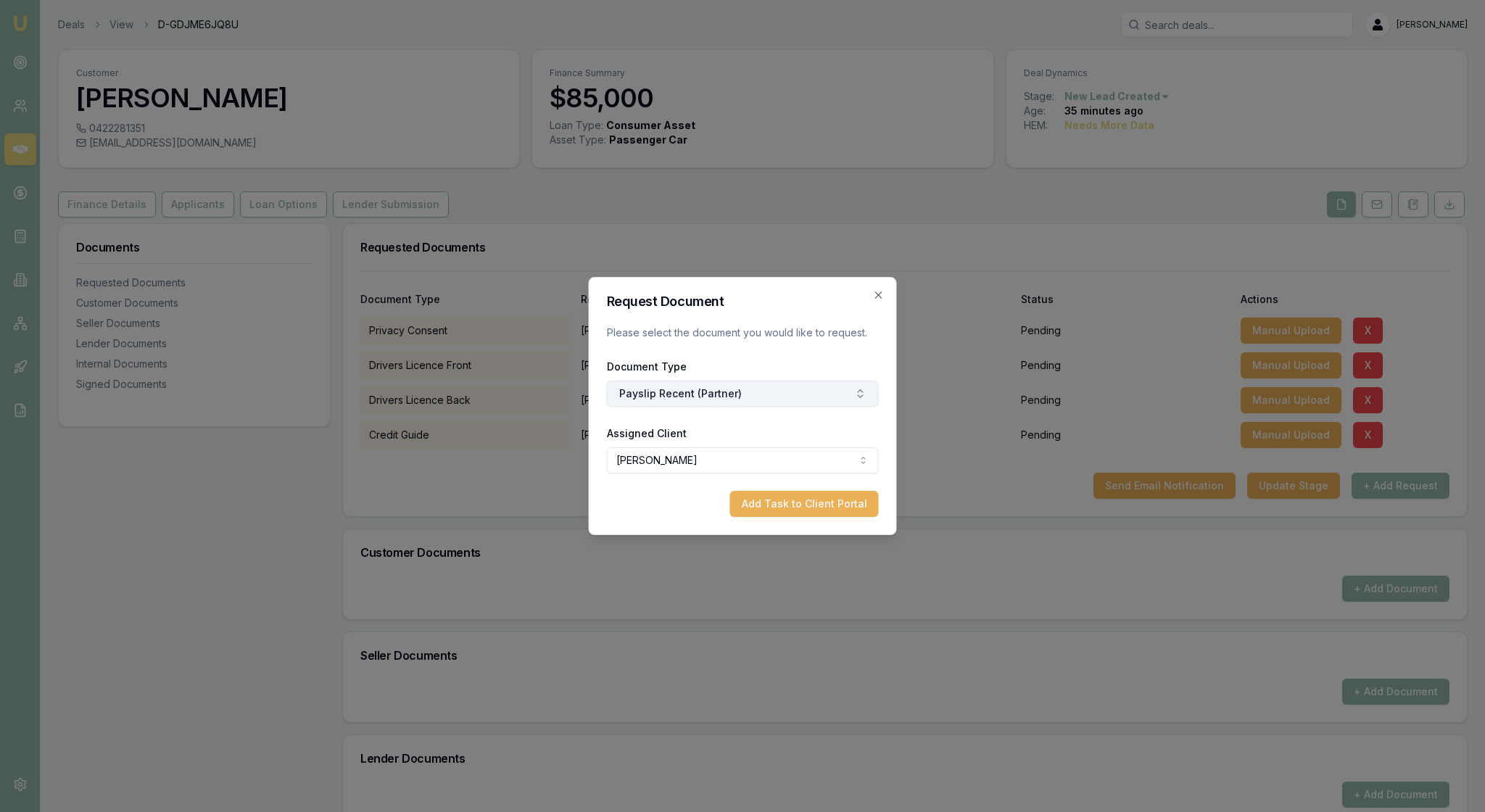
click at [855, 397] on icon "button" at bounding box center [860, 394] width 12 height 12
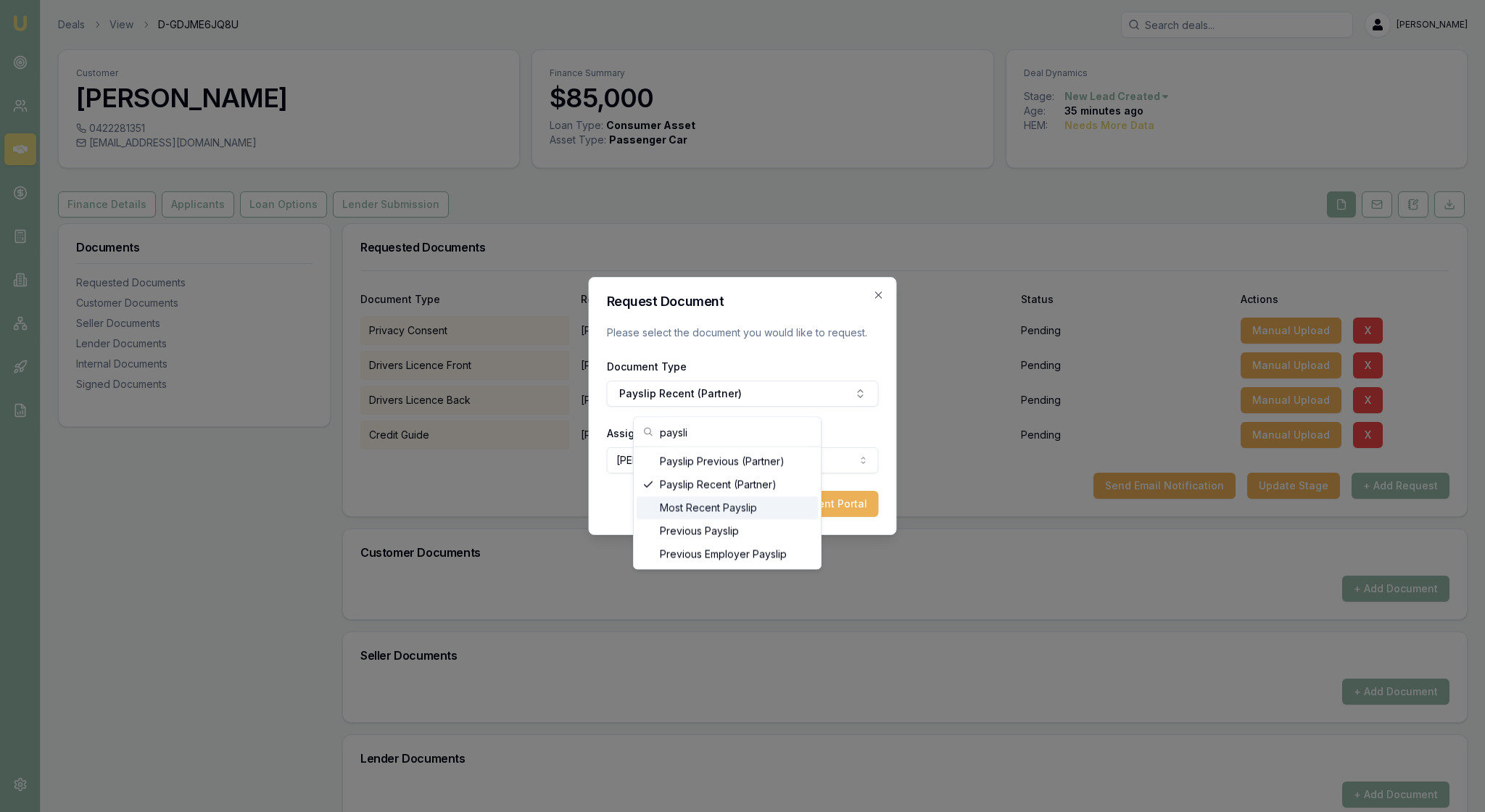
type input "paysli"
click at [764, 515] on div "Most Recent Payslip" at bounding box center [726, 508] width 181 height 23
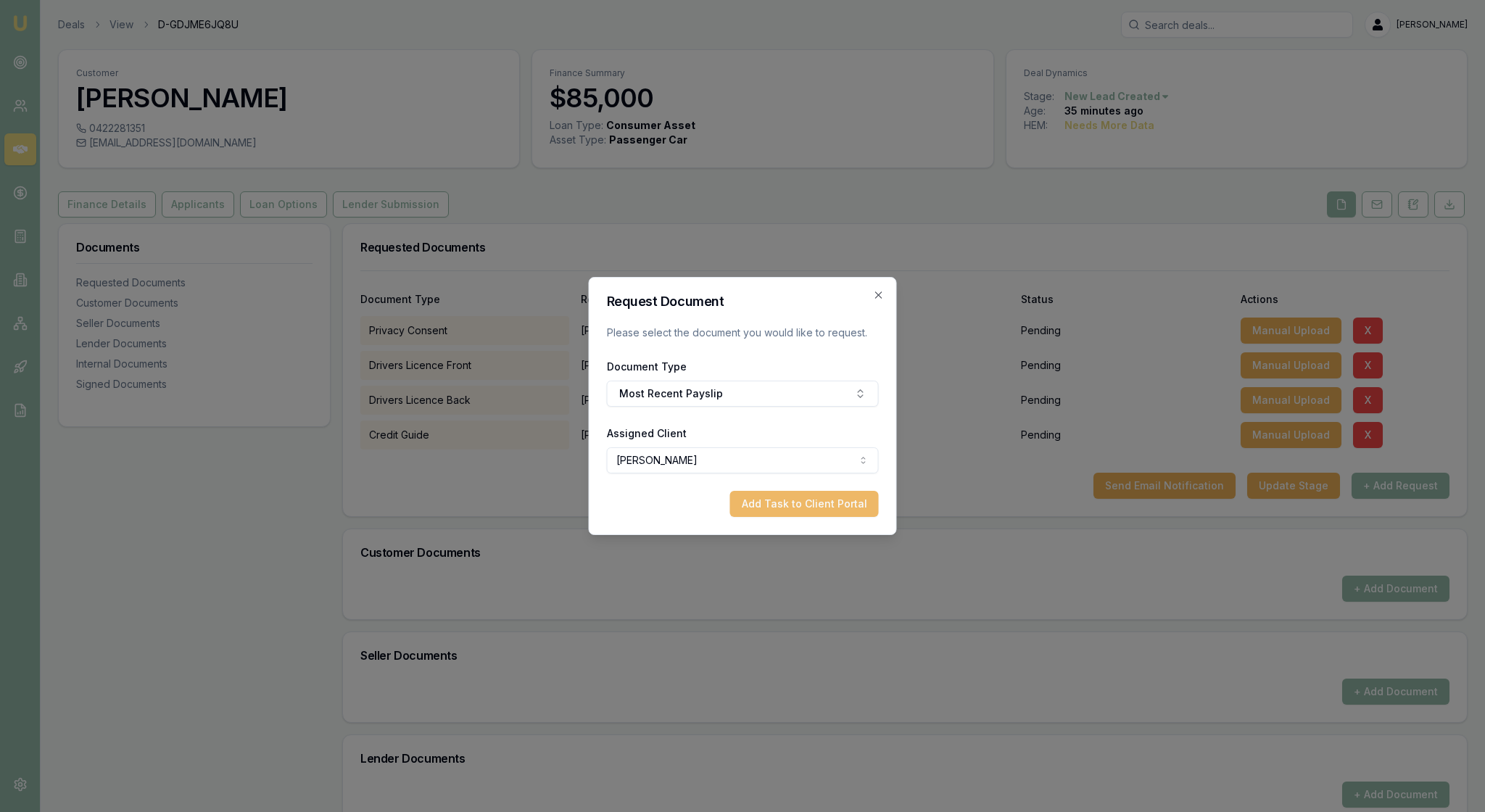
click at [825, 517] on button "Add Task to Client Portal" at bounding box center [804, 503] width 149 height 26
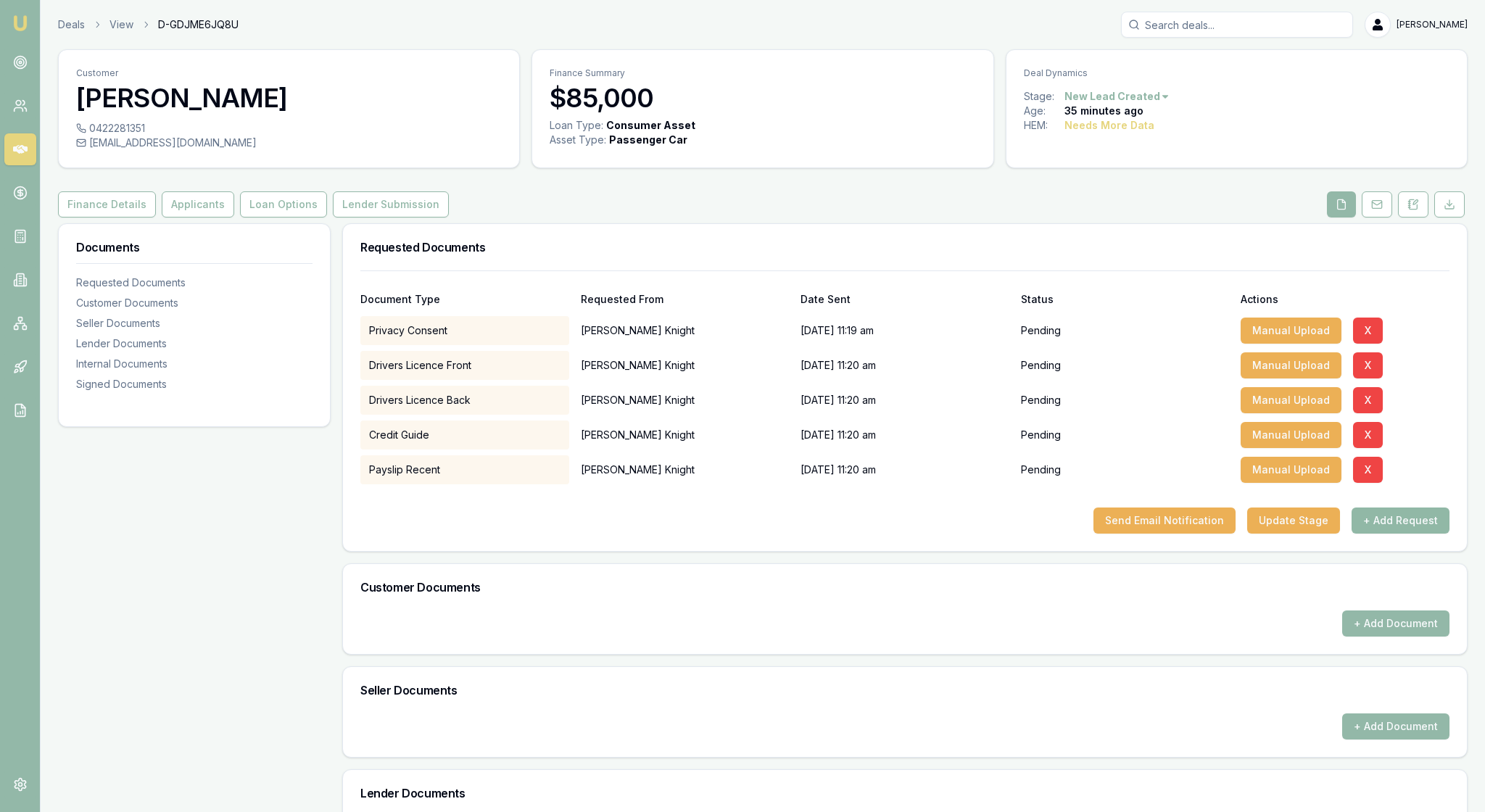
click at [1360, 534] on button "+ Add Request" at bounding box center [1400, 520] width 98 height 26
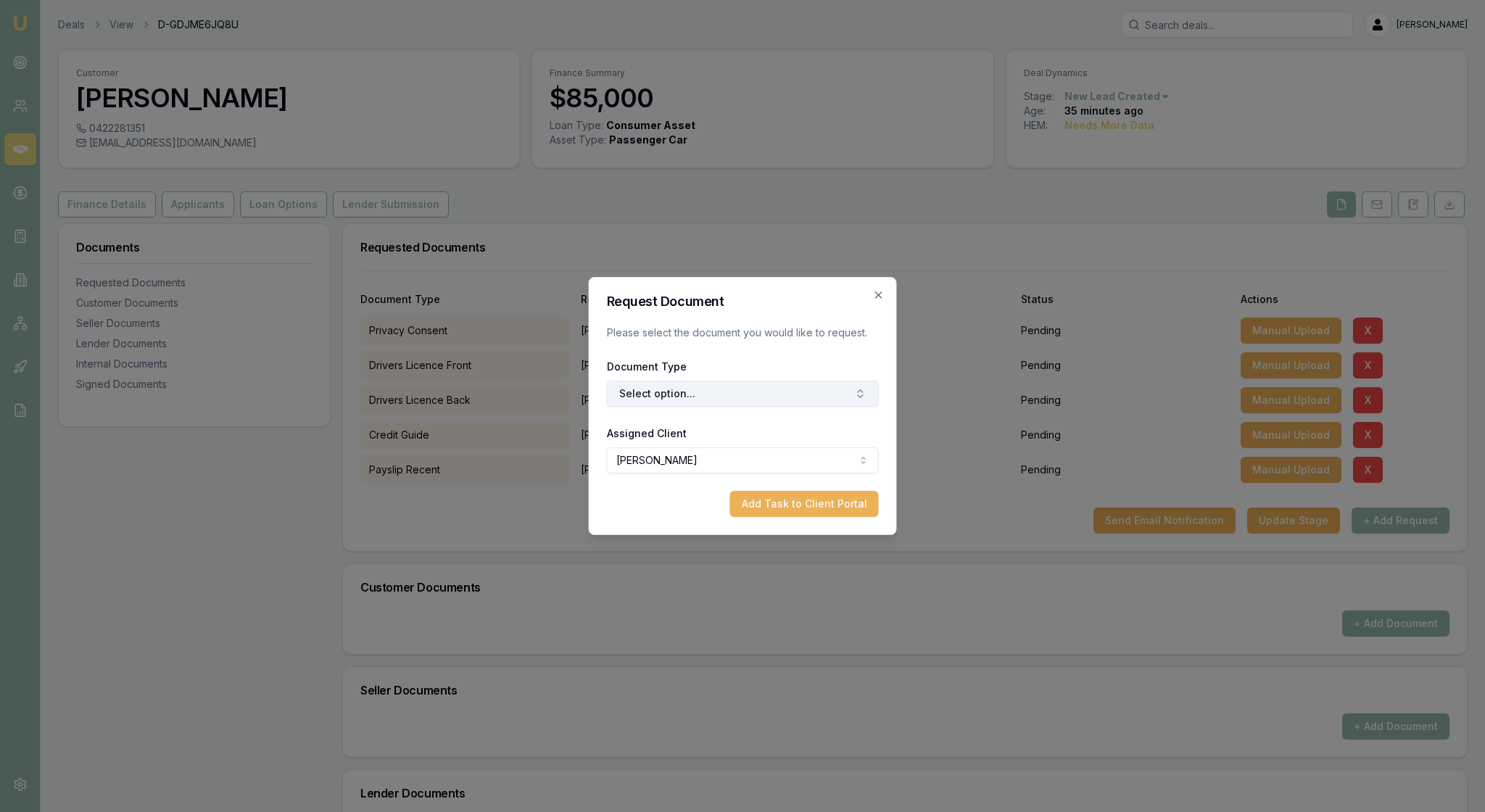
click at [855, 392] on icon "button" at bounding box center [860, 394] width 12 height 12
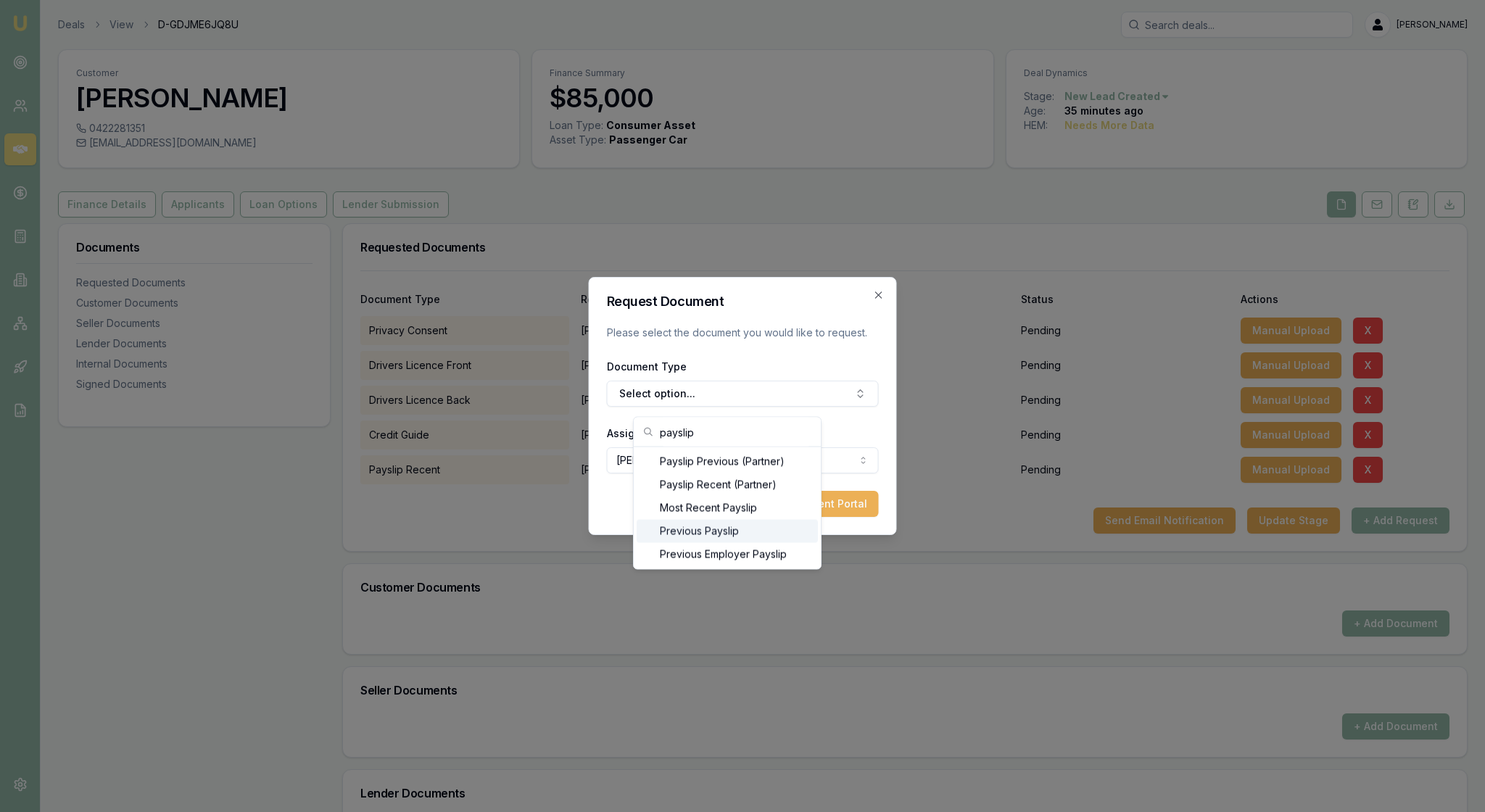
type input "payslip"
click at [767, 543] on div "Previous Payslip" at bounding box center [726, 531] width 181 height 23
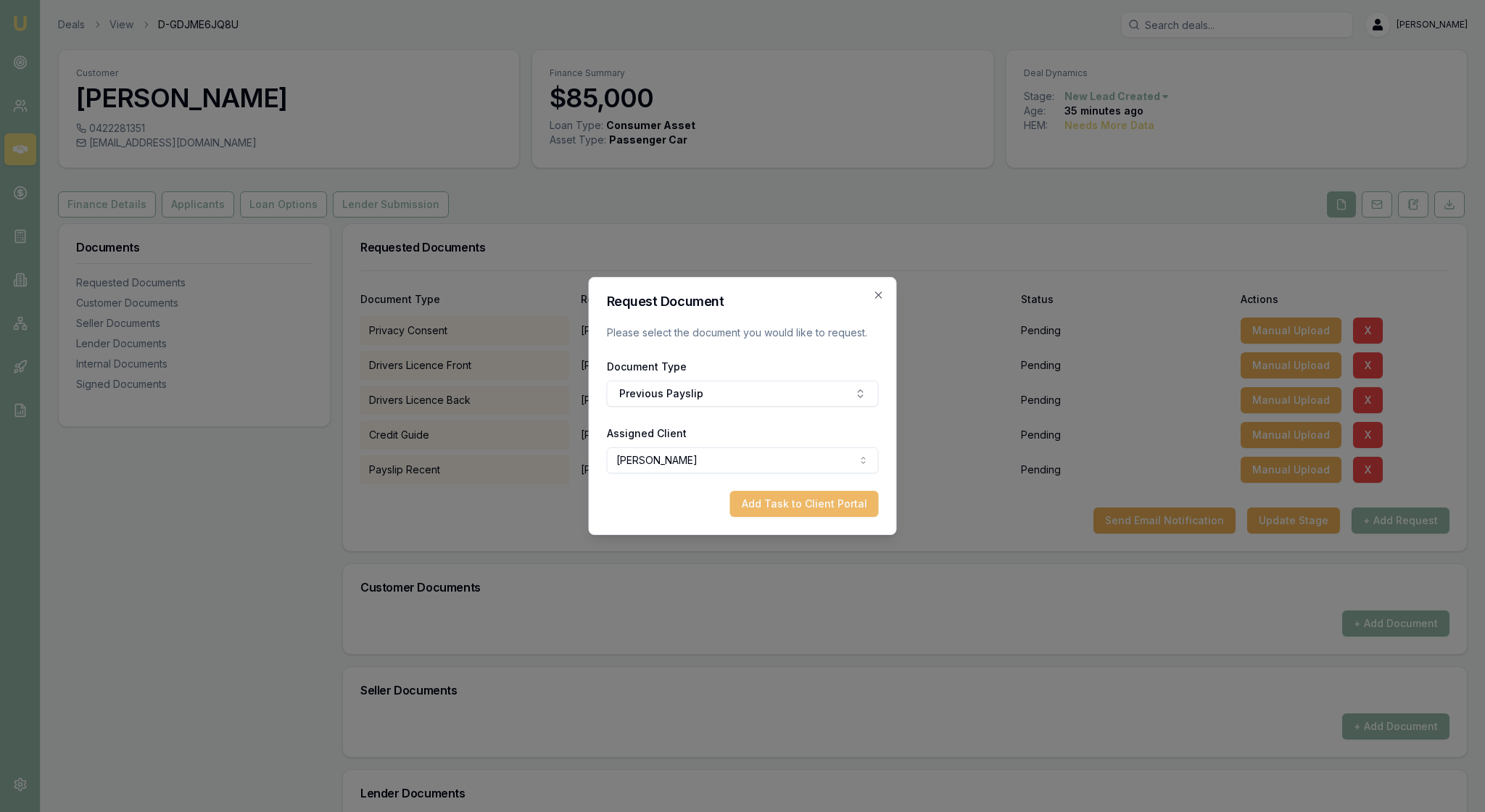
click at [789, 517] on button "Add Task to Client Portal" at bounding box center [804, 503] width 149 height 26
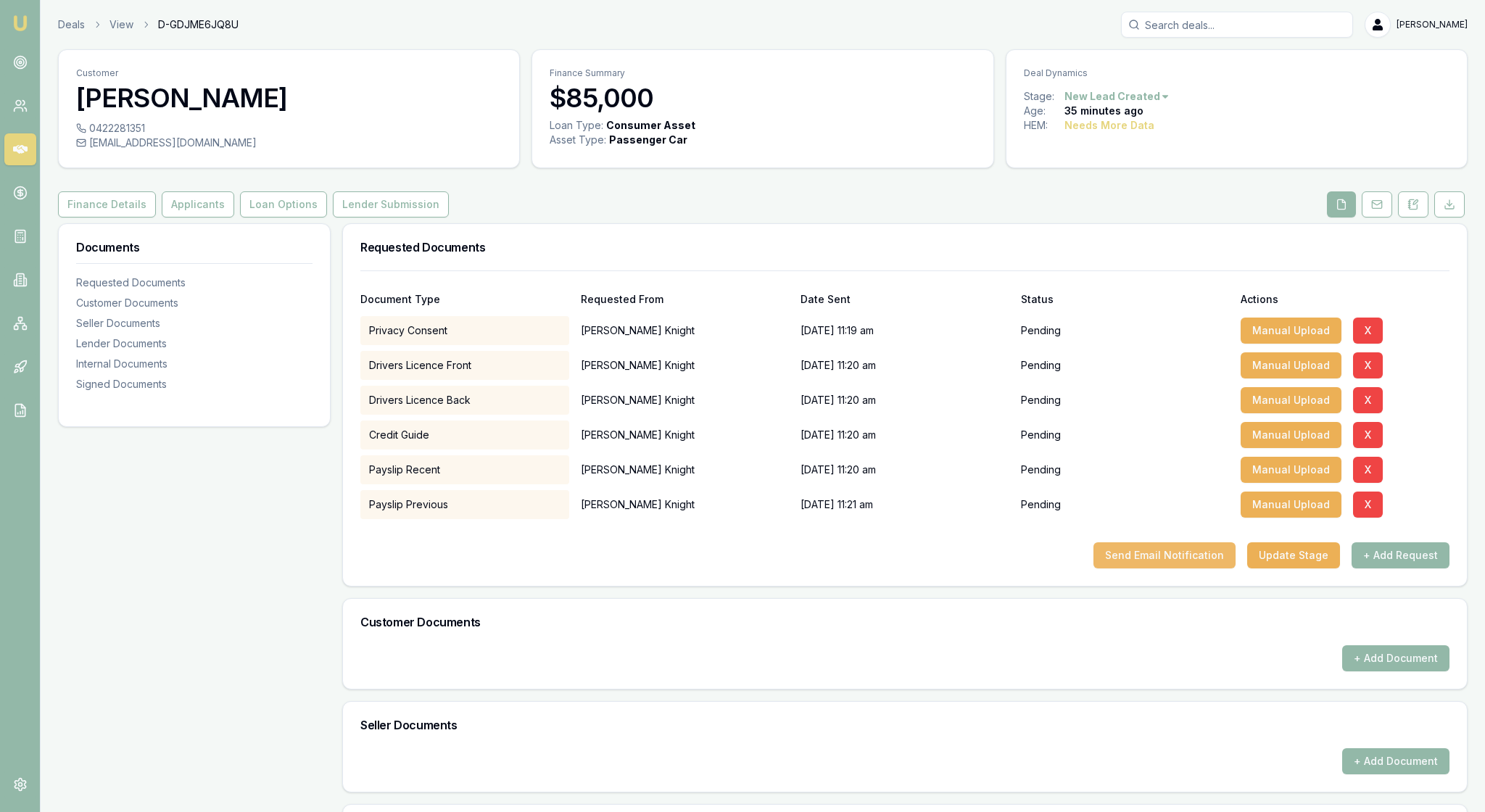
click at [1135, 568] on button "Send Email Notification" at bounding box center [1164, 555] width 142 height 26
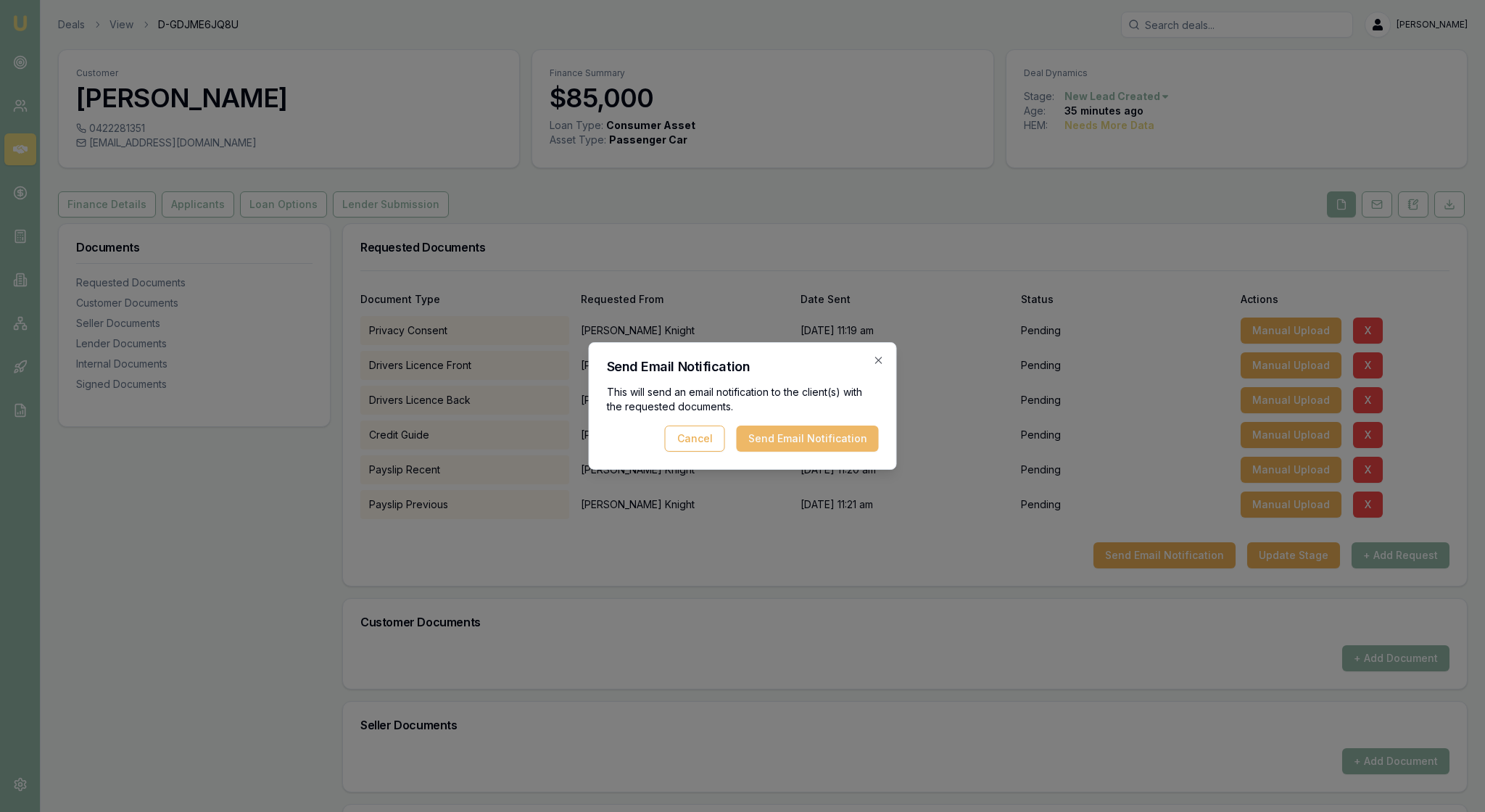
click at [790, 441] on button "Send Email Notification" at bounding box center [807, 438] width 142 height 26
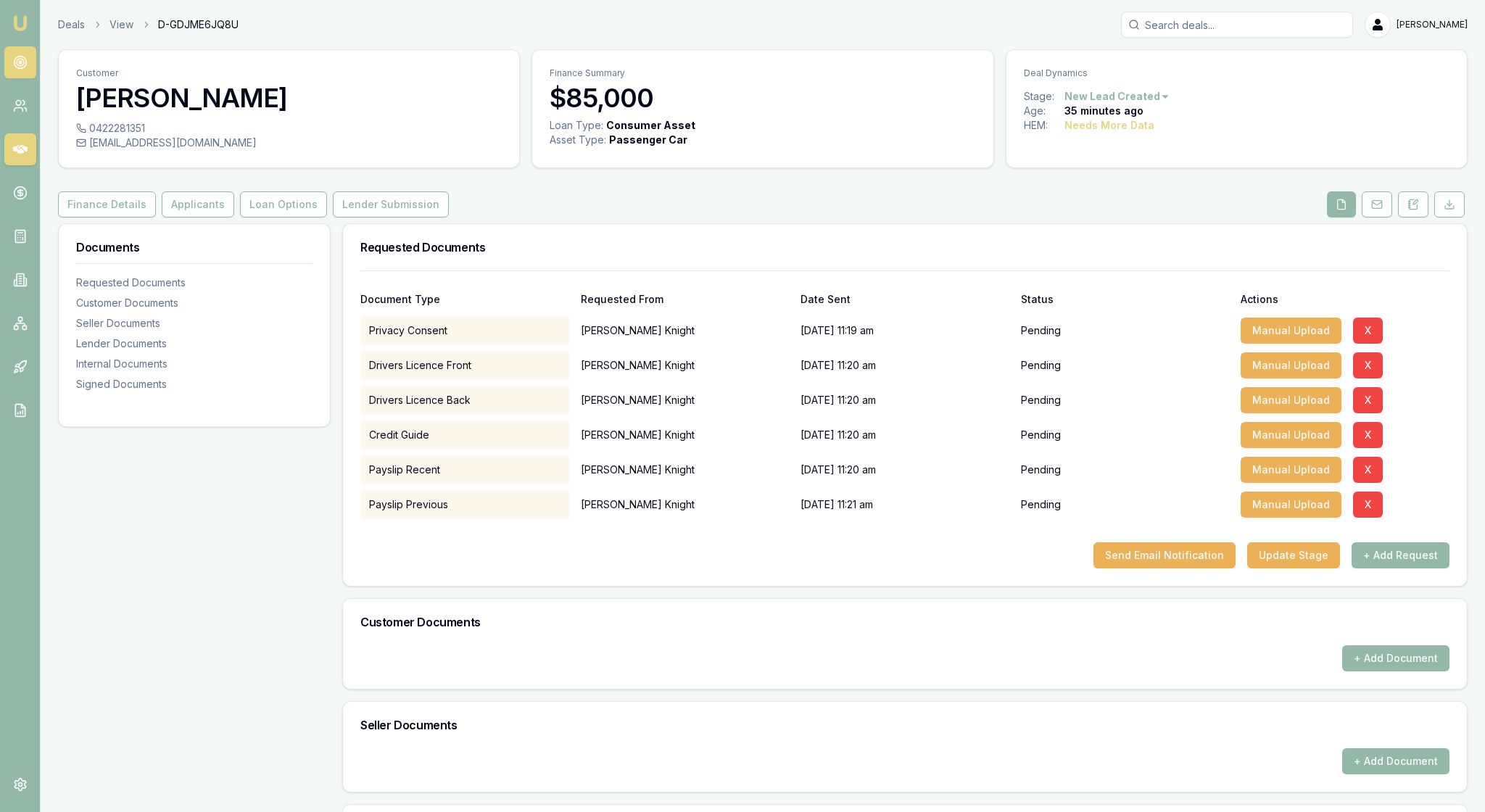
click at [21, 70] on icon at bounding box center [21, 62] width 14 height 14
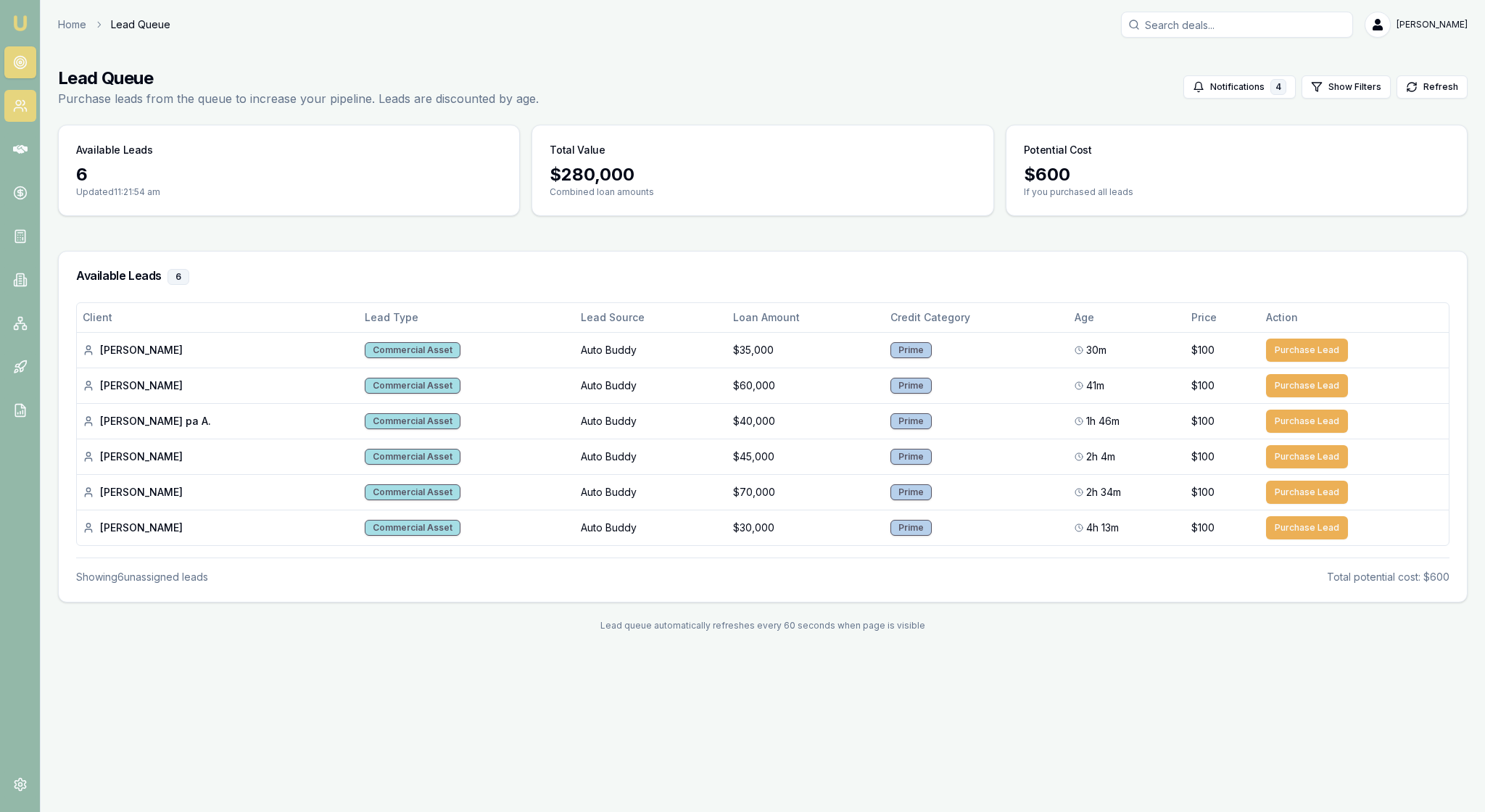
click at [29, 107] on link at bounding box center [21, 106] width 32 height 32
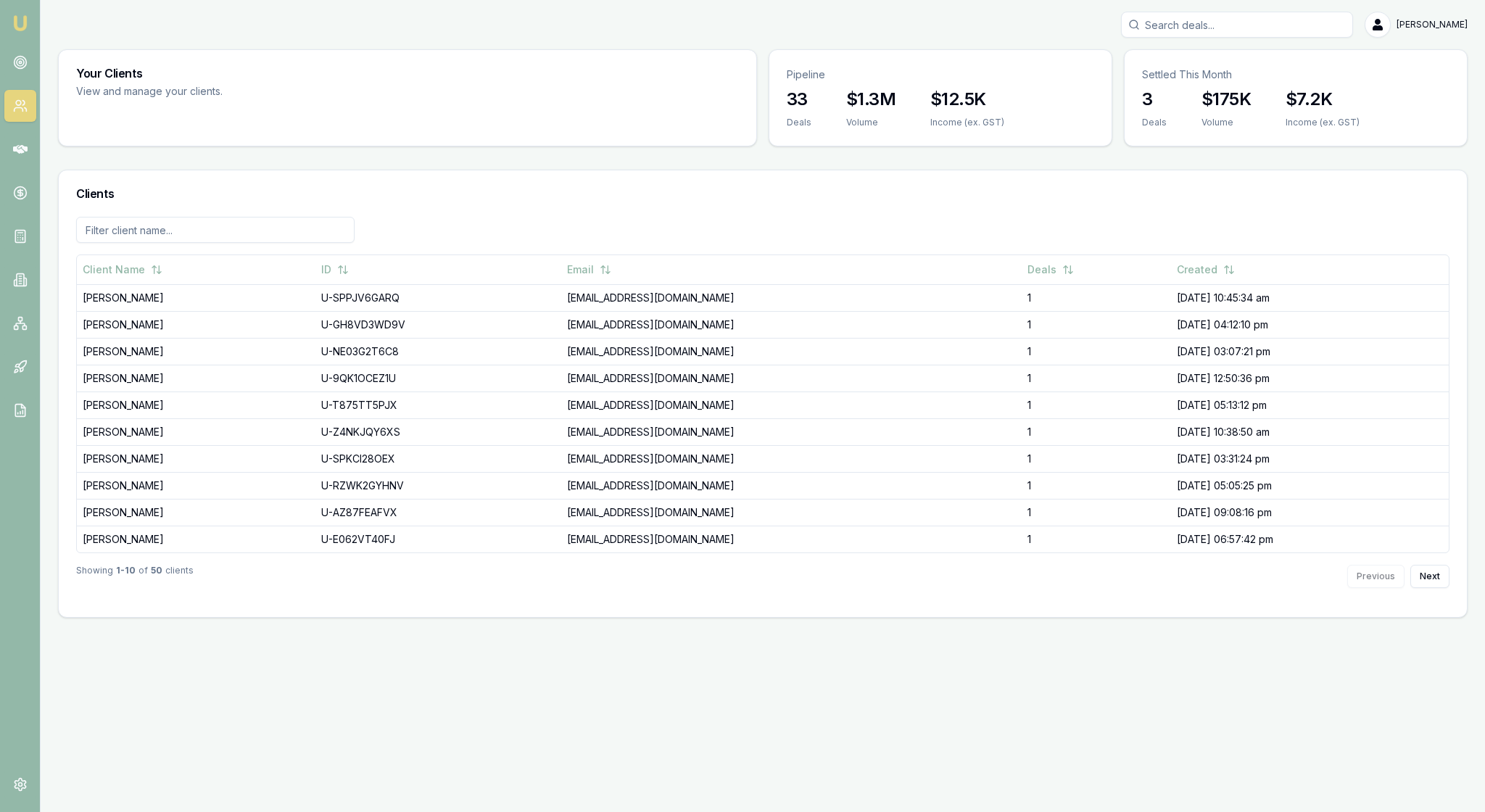
click at [29, 21] on img at bounding box center [20, 22] width 17 height 17
